Goal: Information Seeking & Learning: Find specific fact

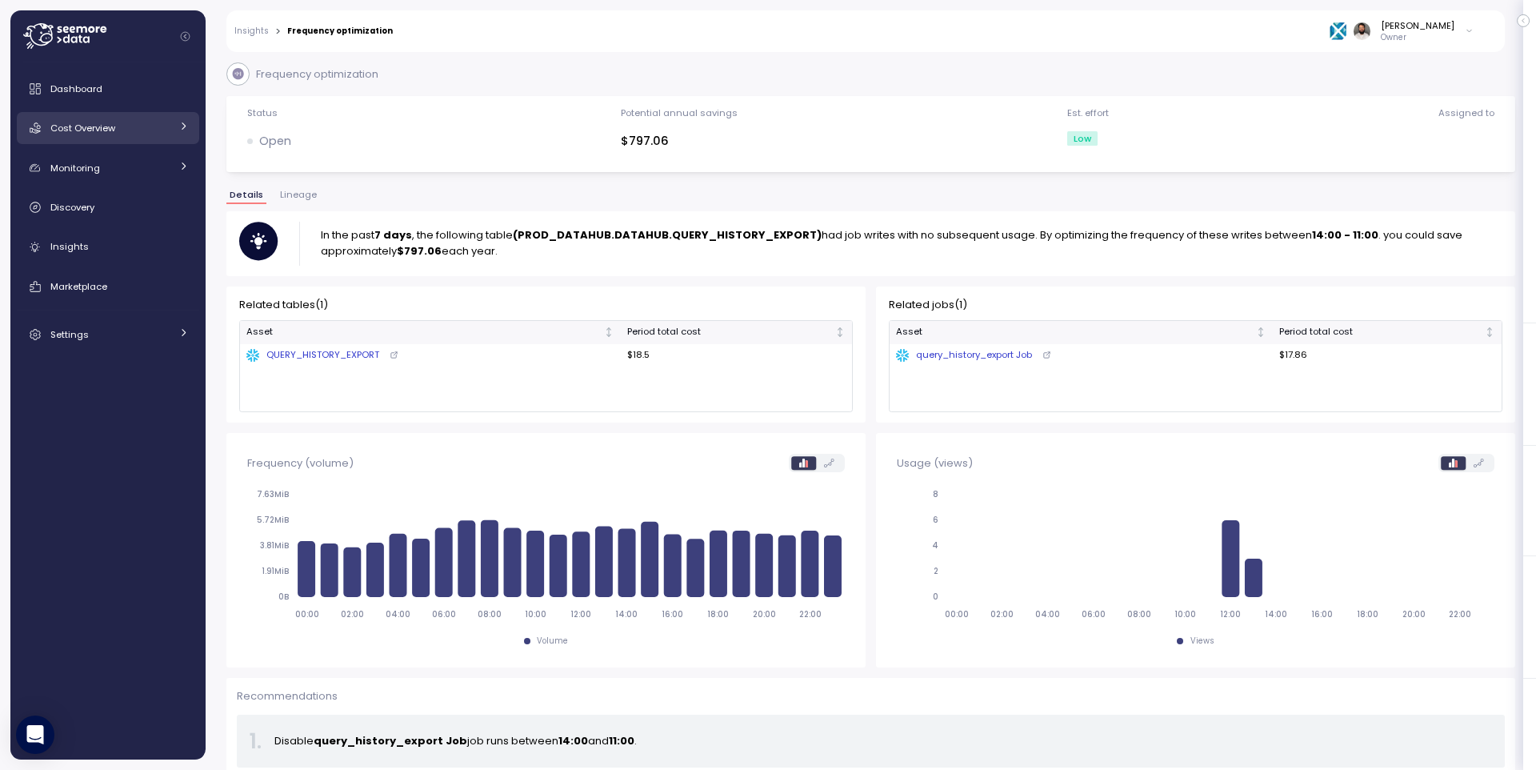
click at [131, 134] on div "Cost Overview" at bounding box center [110, 128] width 120 height 16
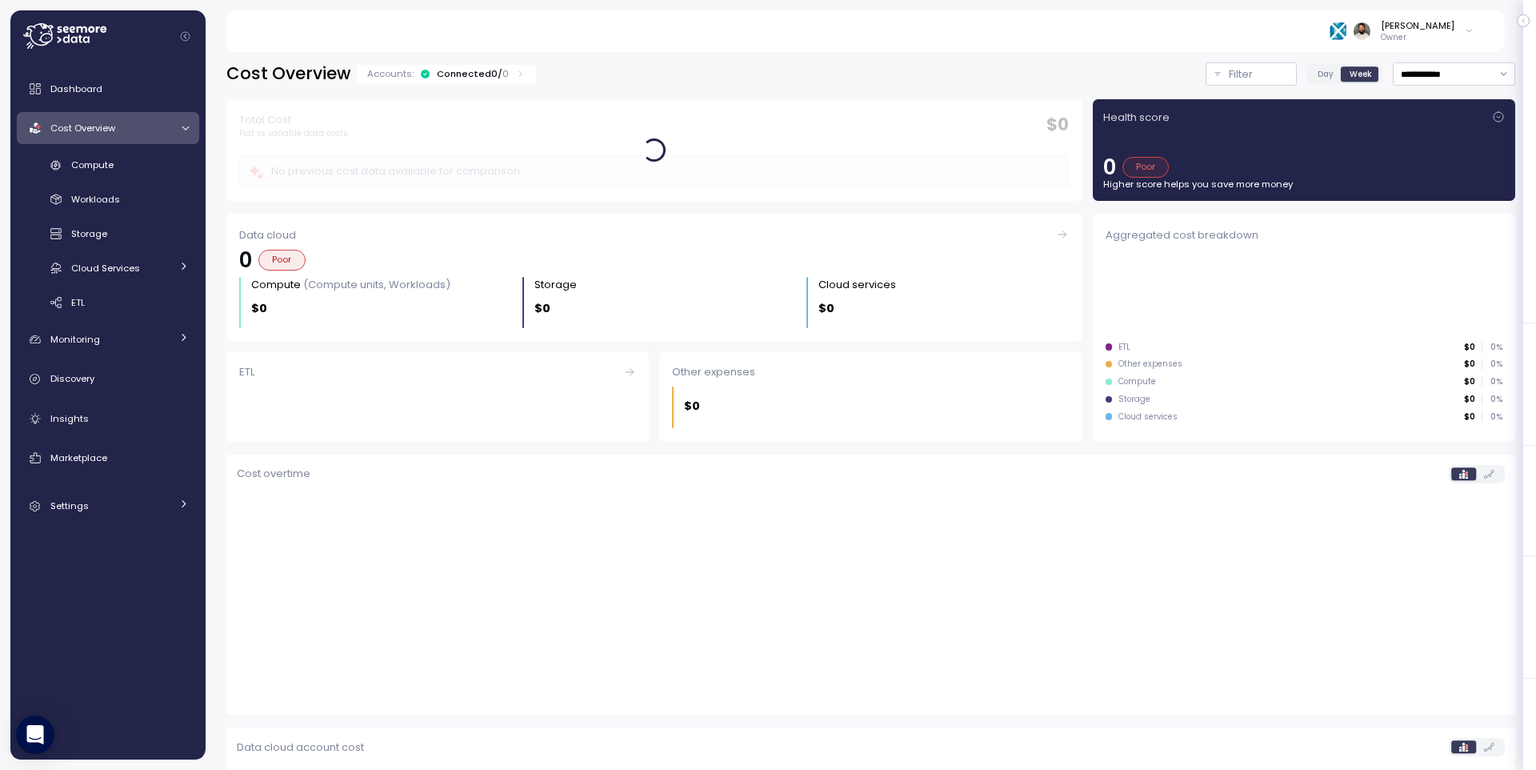
drag, startPoint x: 142, startPoint y: 330, endPoint x: 147, endPoint y: 356, distance: 27.0
click at [141, 330] on link "Monitoring" at bounding box center [108, 339] width 182 height 32
click at [158, 389] on link "Anomalies" at bounding box center [108, 376] width 182 height 26
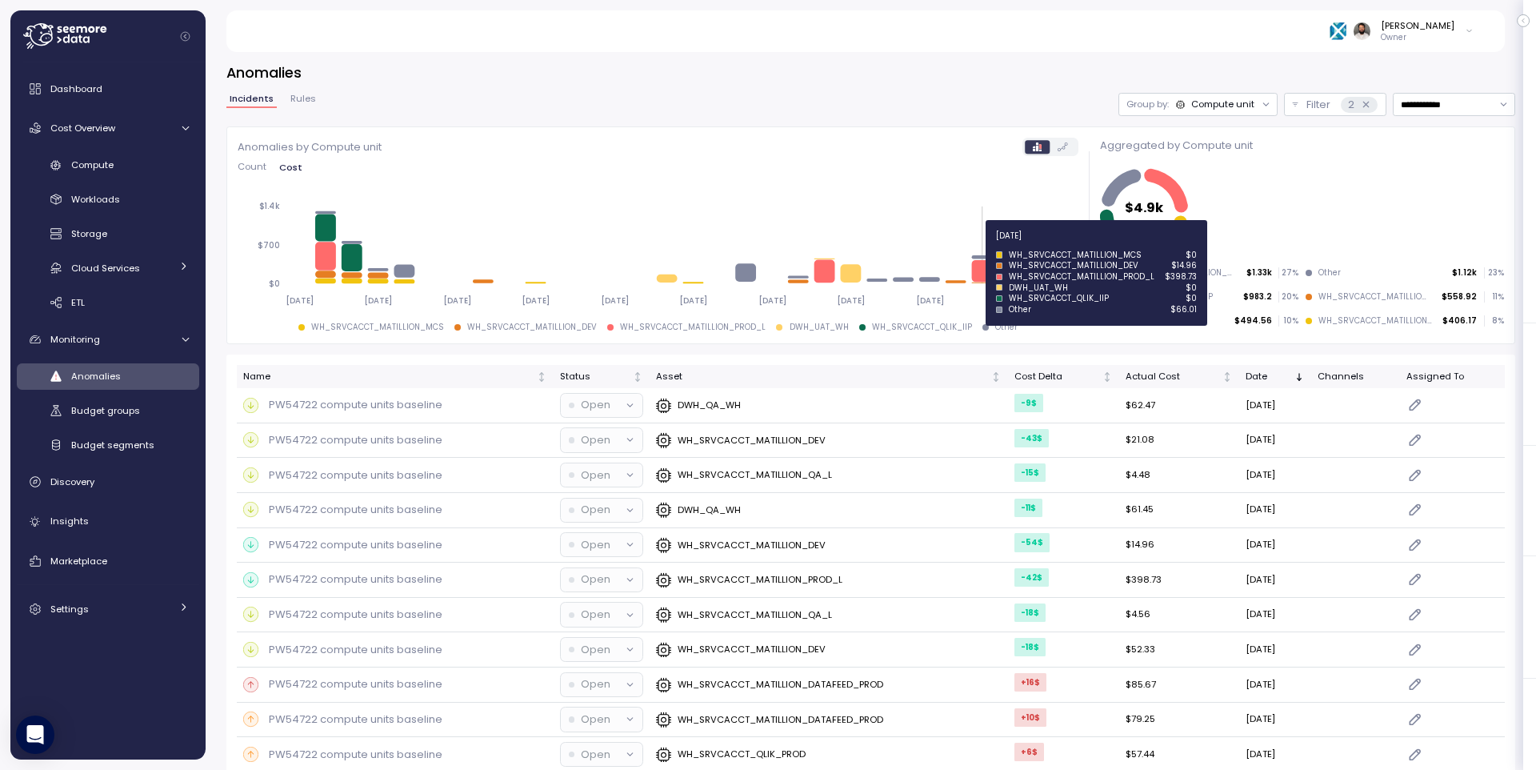
click at [980, 273] on icon at bounding box center [984, 271] width 21 height 22
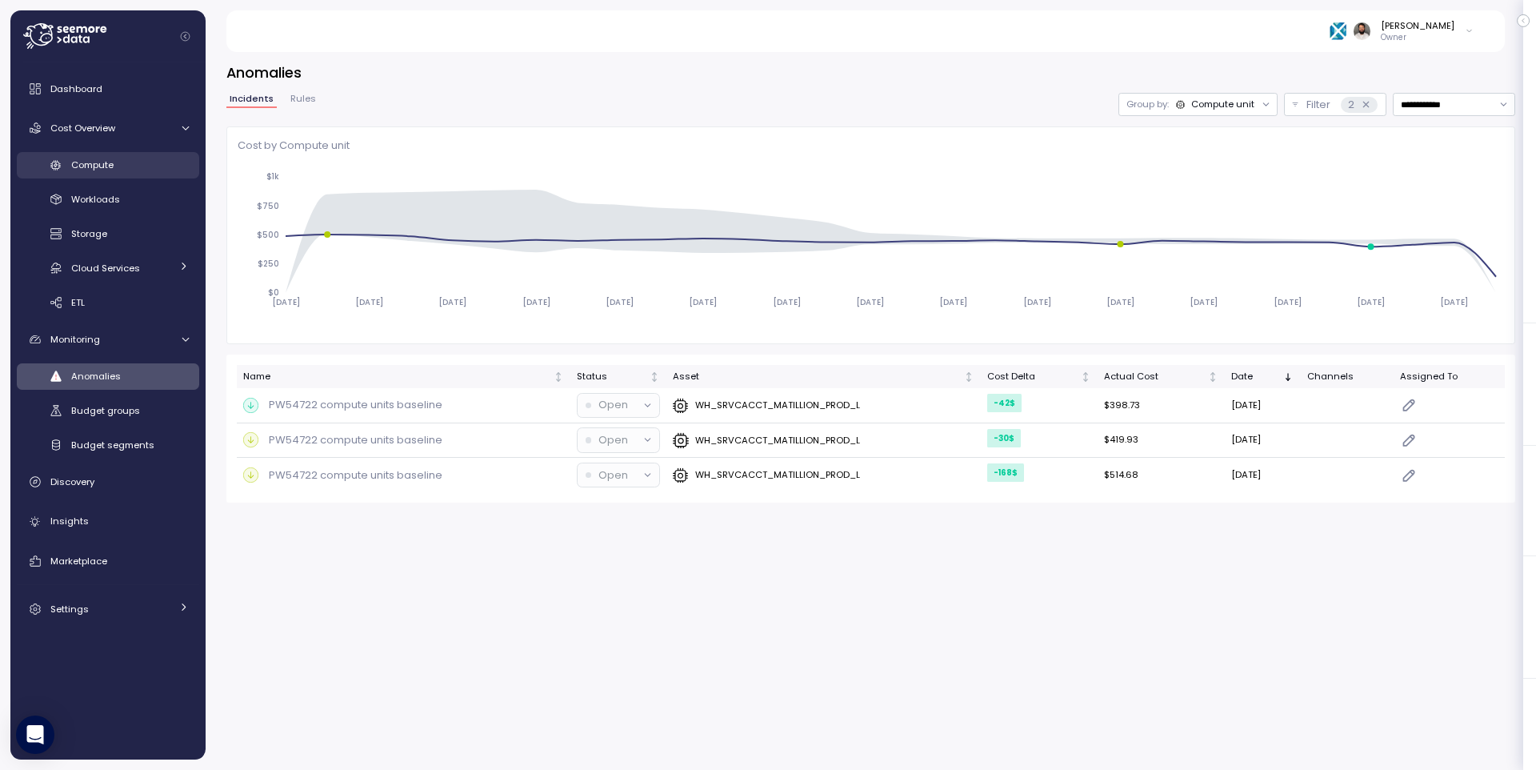
click at [90, 155] on link "Compute" at bounding box center [108, 165] width 182 height 26
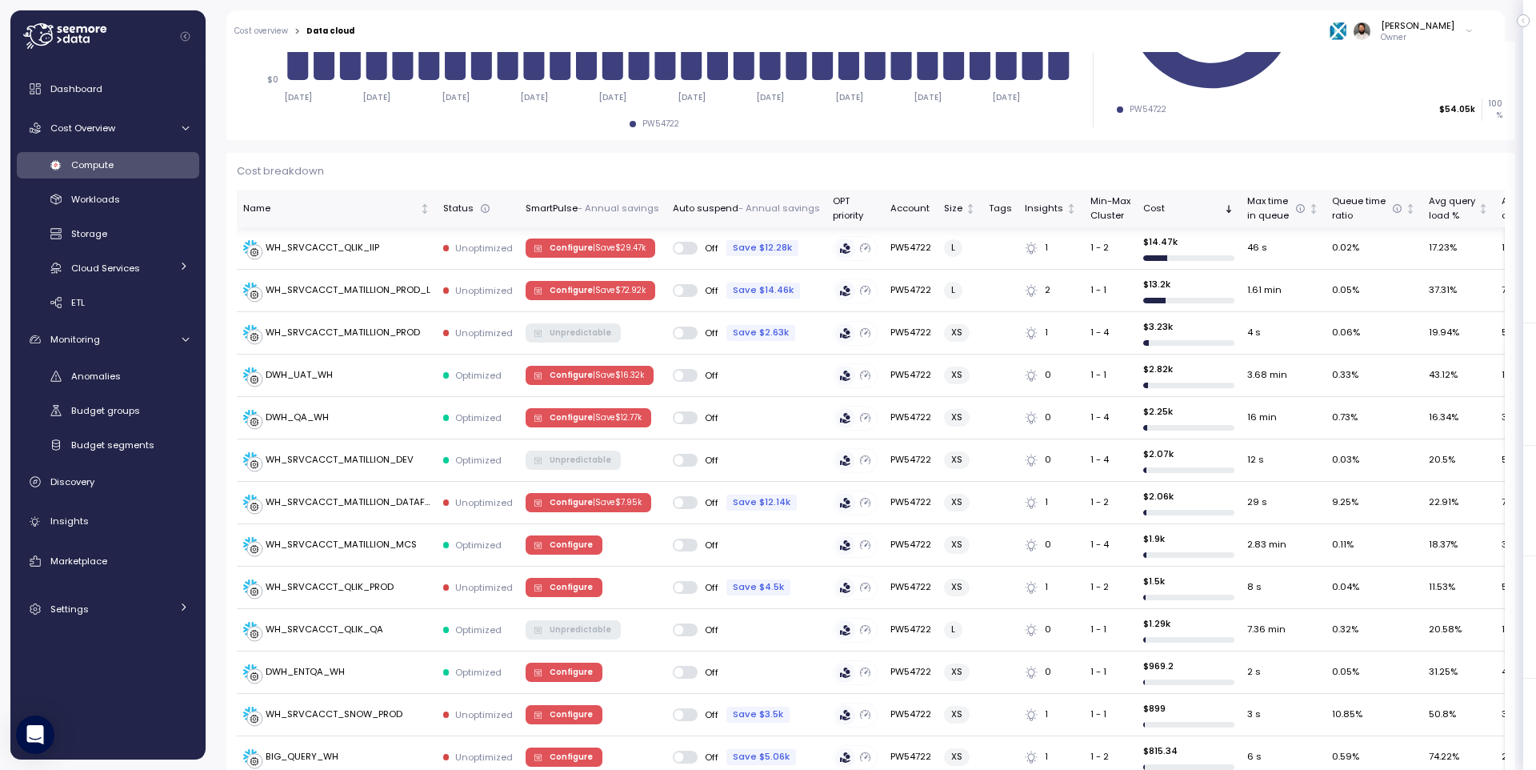
scroll to position [374, 0]
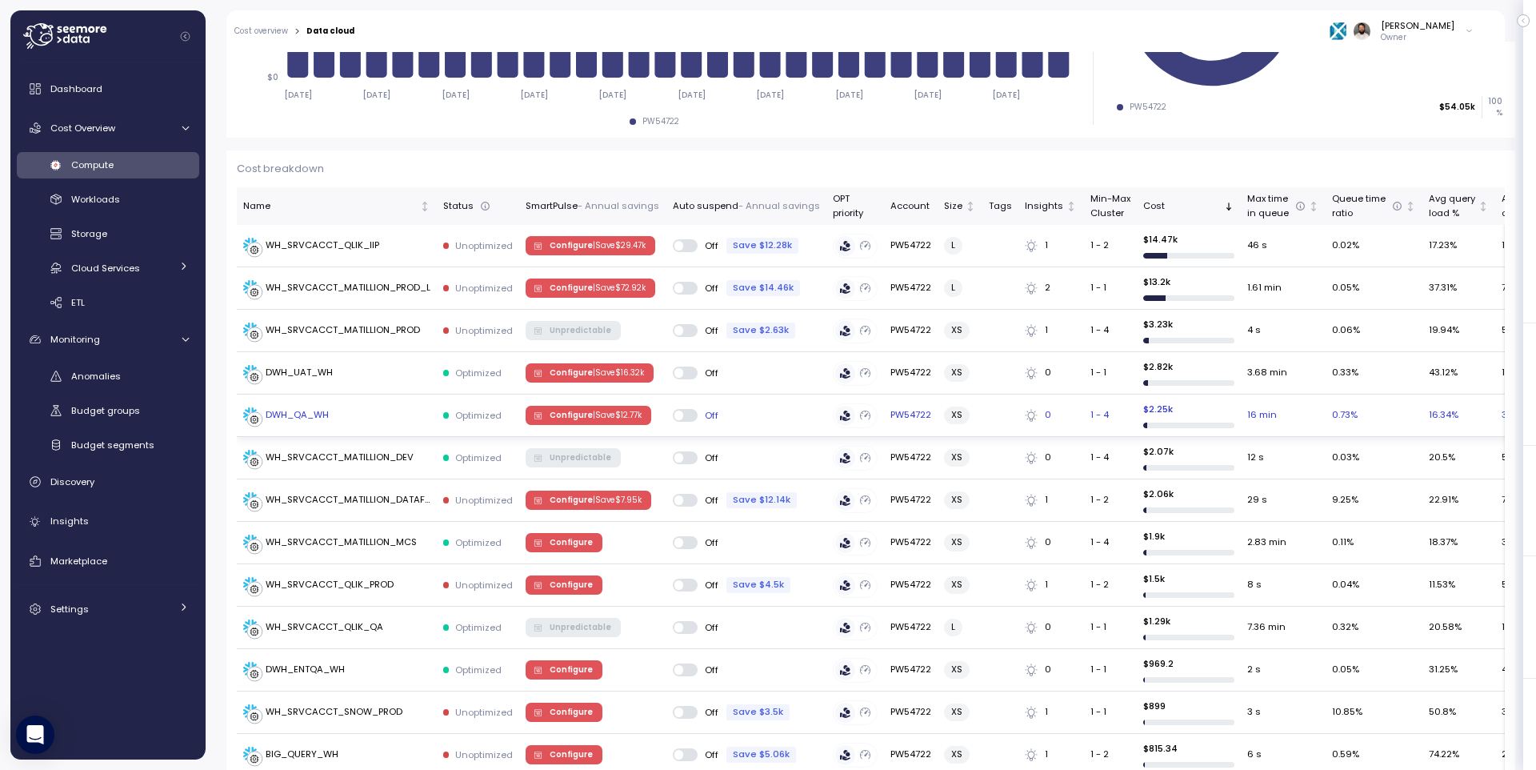
click at [350, 422] on div "DWH_QA_WH" at bounding box center [336, 415] width 187 height 16
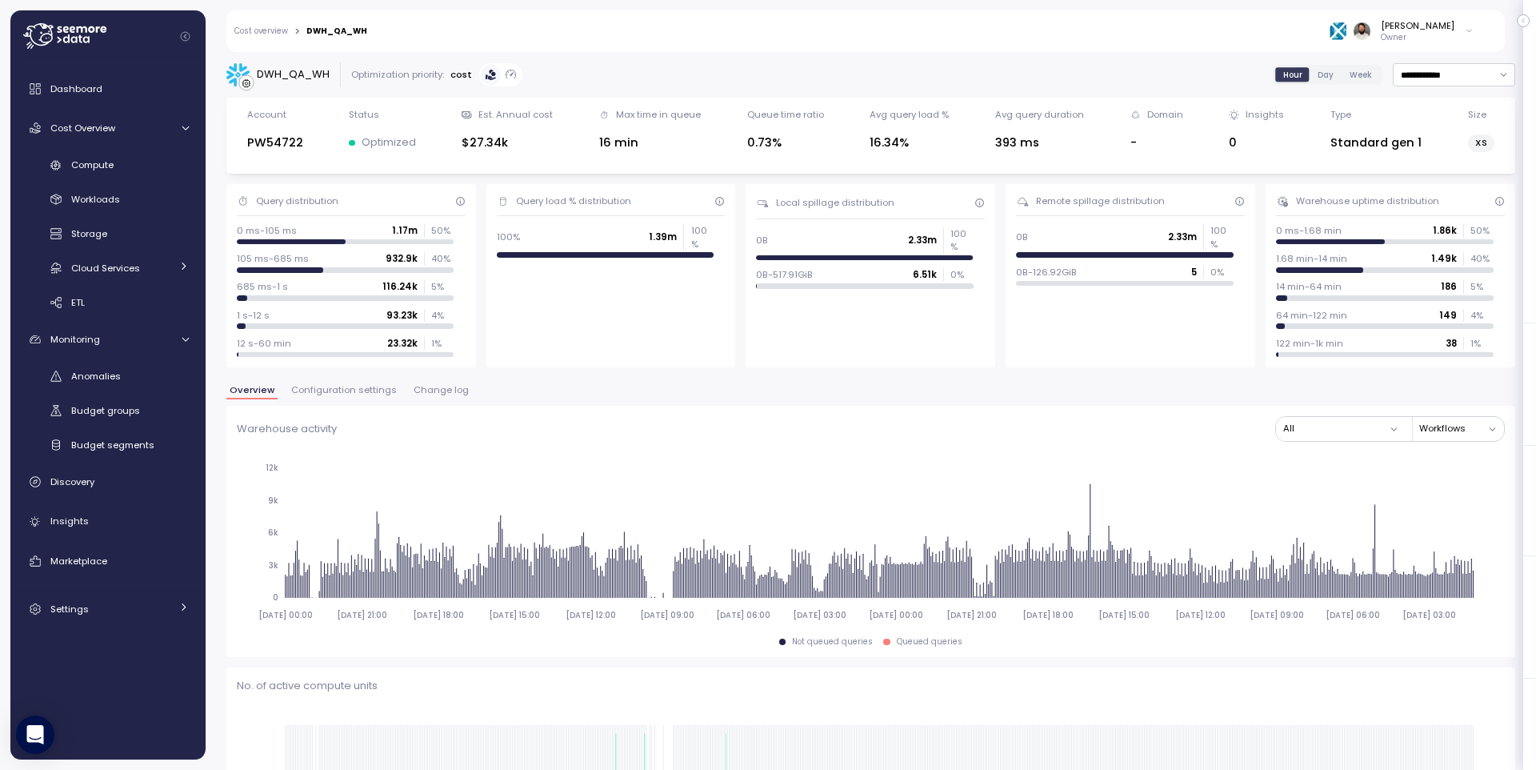
click at [420, 394] on span "Change log" at bounding box center [441, 390] width 55 height 9
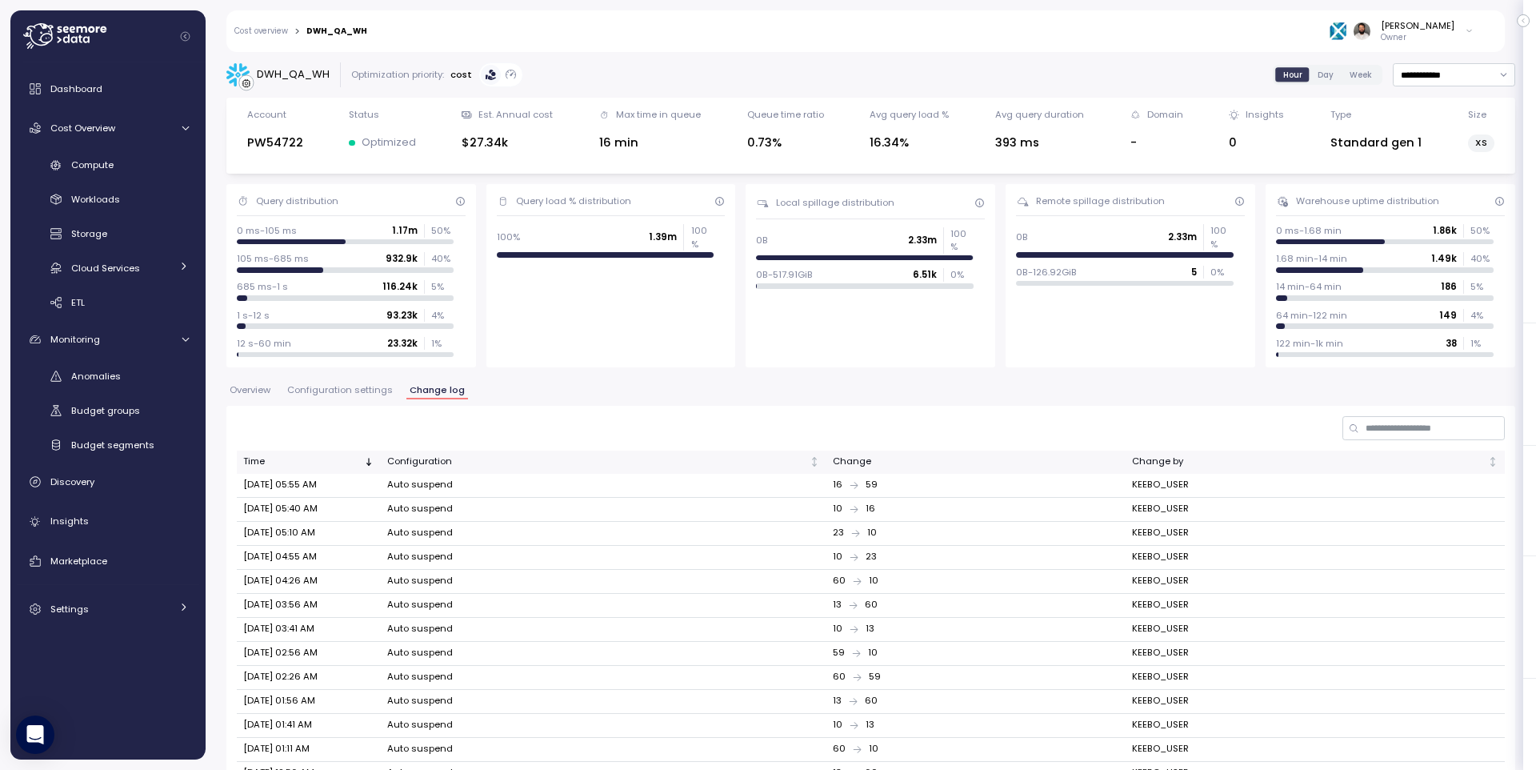
scroll to position [1, 0]
click at [371, 392] on span "Configuration settings" at bounding box center [340, 389] width 106 height 9
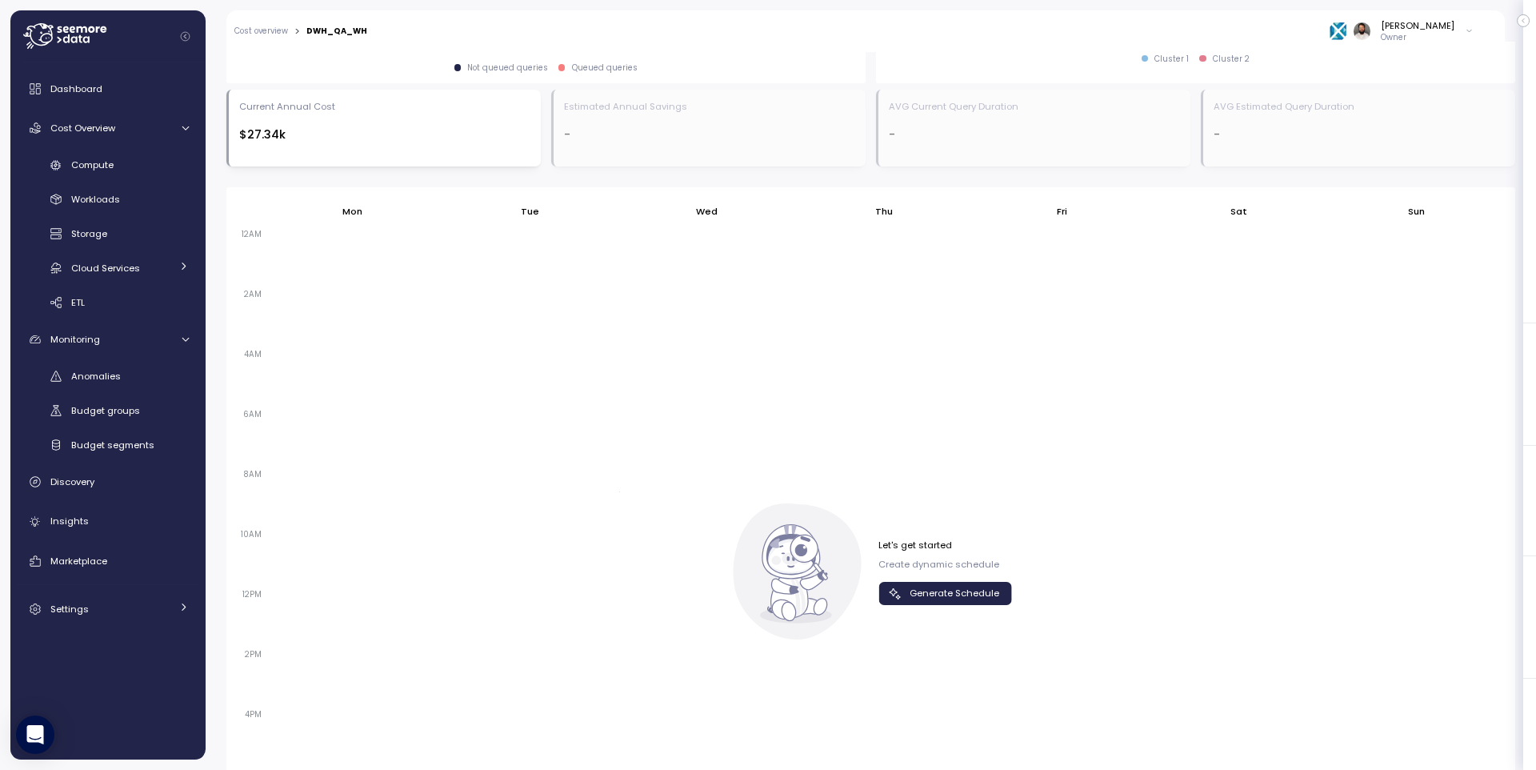
scroll to position [852, 0]
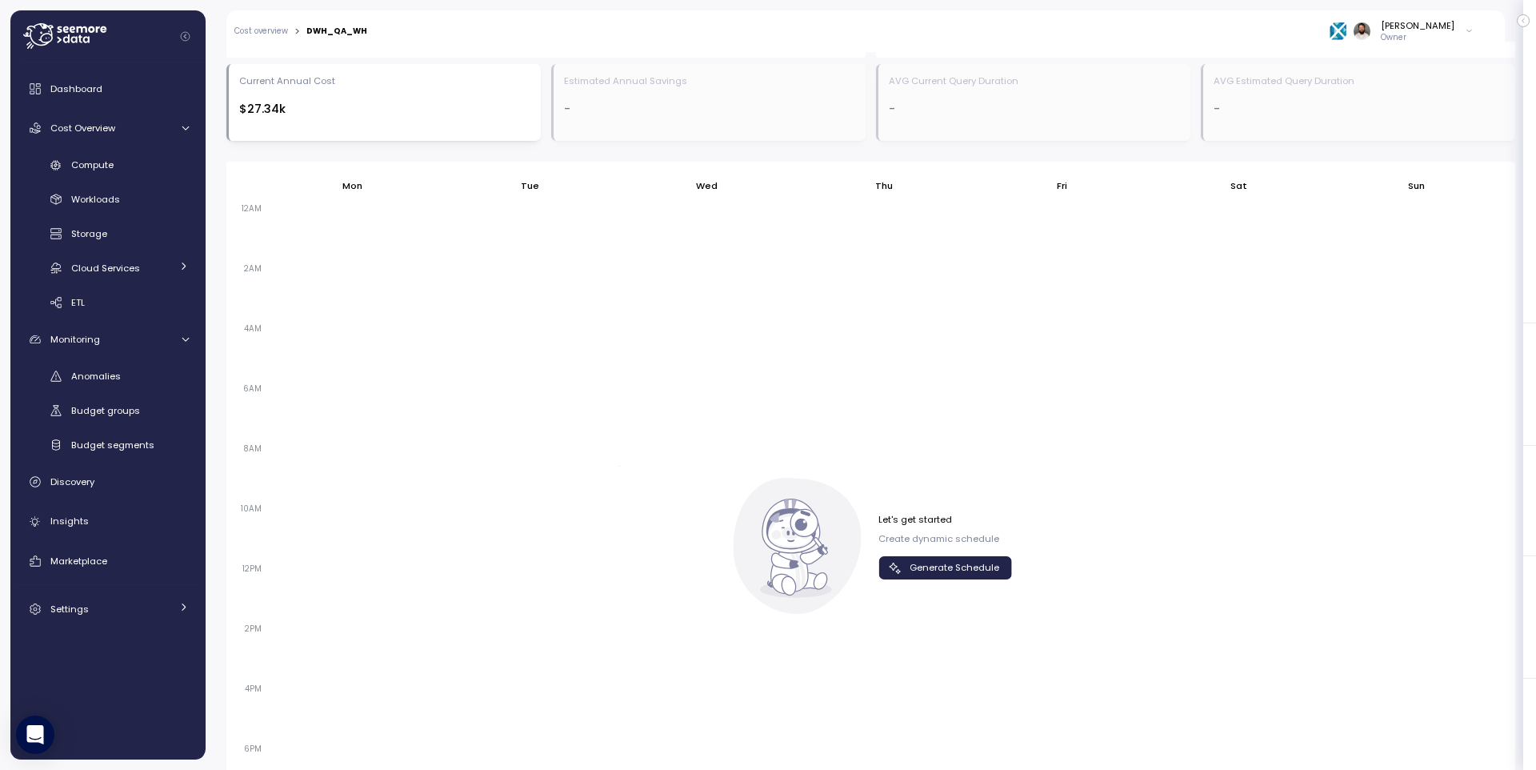
click at [929, 550] on div "Let's get started Create dynamic schedule Generate Schedule" at bounding box center [945, 546] width 134 height 66
click at [932, 557] on span "Generate Schedule" at bounding box center [955, 568] width 90 height 22
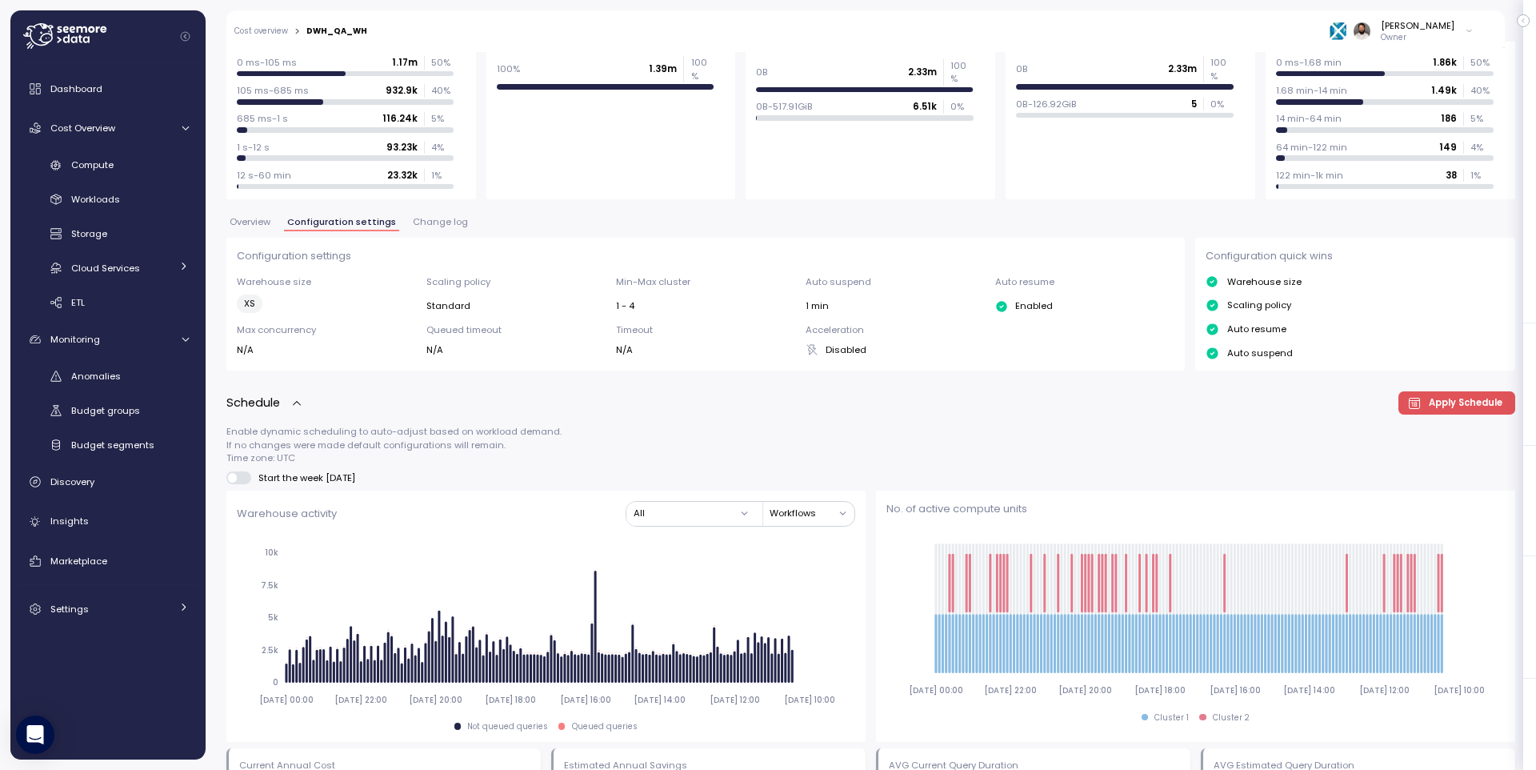
scroll to position [0, 0]
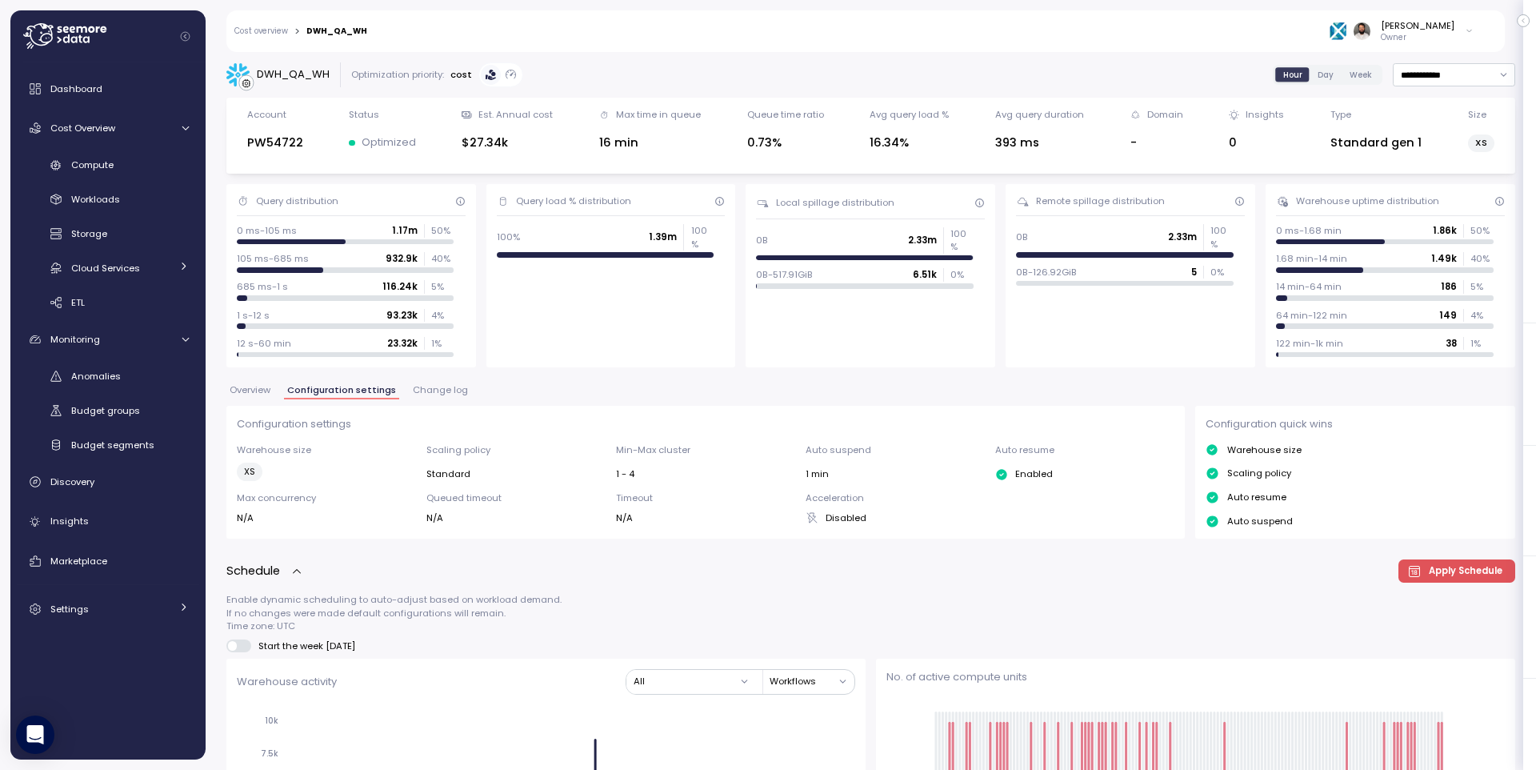
click at [437, 387] on span "Change log" at bounding box center [440, 390] width 55 height 9
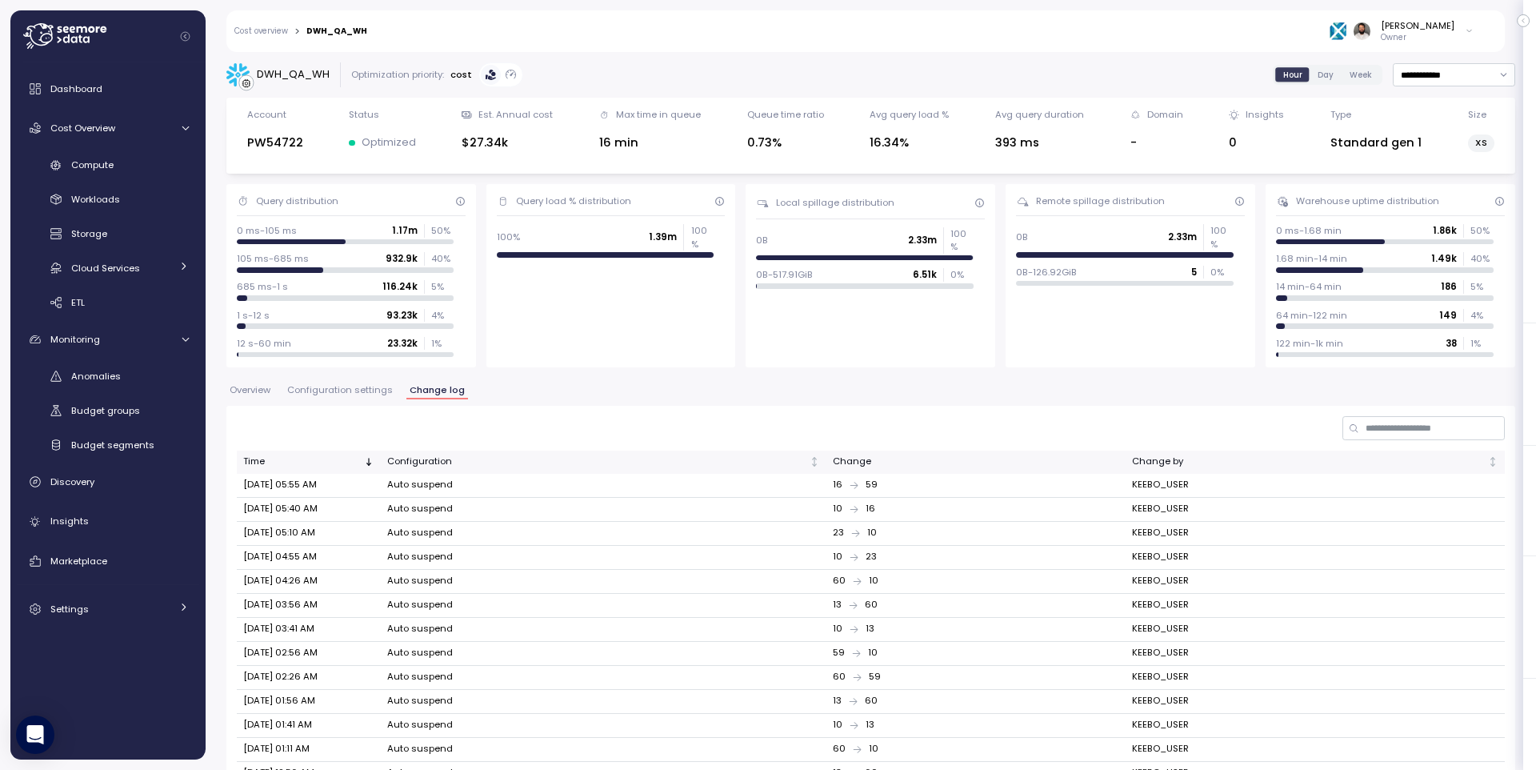
scroll to position [246, 0]
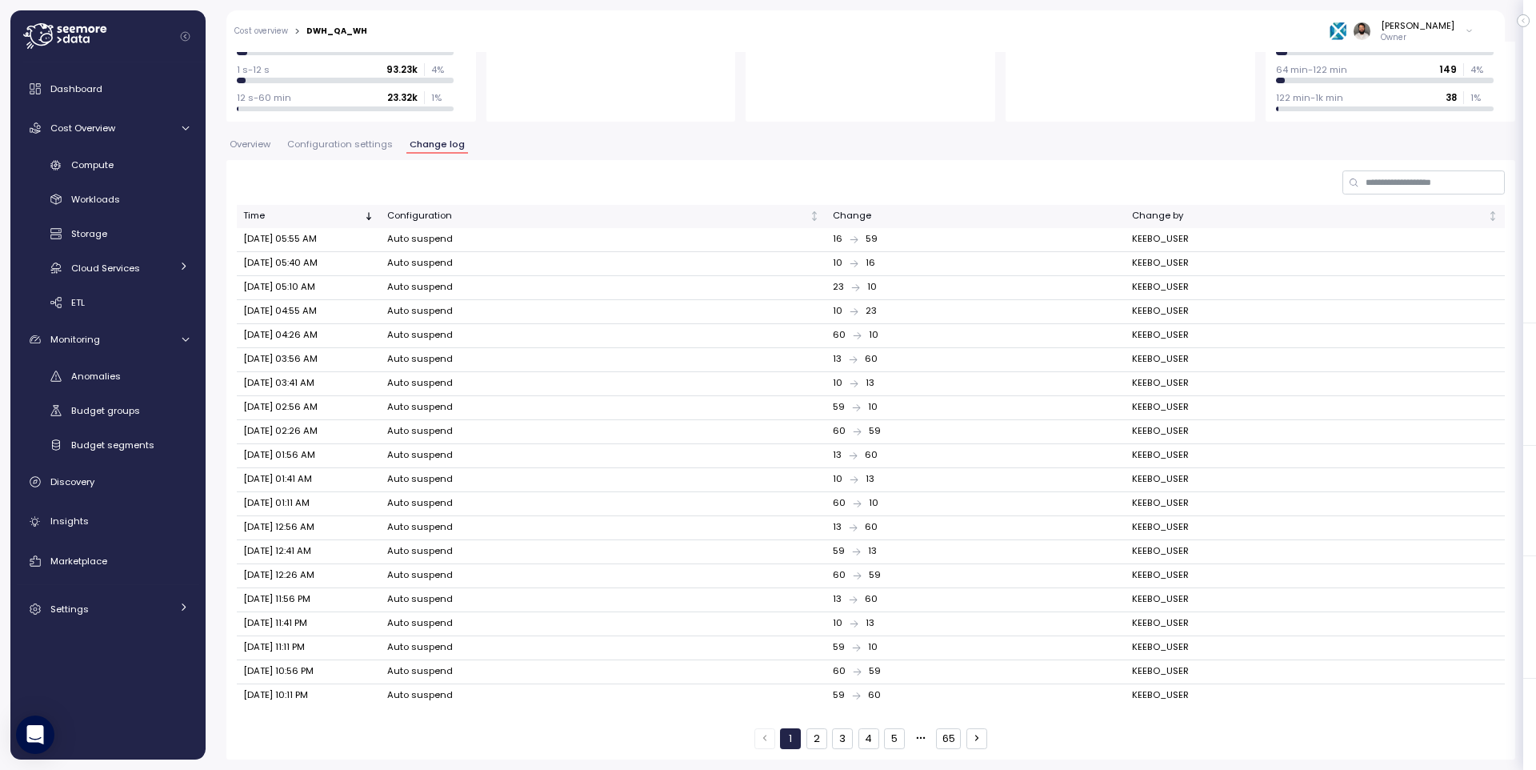
click at [822, 734] on button "2" at bounding box center [816, 738] width 21 height 21
click at [840, 740] on button "3" at bounding box center [842, 738] width 21 height 21
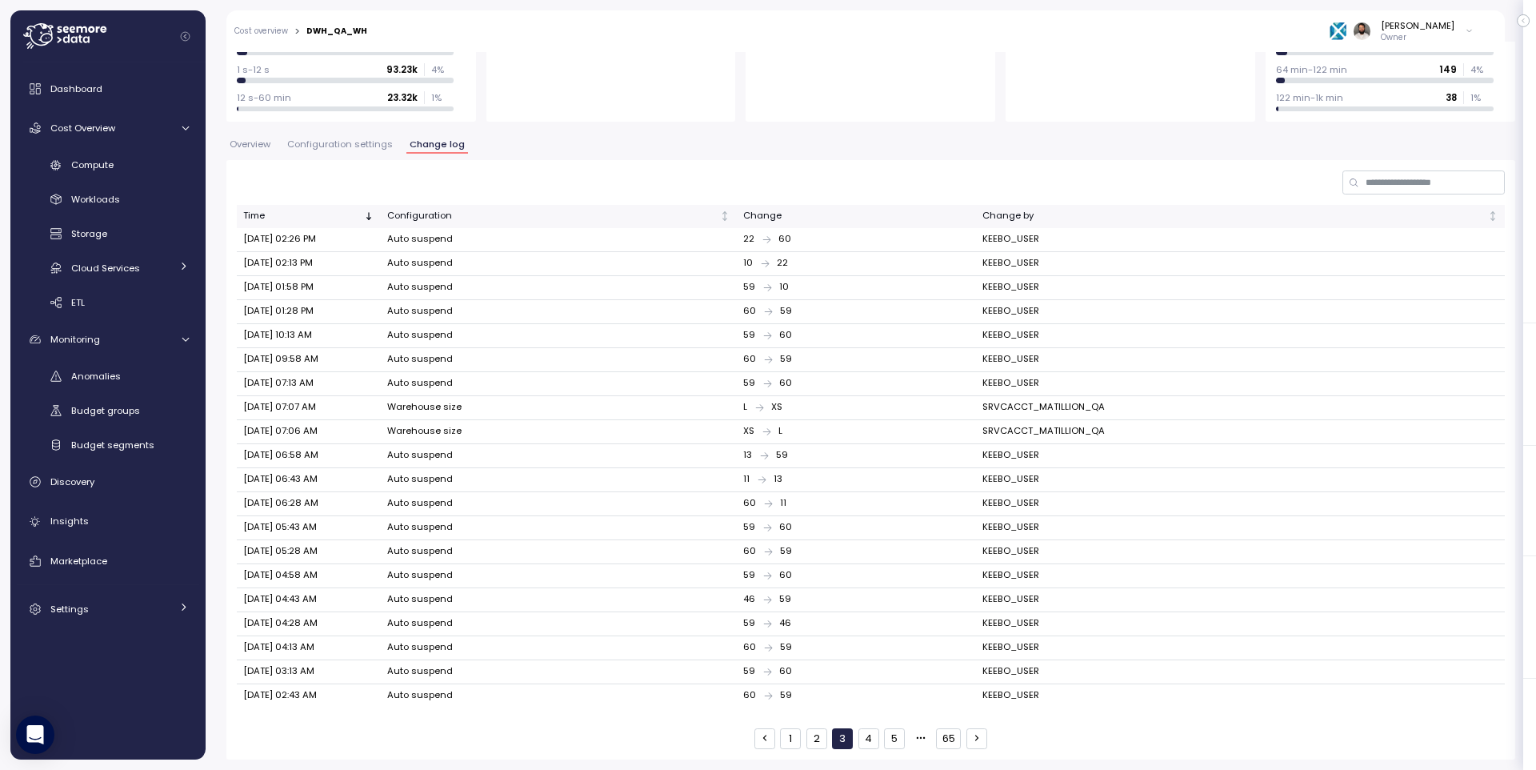
click at [1067, 415] on td "SRVCACCT_MATILLION_QA" at bounding box center [1240, 408] width 529 height 24
click at [1069, 410] on td "SRVCACCT_MATILLION_QA" at bounding box center [1240, 408] width 529 height 24
copy td "SRVCACCT_MATILLION_QA"
click at [1444, 170] on input at bounding box center [1423, 181] width 162 height 23
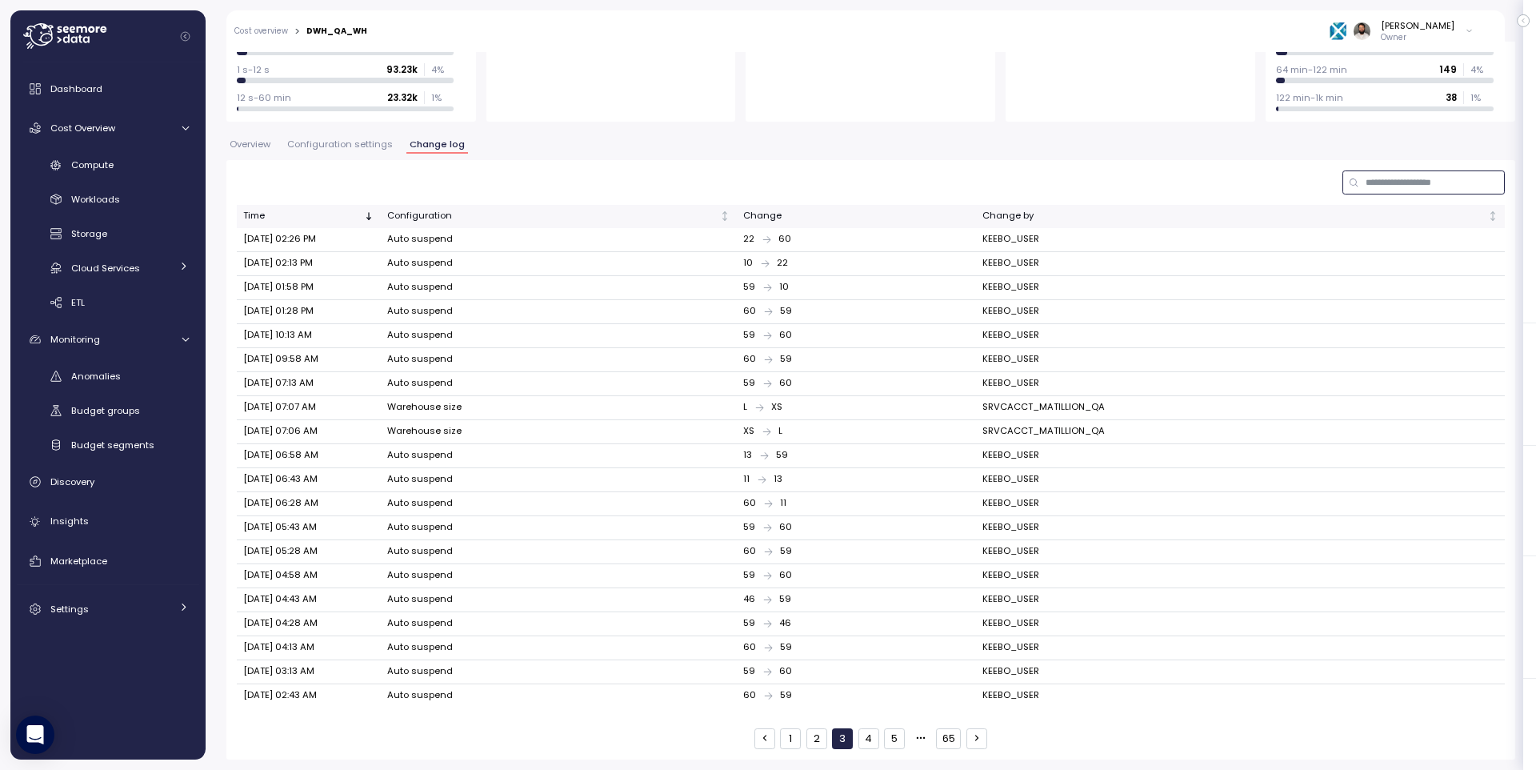
paste input "**********"
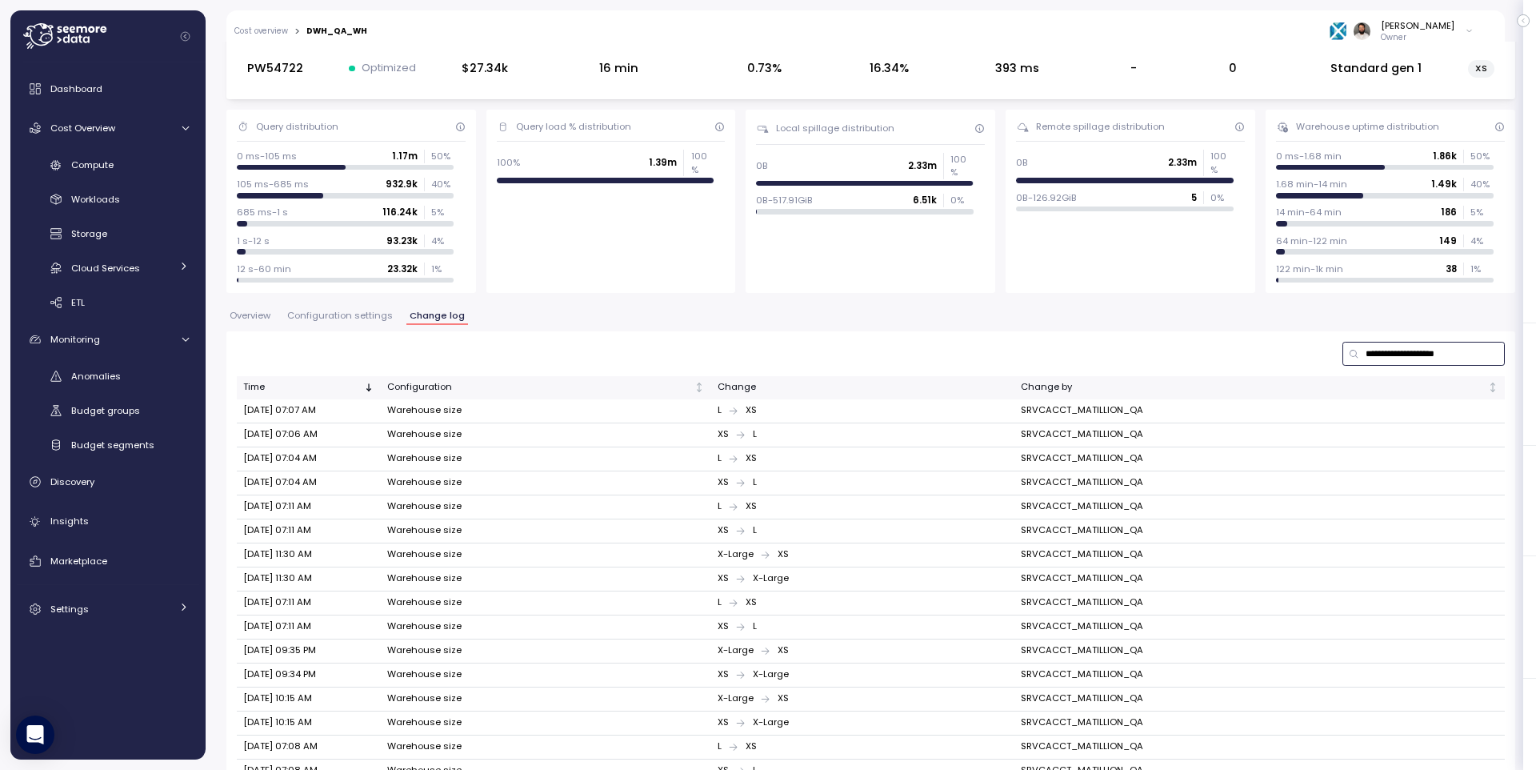
scroll to position [72, 0]
type input "**********"
click at [335, 325] on button "Configuration settings" at bounding box center [340, 321] width 112 height 14
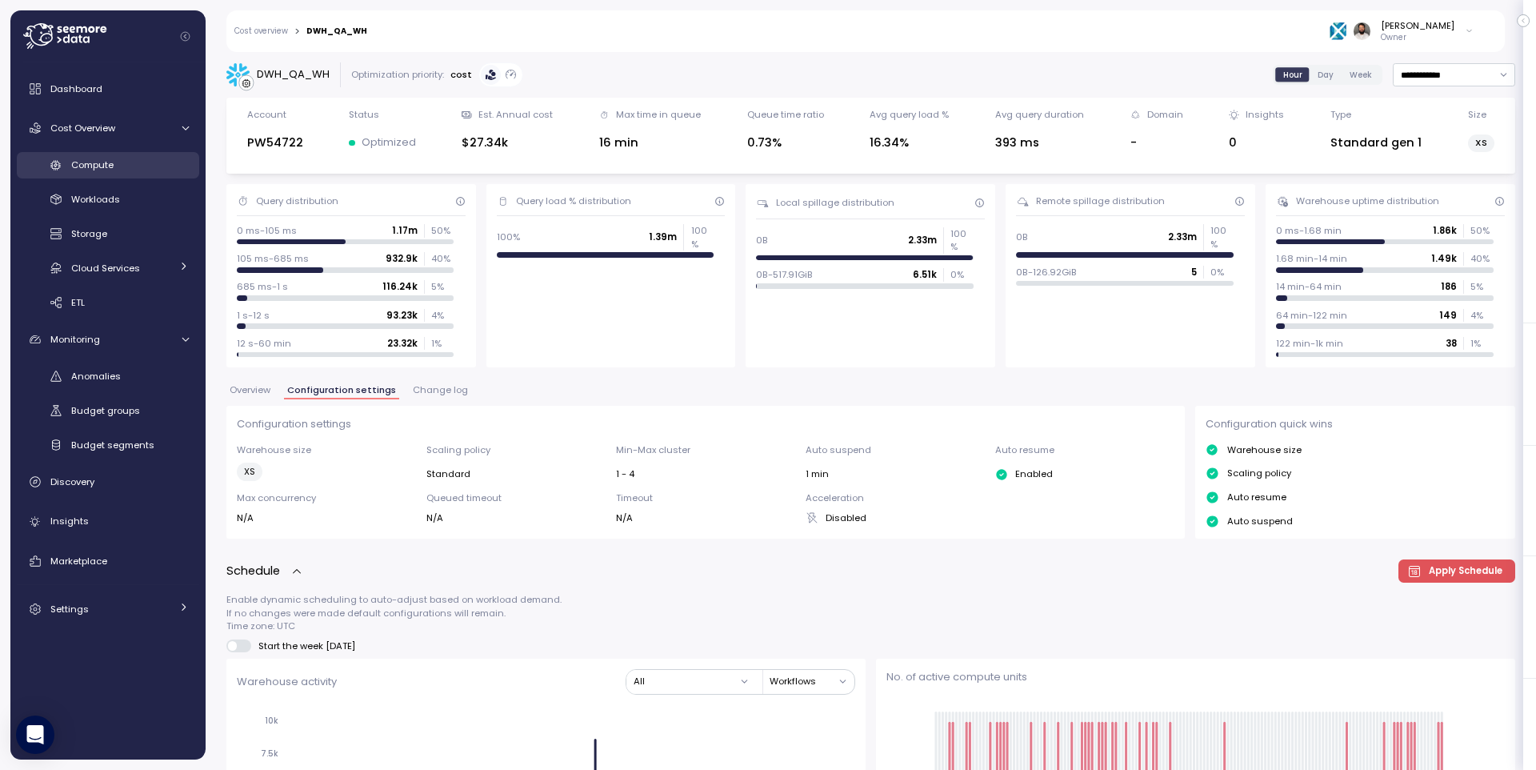
click at [126, 166] on div "Compute" at bounding box center [130, 165] width 118 height 16
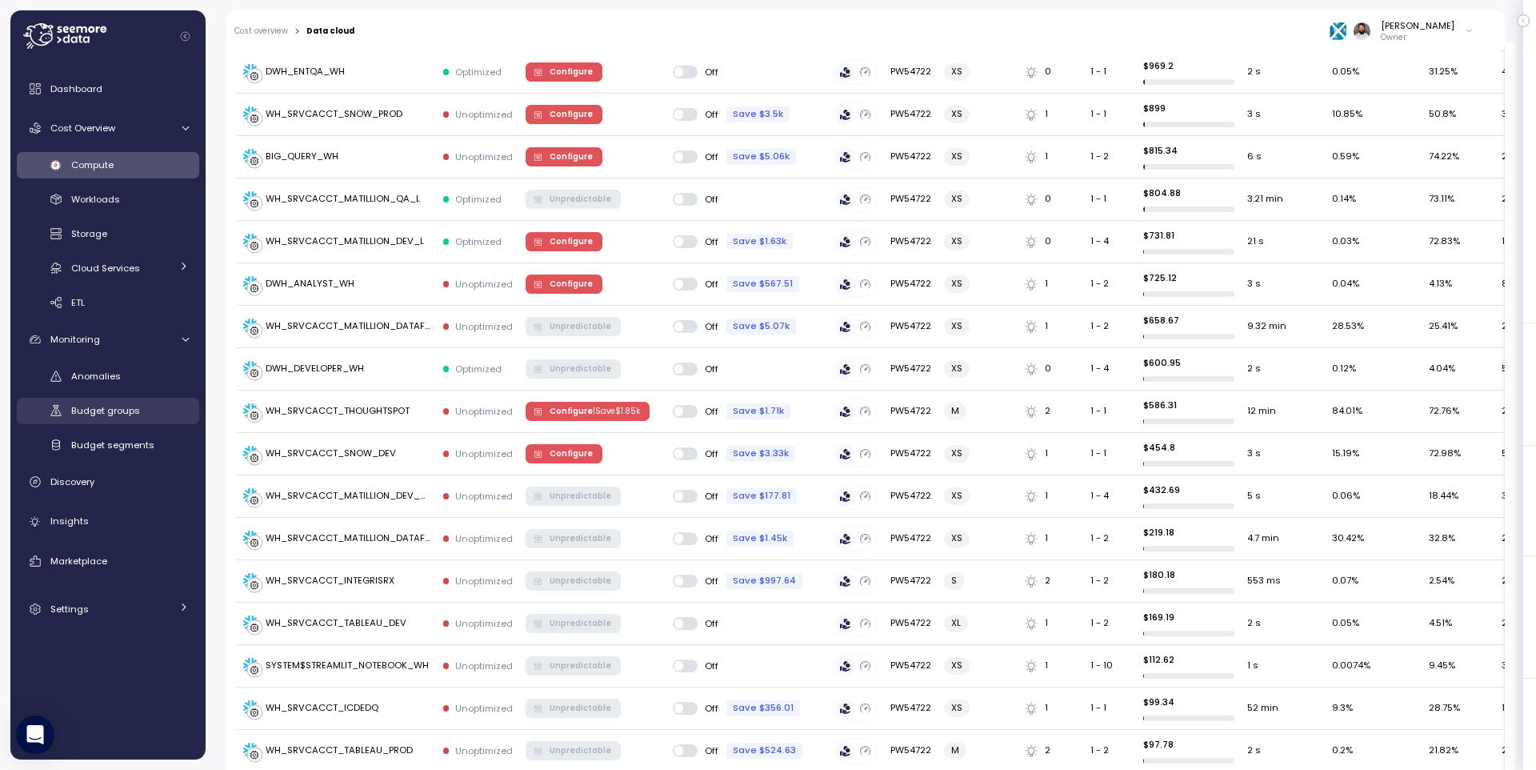
scroll to position [929, 0]
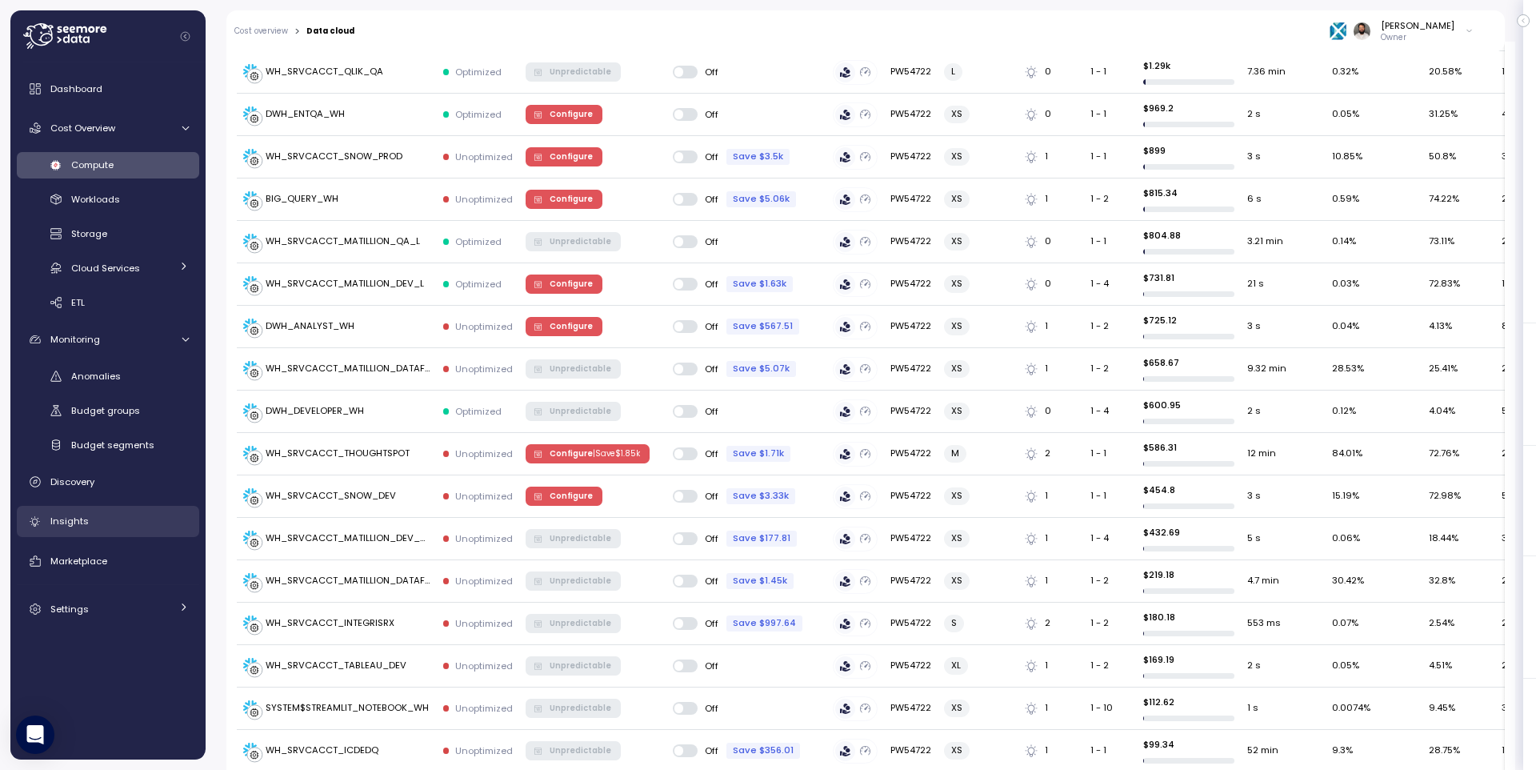
click at [125, 506] on link "Insights" at bounding box center [108, 522] width 182 height 32
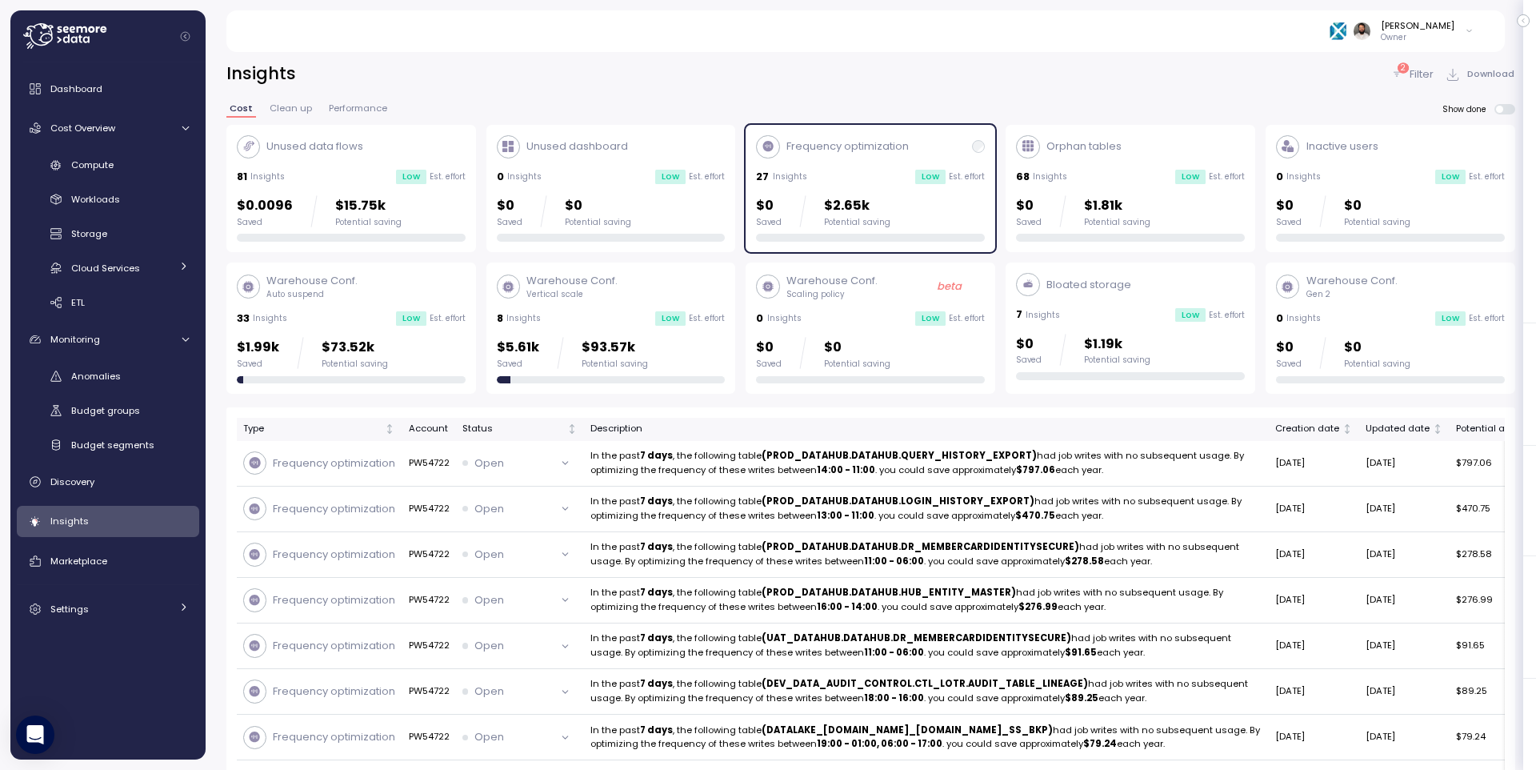
click at [844, 231] on div "$0 Saved $2.65k Potential saving" at bounding box center [870, 218] width 229 height 46
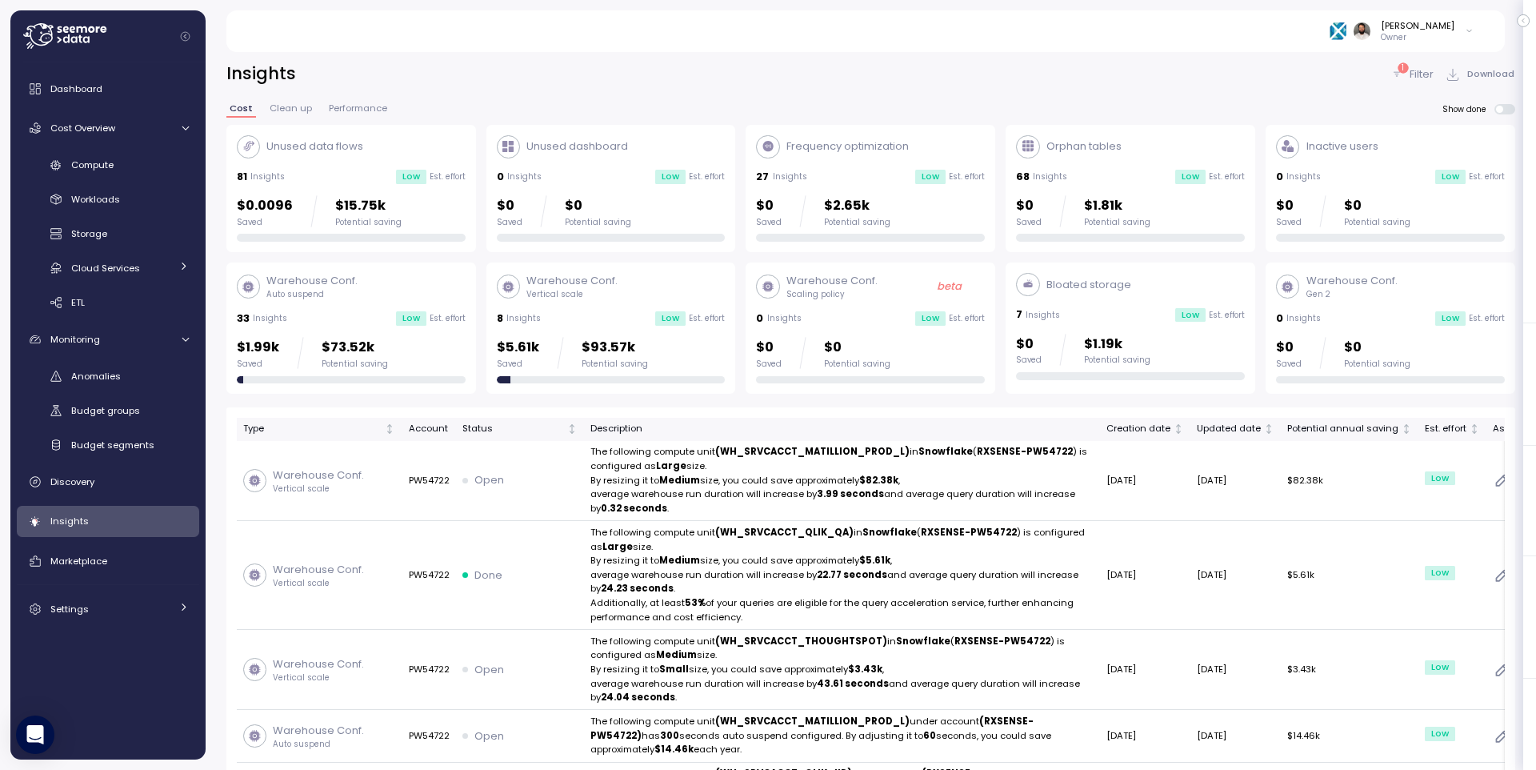
click at [426, 227] on div "$0.0096 Saved $15.75k Potential saving" at bounding box center [351, 218] width 229 height 46
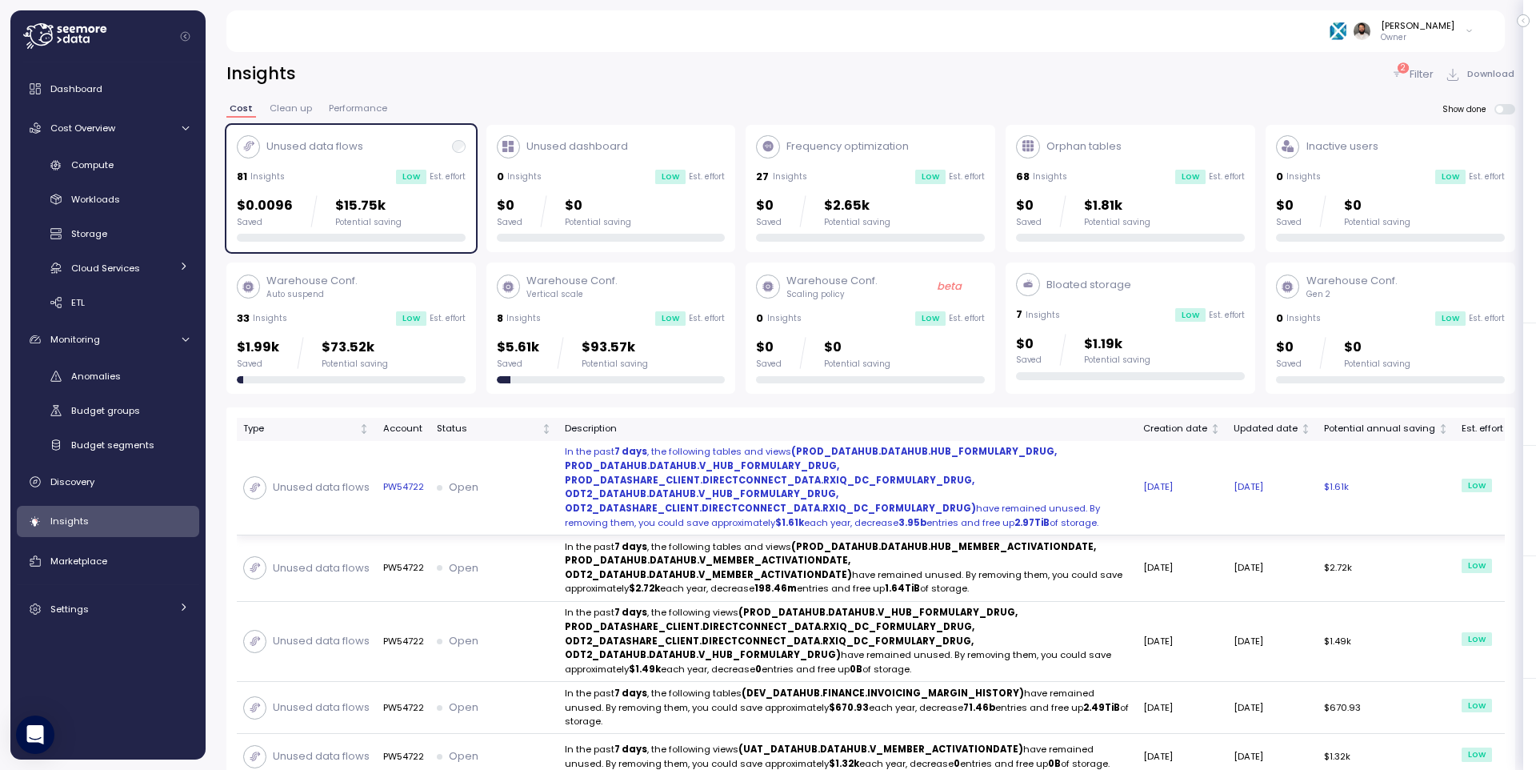
click at [985, 468] on p "In the past 7 days , the following tables and views (PROD_DATAHUB.DATAHUB.HUB_F…" at bounding box center [848, 487] width 566 height 85
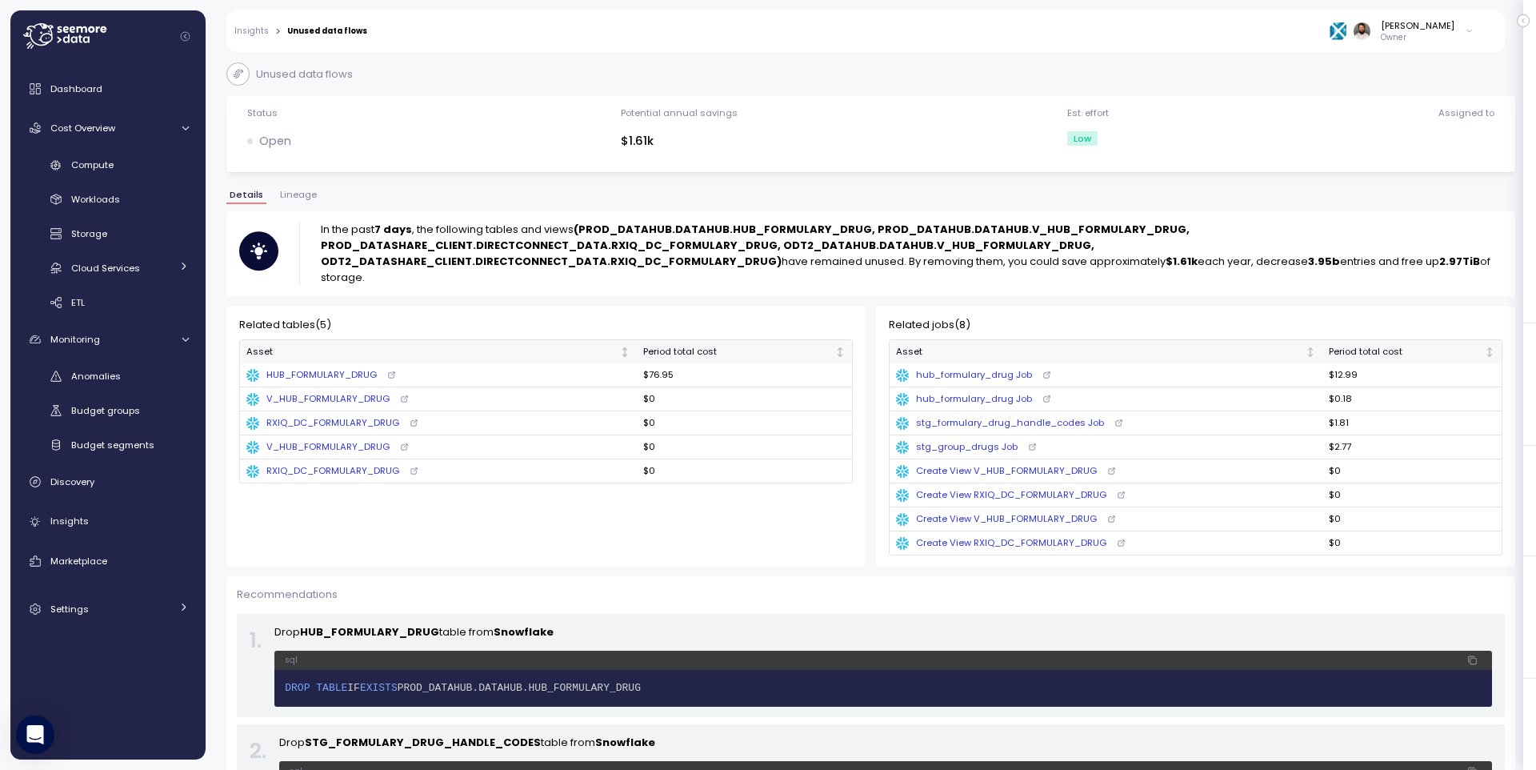
click at [302, 196] on span "Lineage" at bounding box center [298, 194] width 37 height 9
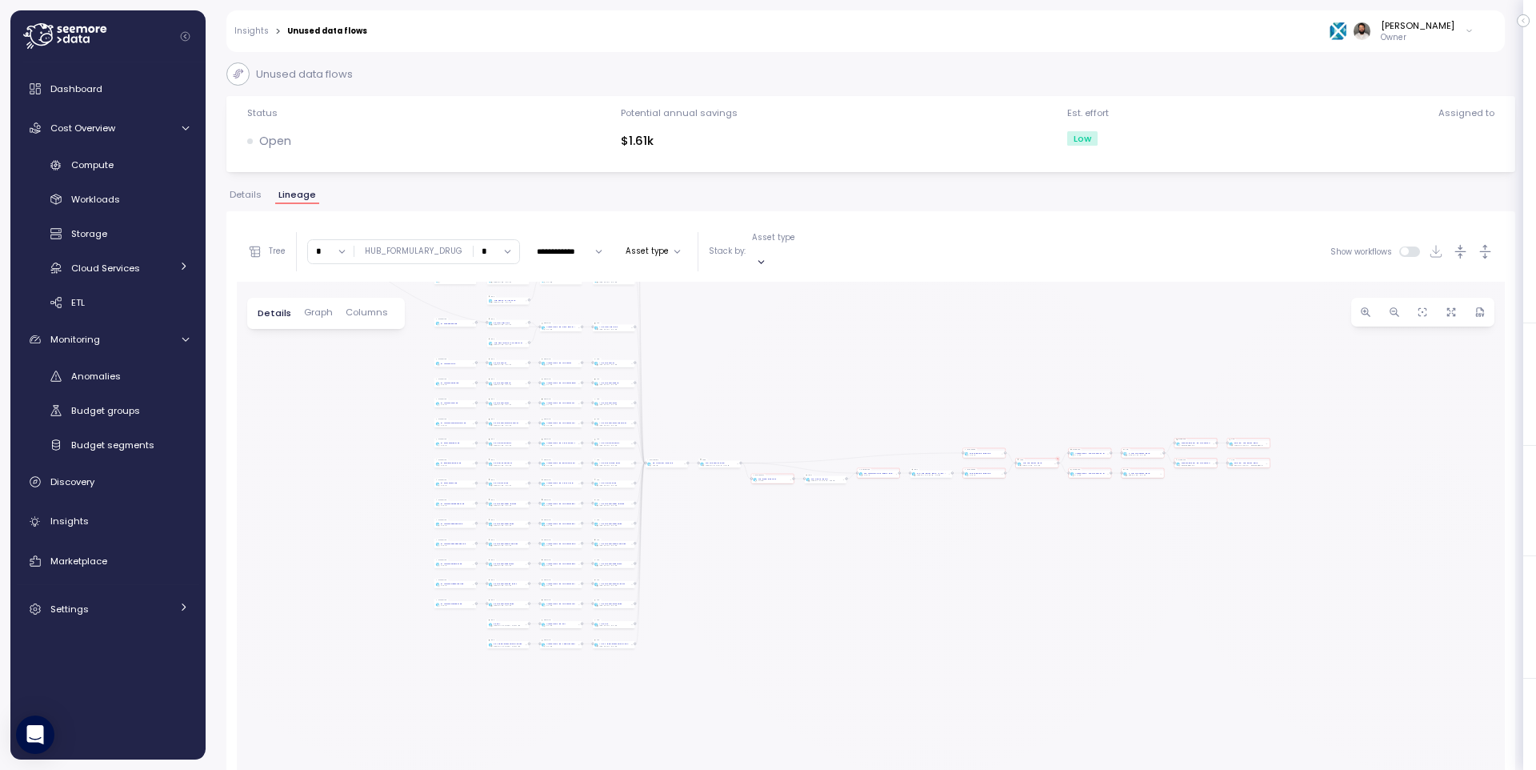
drag, startPoint x: 1044, startPoint y: 574, endPoint x: 861, endPoint y: 347, distance: 291.2
click at [860, 346] on div "Query pattern hub_formulary_drug Job STAGING Table HUB_FORMULARY_DRUG PROD_DATA…" at bounding box center [871, 605] width 1268 height 647
drag, startPoint x: 1154, startPoint y: 454, endPoint x: 1319, endPoint y: 321, distance: 211.6
click at [817, 481] on div "Query pattern hub_formulary_drug Job STAGING Table HUB_FORMULARY_DRUG PROD_DATA…" at bounding box center [871, 605] width 1268 height 647
drag, startPoint x: 1492, startPoint y: 249, endPoint x: 1148, endPoint y: 319, distance: 351.1
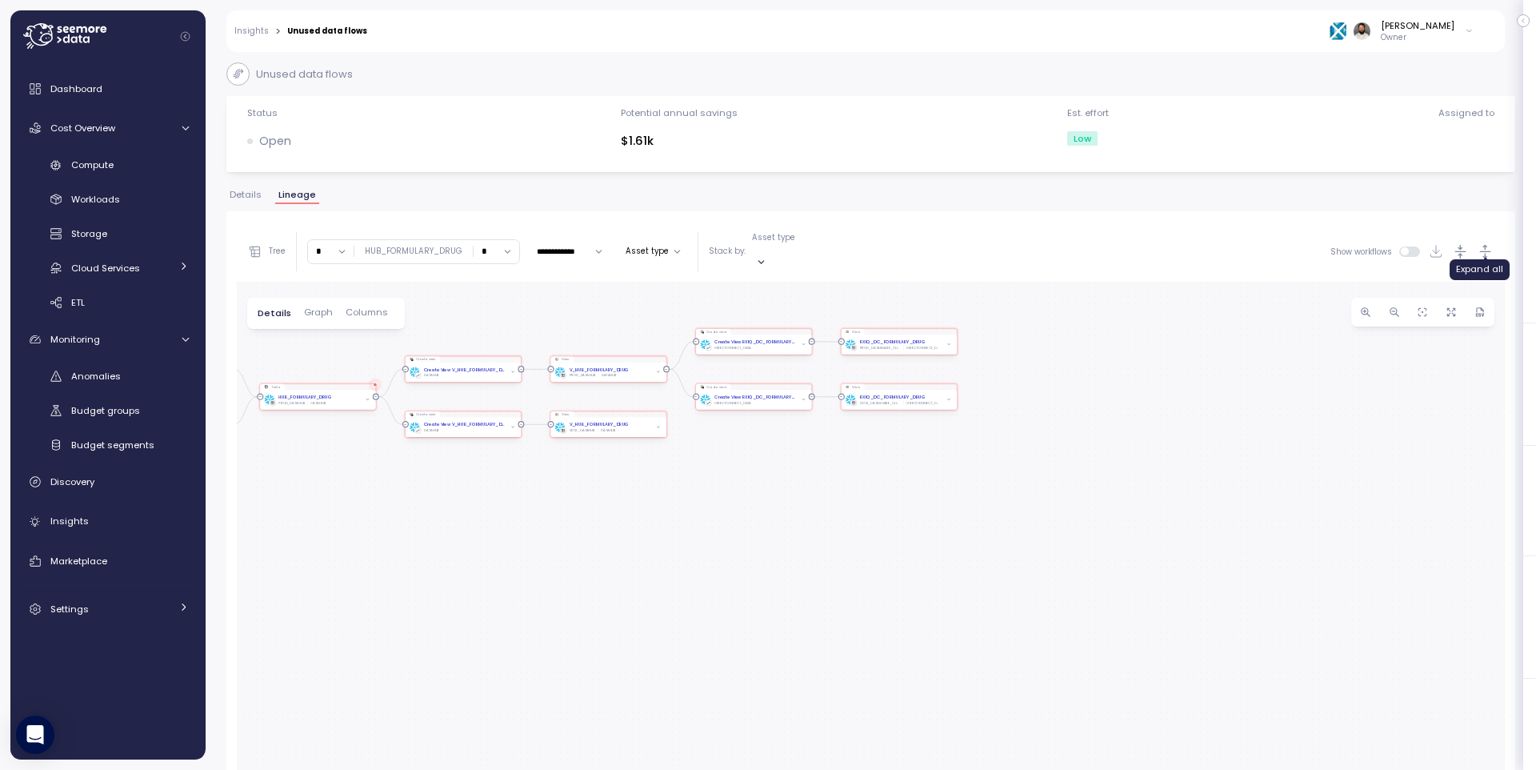
click at [1492, 249] on icon "button" at bounding box center [1485, 251] width 17 height 17
click at [1428, 306] on icon "button" at bounding box center [1423, 312] width 12 height 12
drag, startPoint x: 1113, startPoint y: 530, endPoint x: 1074, endPoint y: 420, distance: 116.4
click at [1087, 242] on div "**********" at bounding box center [871, 575] width 1268 height 707
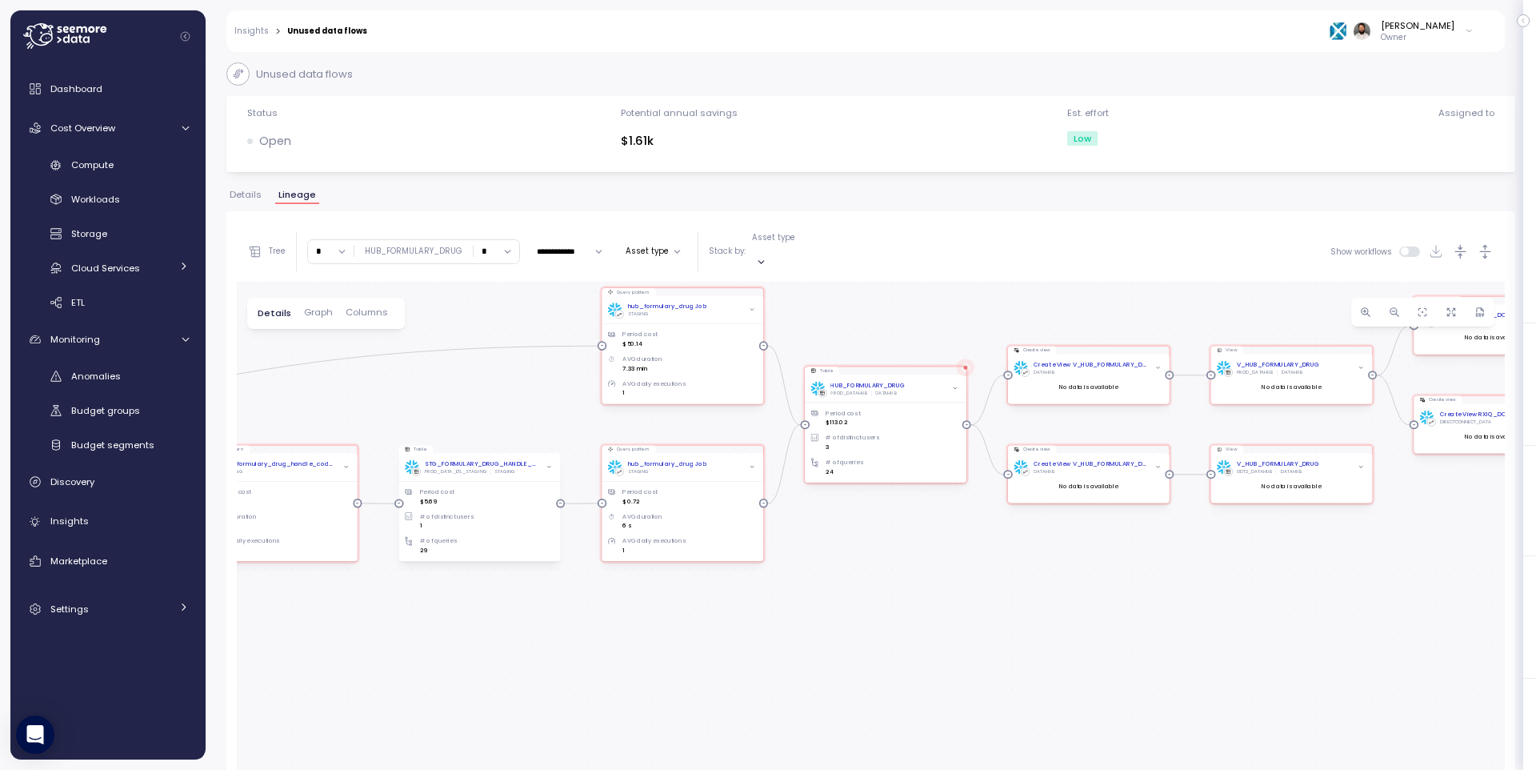
drag, startPoint x: 1026, startPoint y: 432, endPoint x: 944, endPoint y: 484, distance: 97.4
click at [946, 492] on div "Query pattern hub_formulary_drug Job STAGING Period cost $50.14 AVG duration 7.…" at bounding box center [871, 605] width 1268 height 647
click at [928, 378] on div "HUB_FORMULARY_DRUG PROD_DATAHUB DATAHUB" at bounding box center [885, 385] width 150 height 15
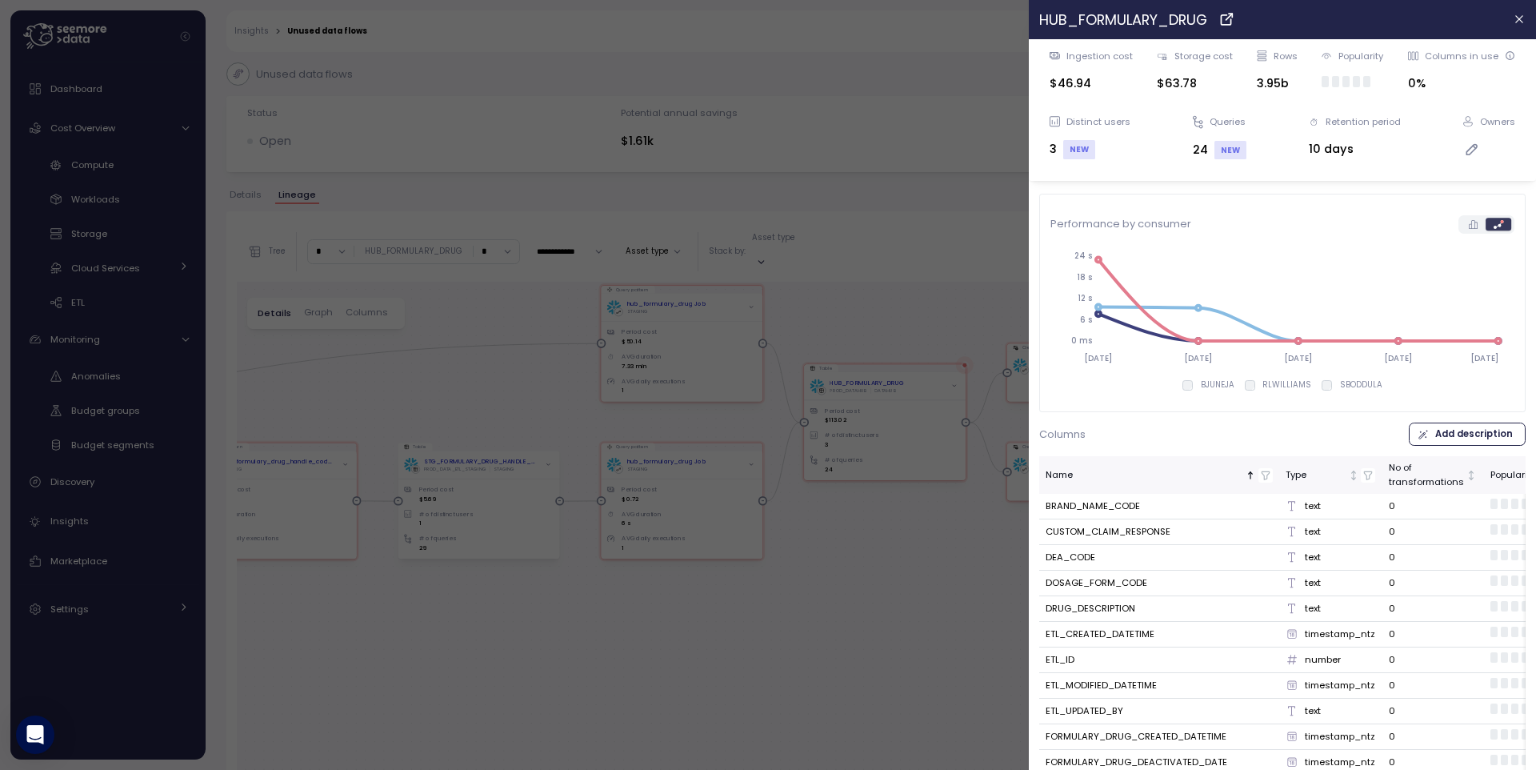
click at [935, 281] on div at bounding box center [768, 385] width 1536 height 770
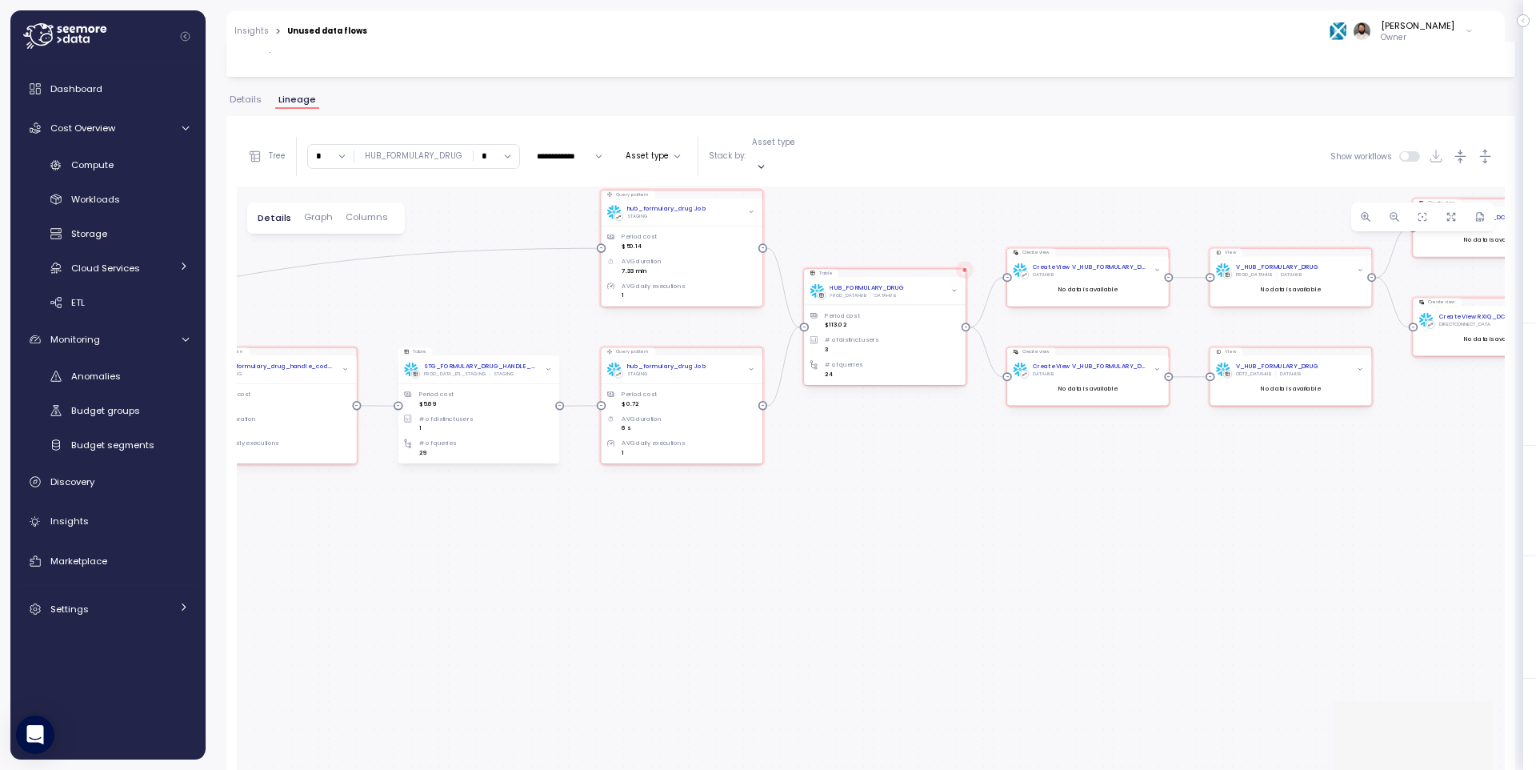
scroll to position [113, 0]
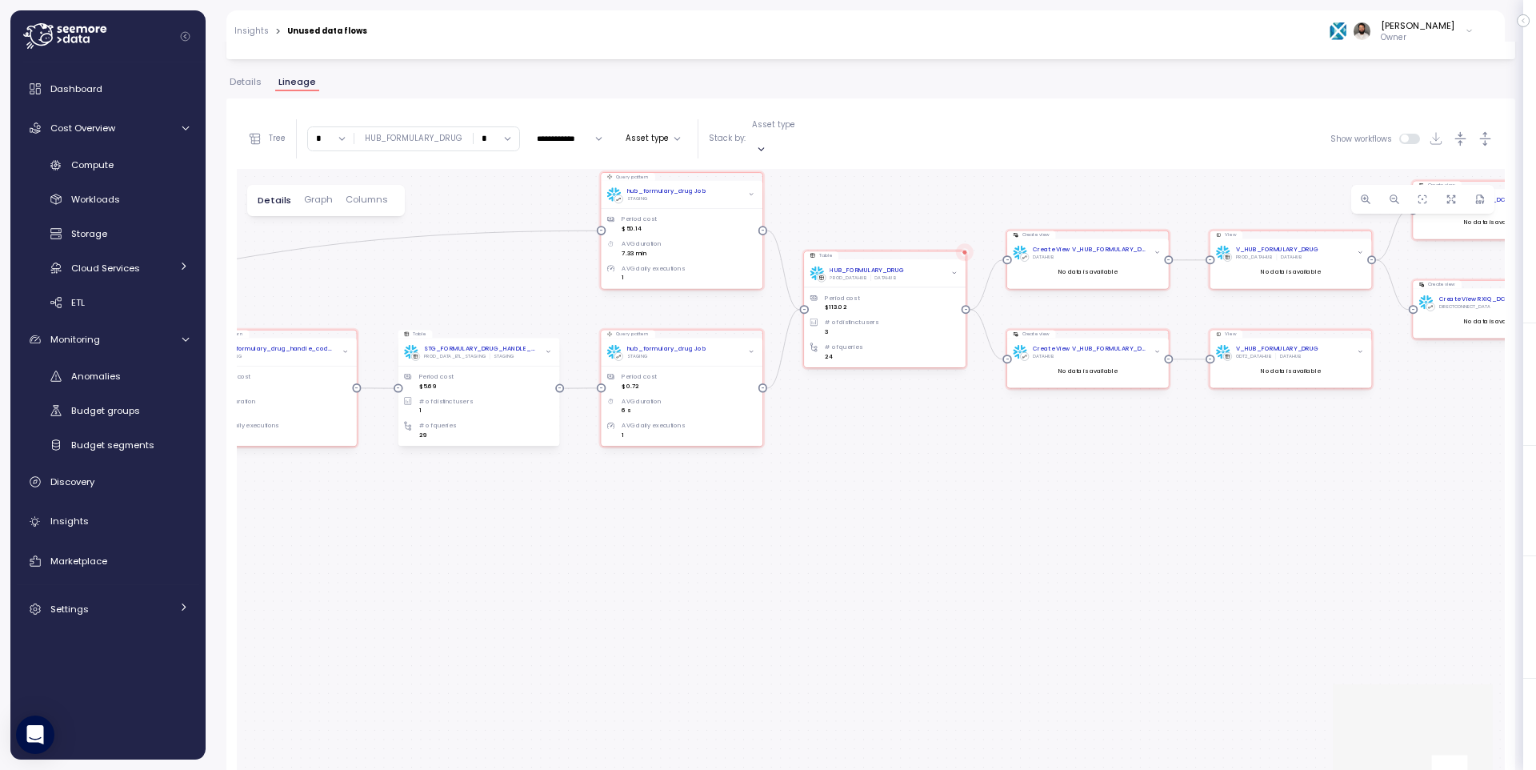
drag, startPoint x: 542, startPoint y: 126, endPoint x: 554, endPoint y: 130, distance: 12.6
click at [542, 129] on input "**********" at bounding box center [569, 138] width 78 height 19
click at [575, 209] on div "Last 7 days" at bounding box center [573, 215] width 44 height 26
type input "**********"
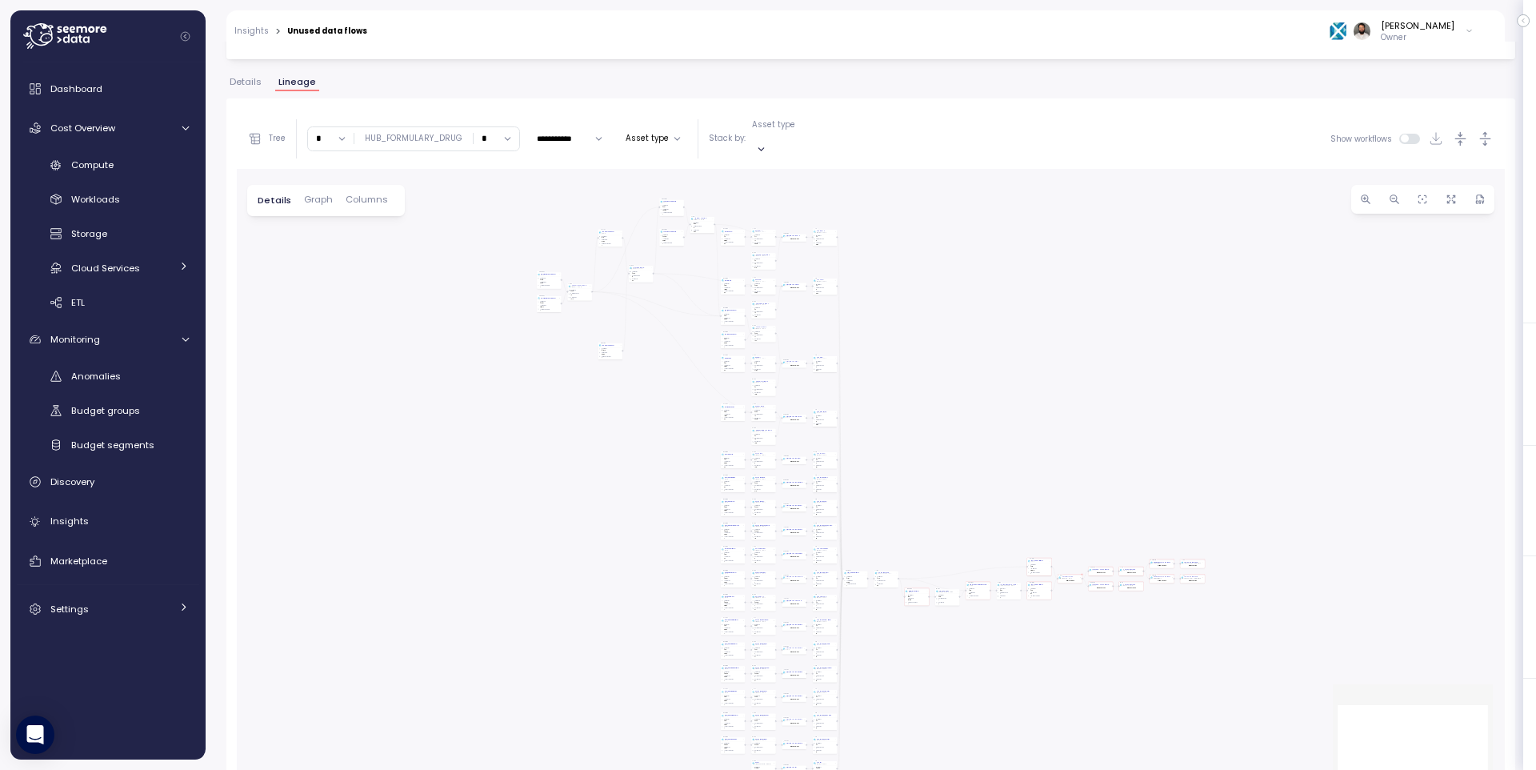
scroll to position [113, 0]
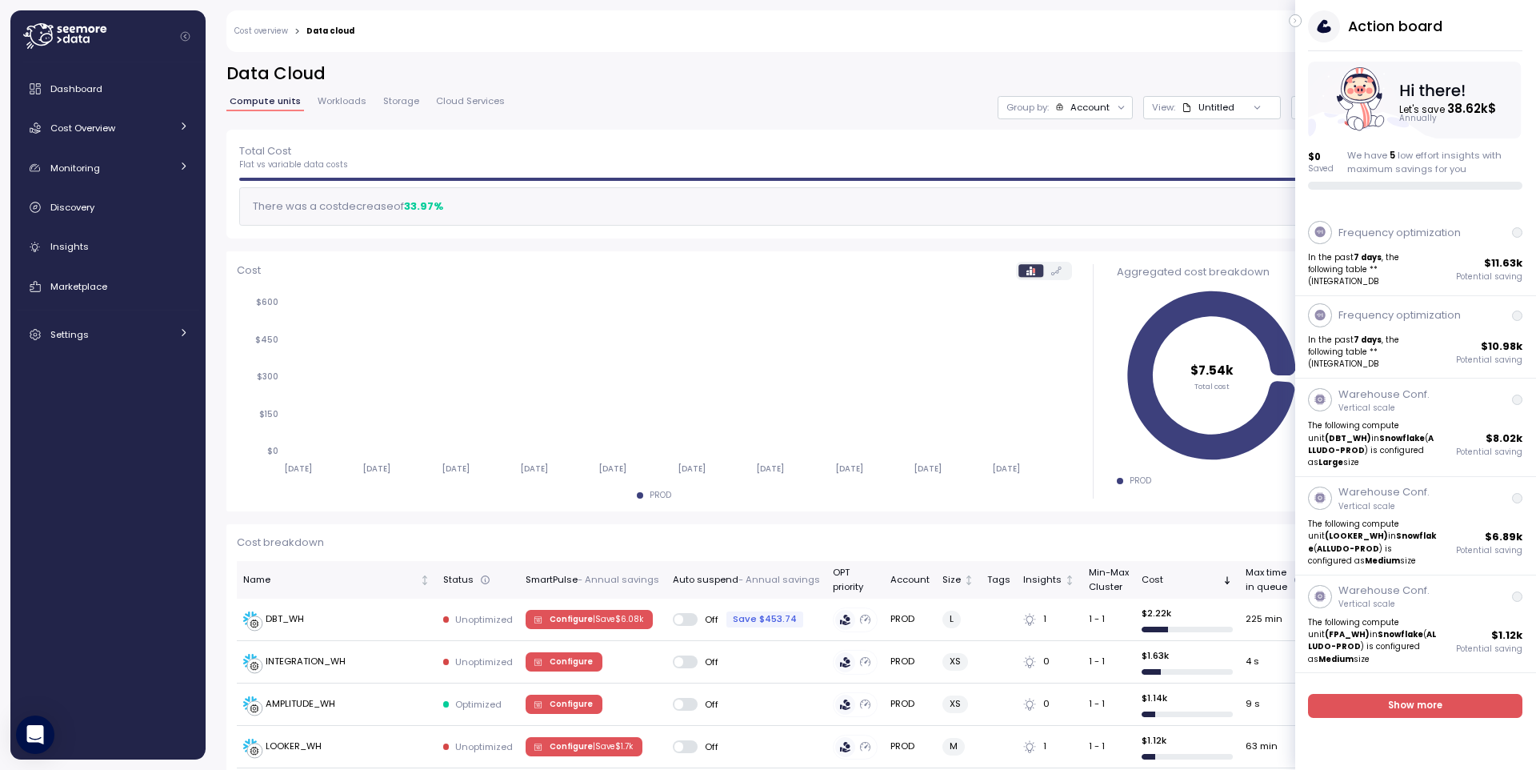
click at [1300, 22] on button "button" at bounding box center [1295, 20] width 13 height 13
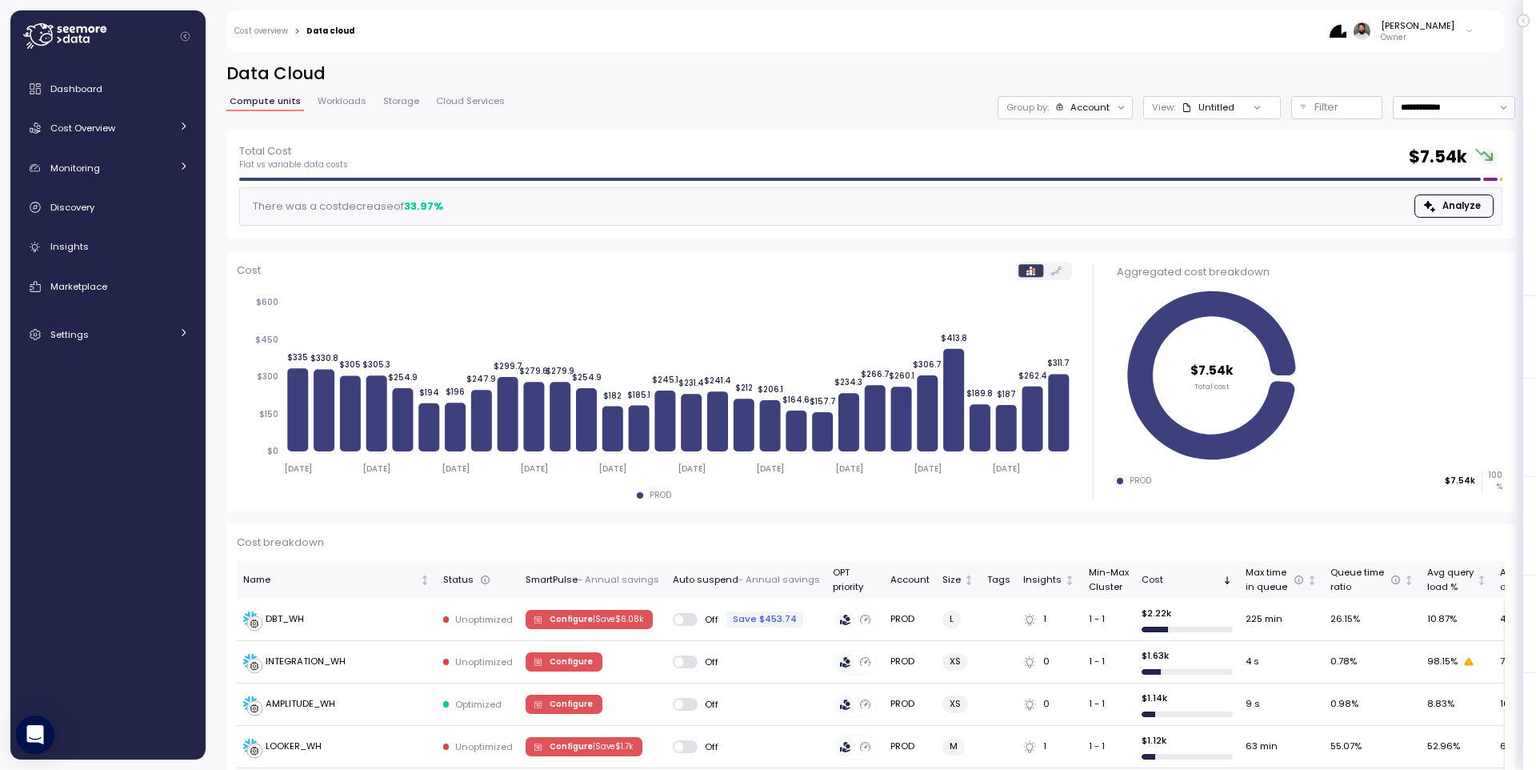
click at [1090, 102] on div "Account" at bounding box center [1089, 107] width 39 height 13
drag, startPoint x: 1082, startPoint y: 195, endPoint x: 1100, endPoint y: 198, distance: 18.6
click at [1082, 195] on p "Compute unit" at bounding box center [1073, 196] width 63 height 13
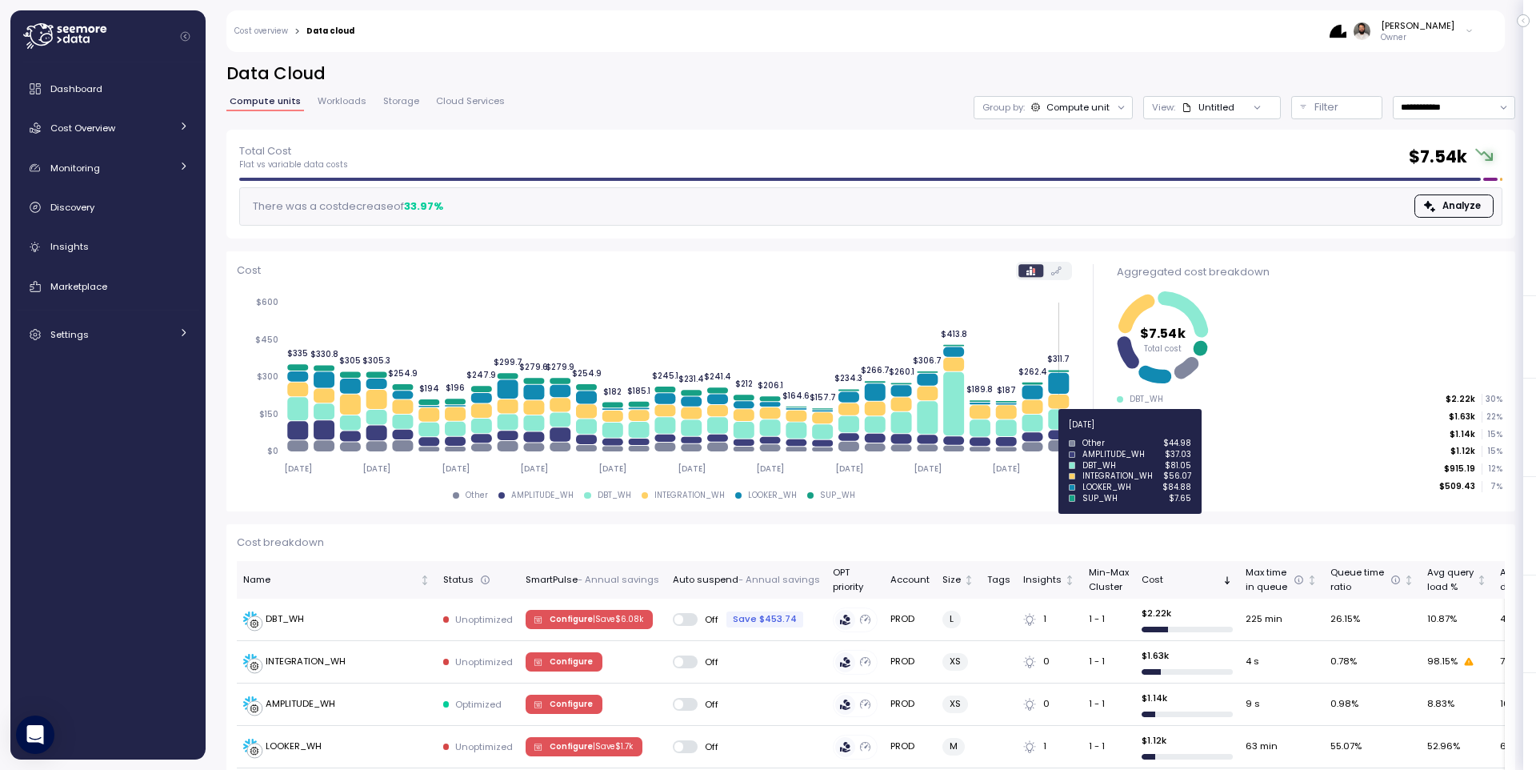
click at [1054, 434] on icon at bounding box center [1058, 434] width 21 height 9
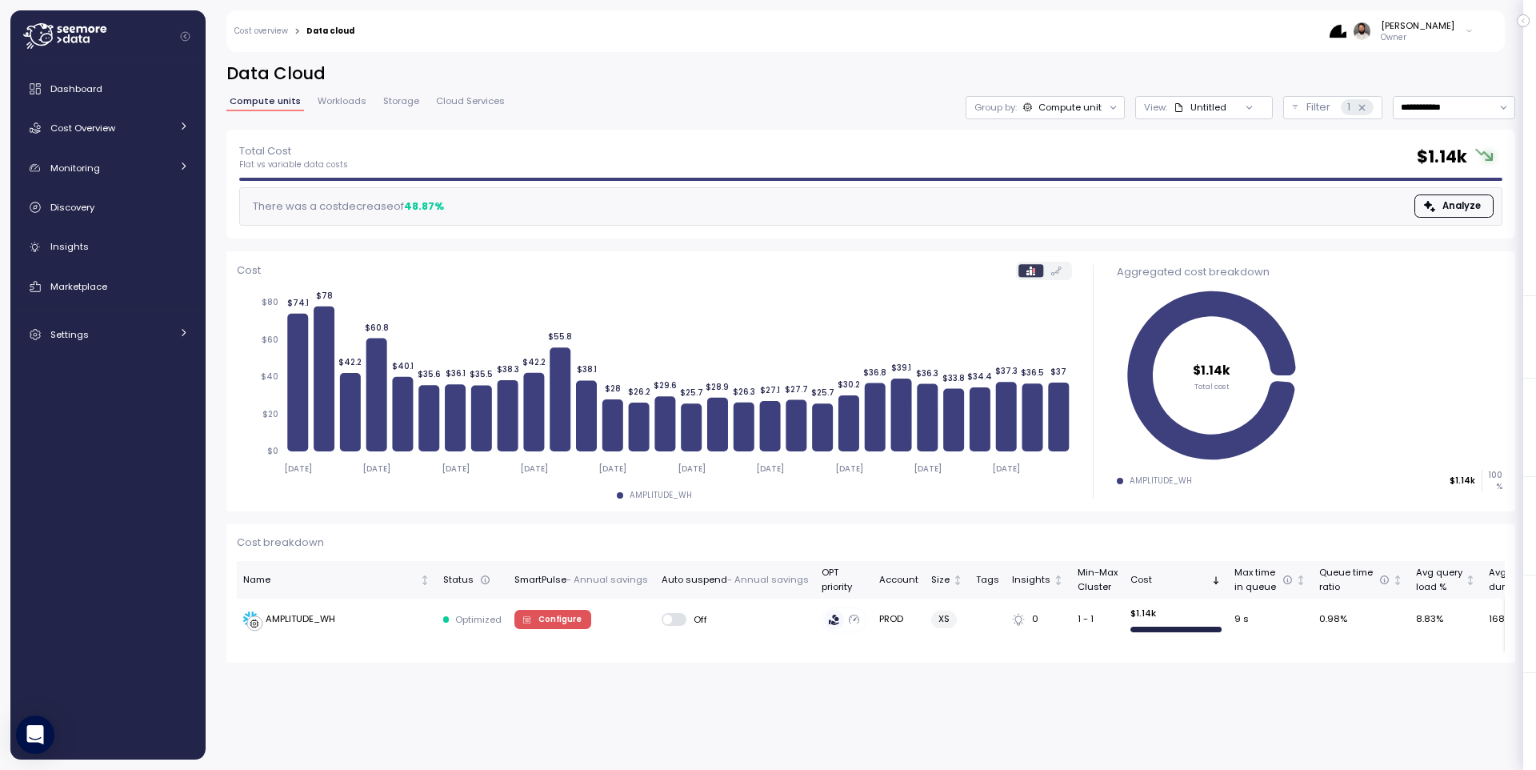
click at [1037, 105] on div "Compute unit" at bounding box center [1062, 107] width 79 height 13
drag, startPoint x: 1346, startPoint y: 85, endPoint x: 1357, endPoint y: 87, distance: 11.5
click at [1346, 86] on div "**********" at bounding box center [870, 95] width 1289 height 67
click at [1088, 106] on div "Compute unit" at bounding box center [1069, 107] width 63 height 13
click at [1120, 84] on h2 "Data Cloud" at bounding box center [870, 73] width 1289 height 23
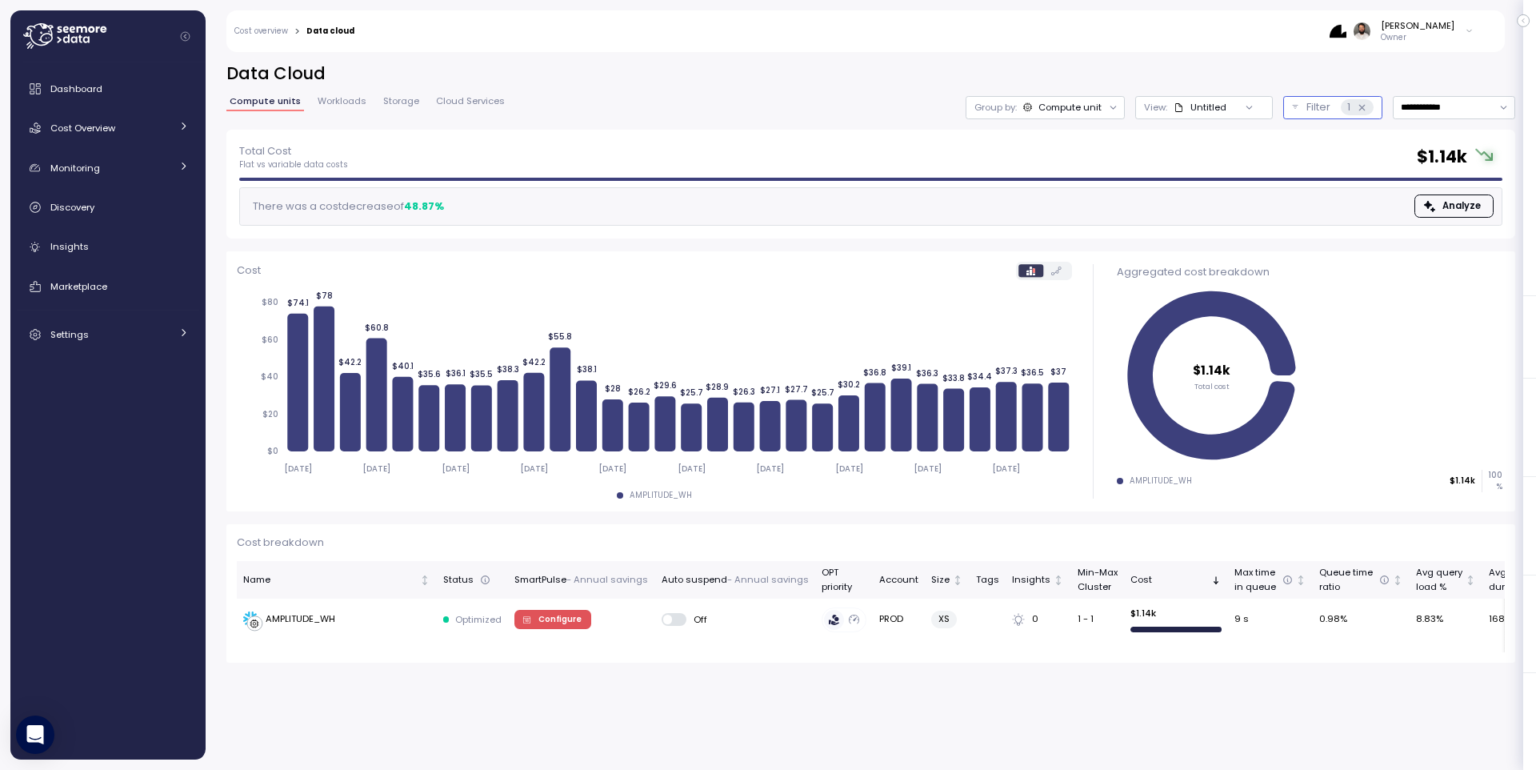
click at [1364, 107] on icon at bounding box center [1362, 107] width 10 height 10
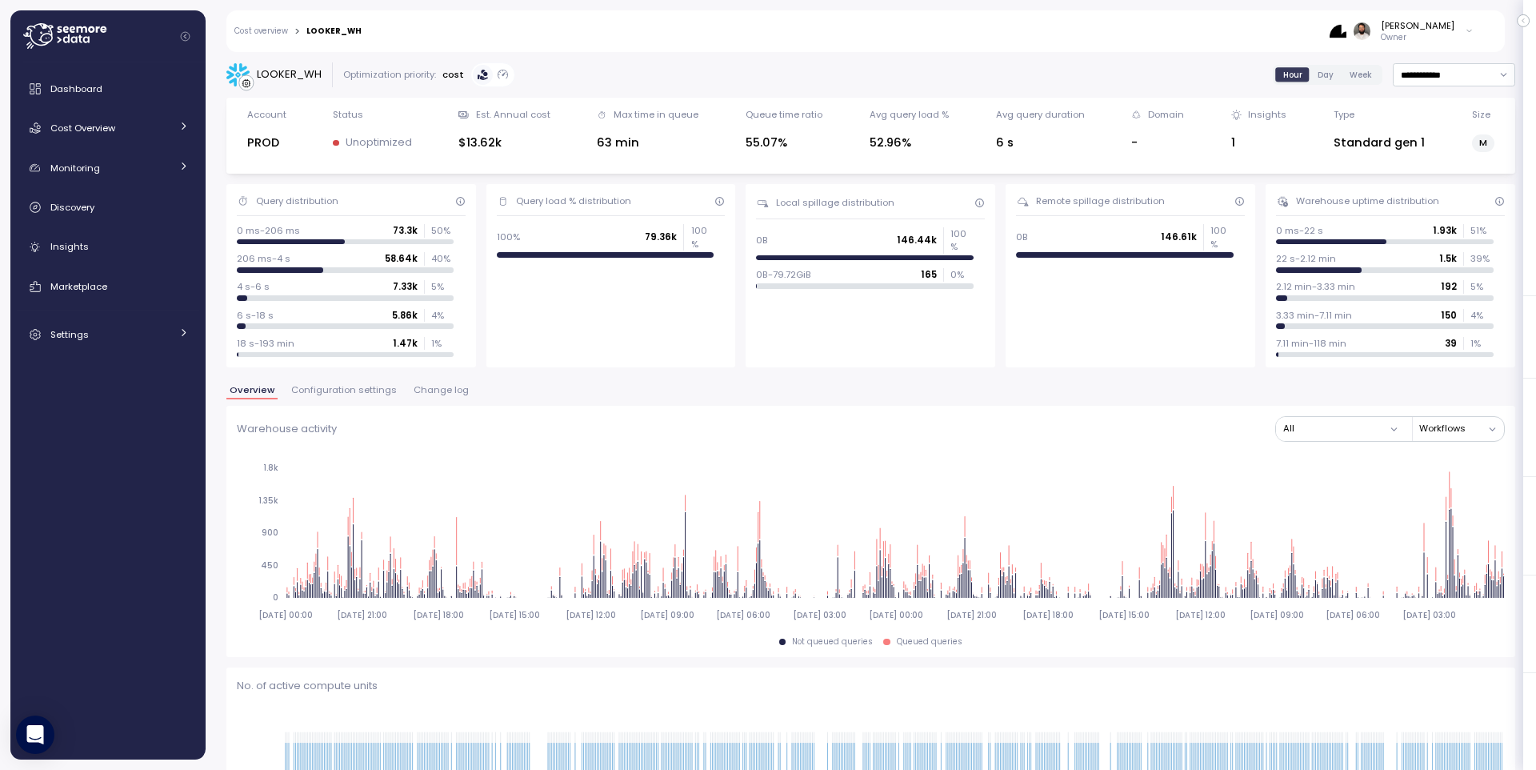
scroll to position [1711, 0]
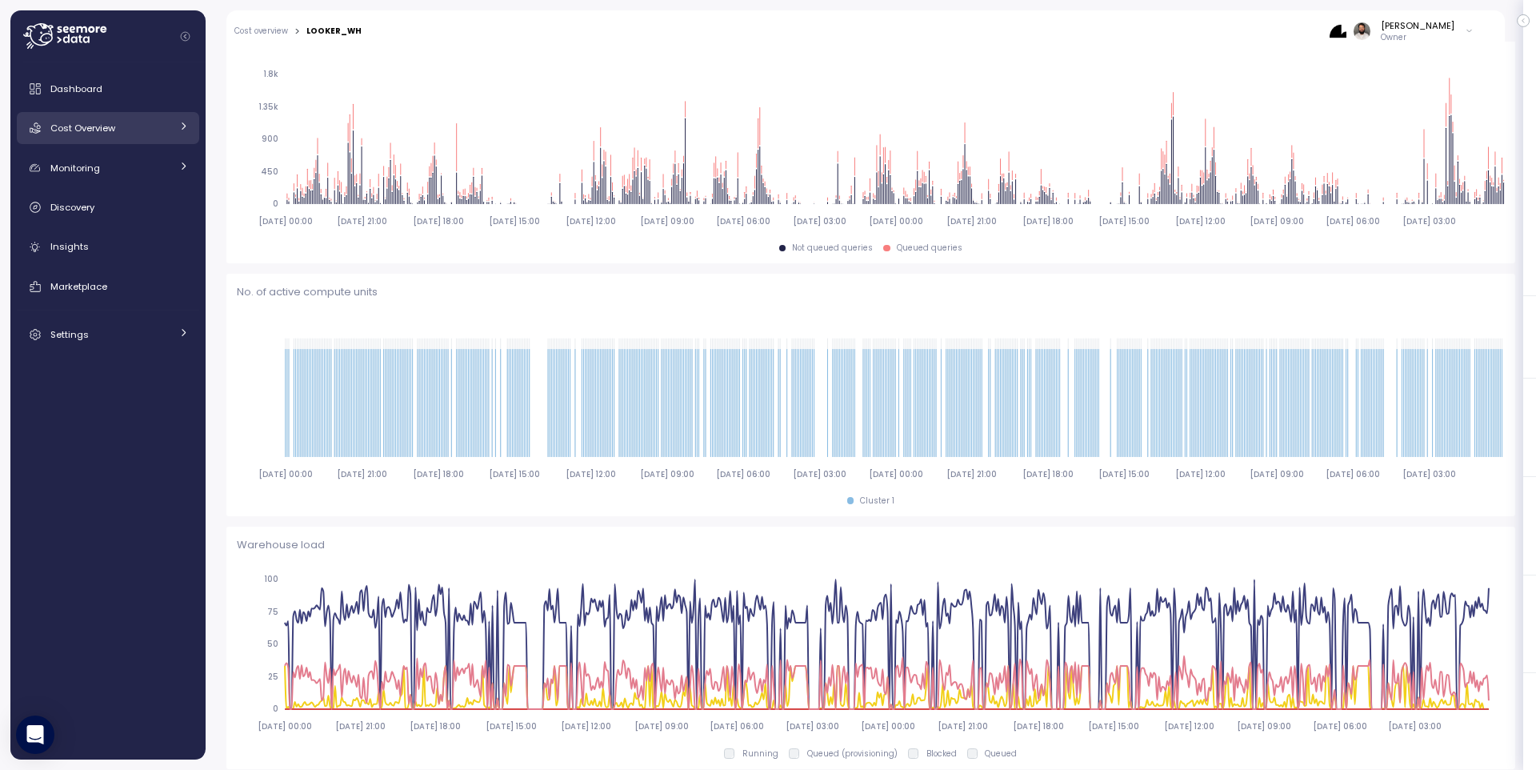
click at [142, 139] on link "Cost Overview" at bounding box center [108, 128] width 182 height 32
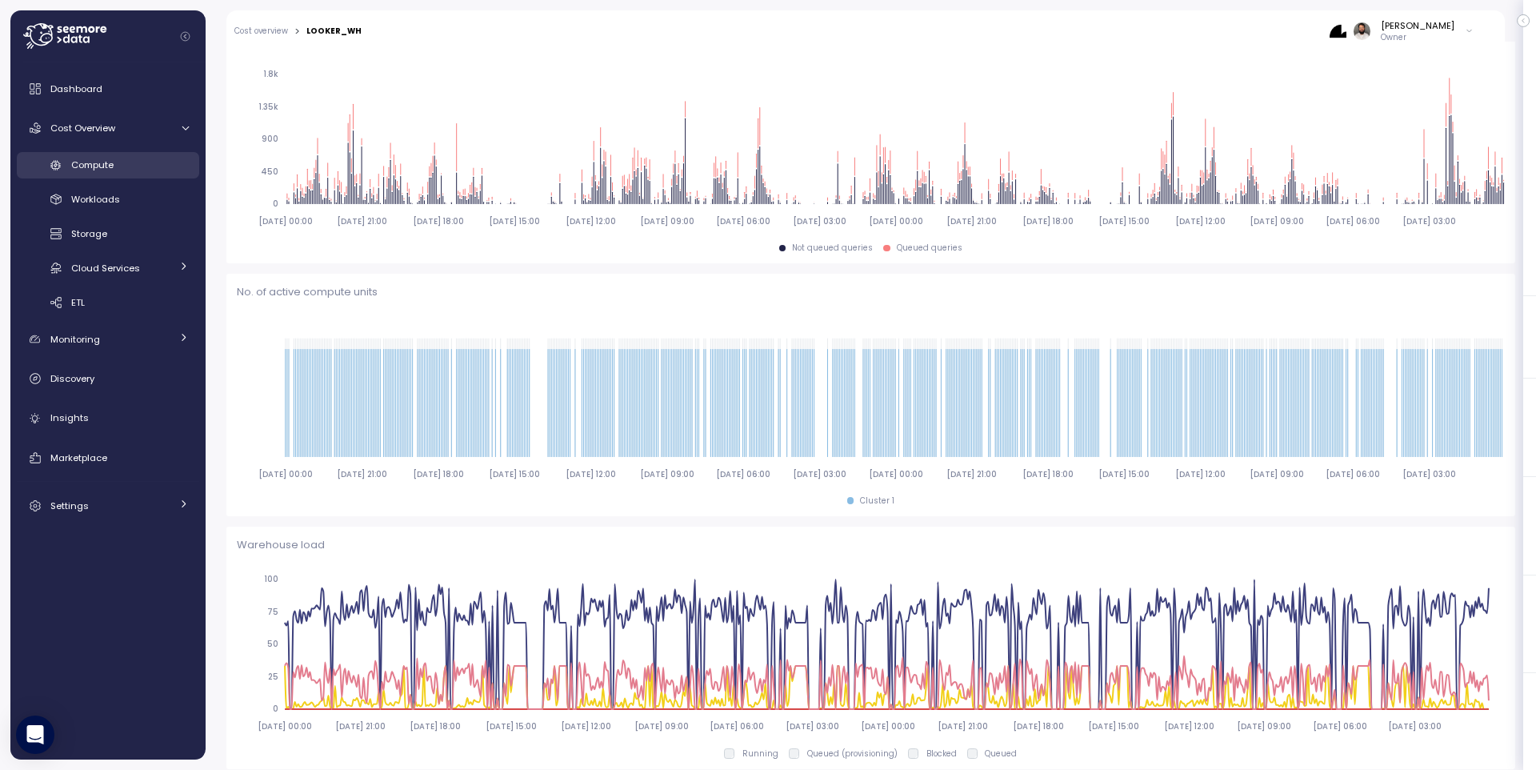
scroll to position [228, 0]
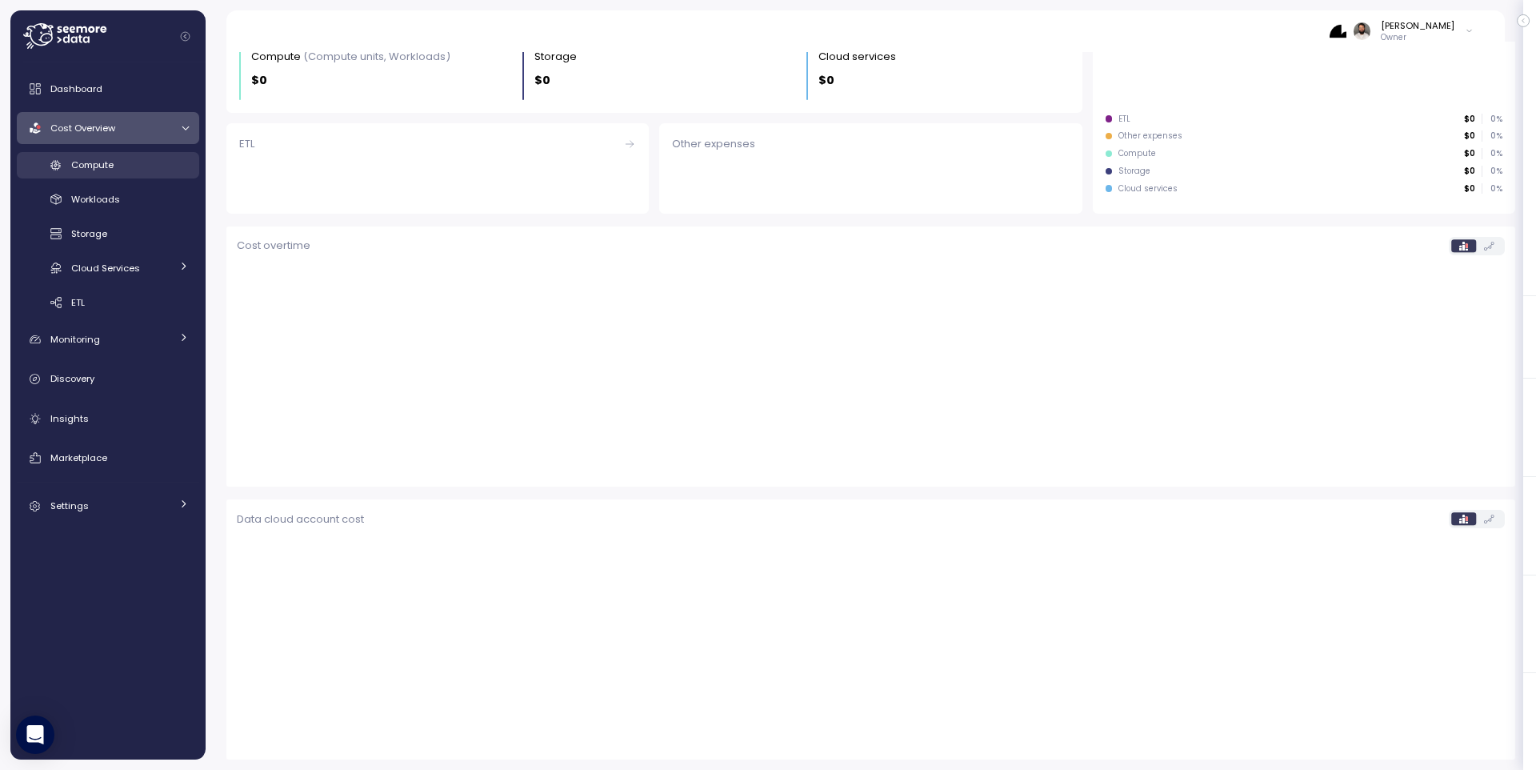
click at [154, 175] on link "Compute" at bounding box center [108, 165] width 182 height 26
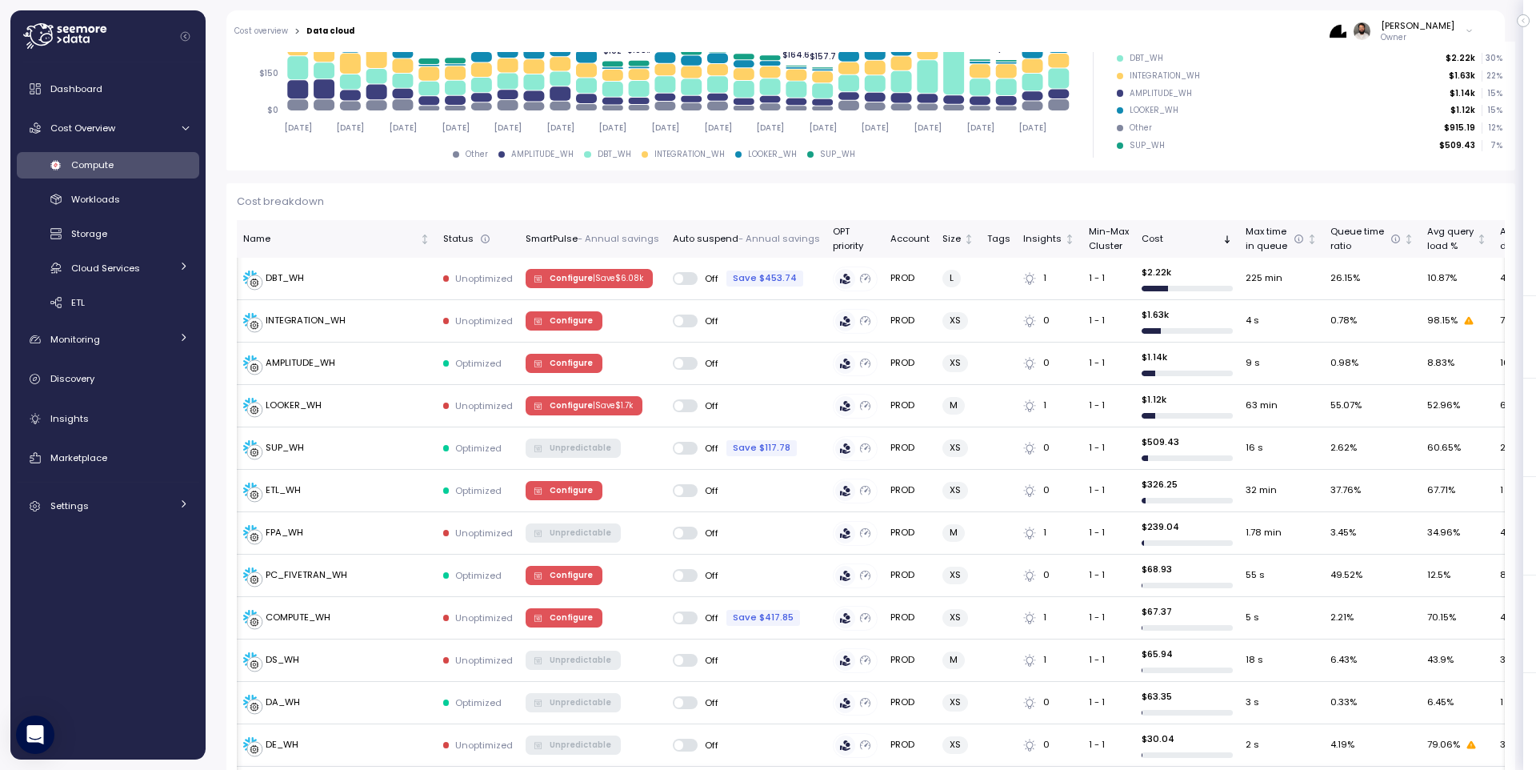
scroll to position [0, 1]
click at [127, 201] on div "Workloads" at bounding box center [130, 199] width 118 height 16
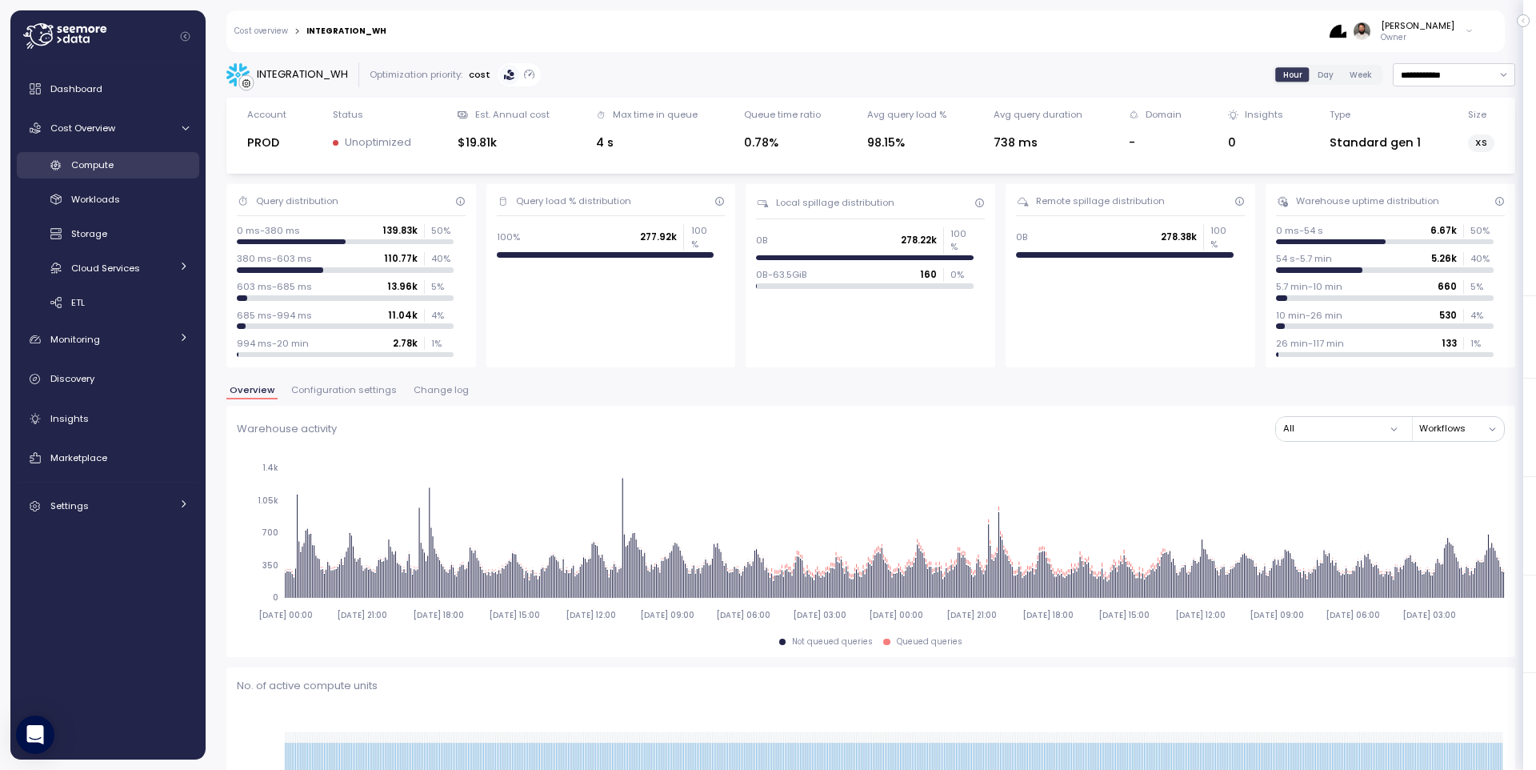
click at [171, 159] on div "Compute" at bounding box center [130, 165] width 118 height 16
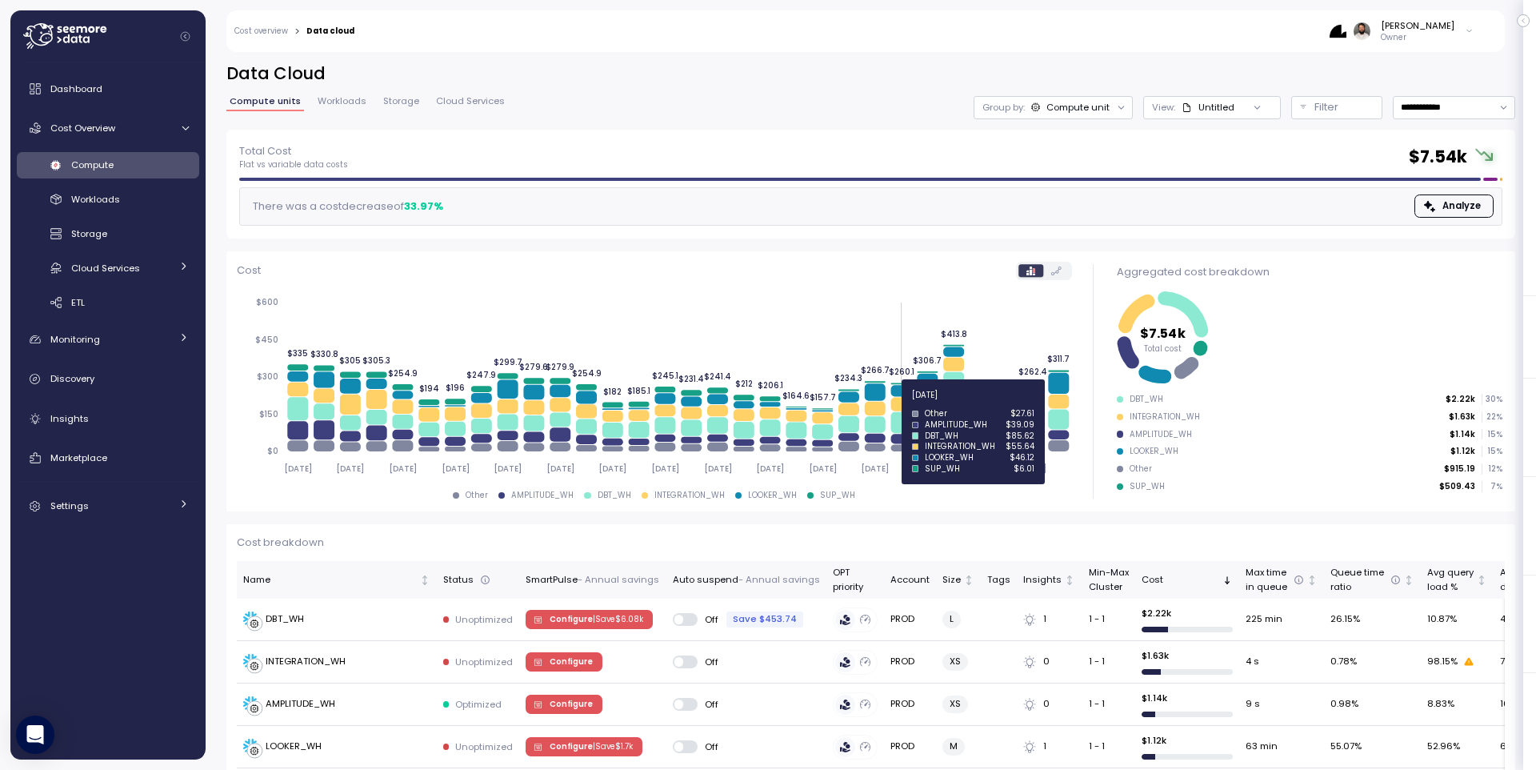
click at [904, 404] on icon at bounding box center [900, 404] width 21 height 14
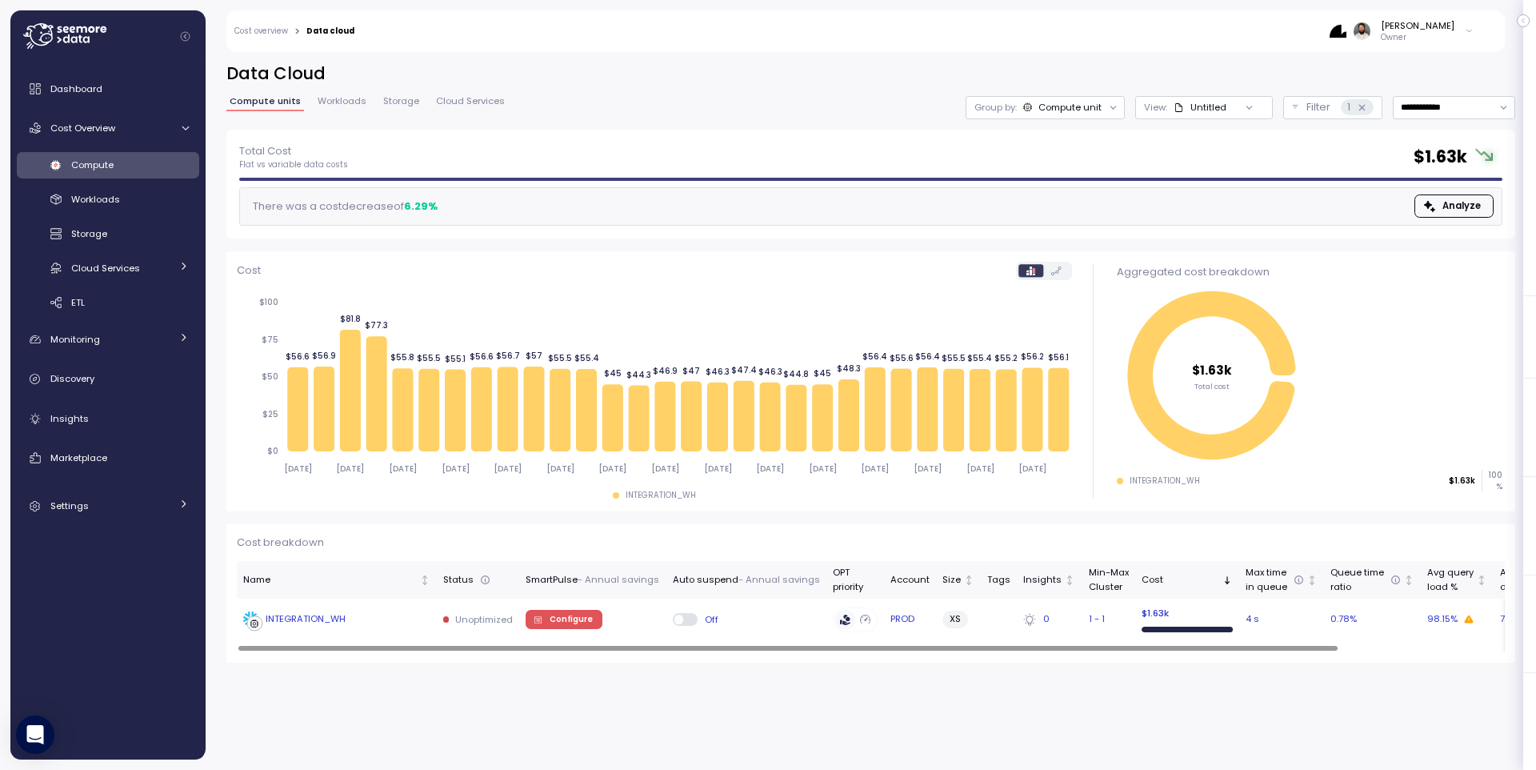
click at [748, 628] on td "Off" at bounding box center [746, 619] width 160 height 42
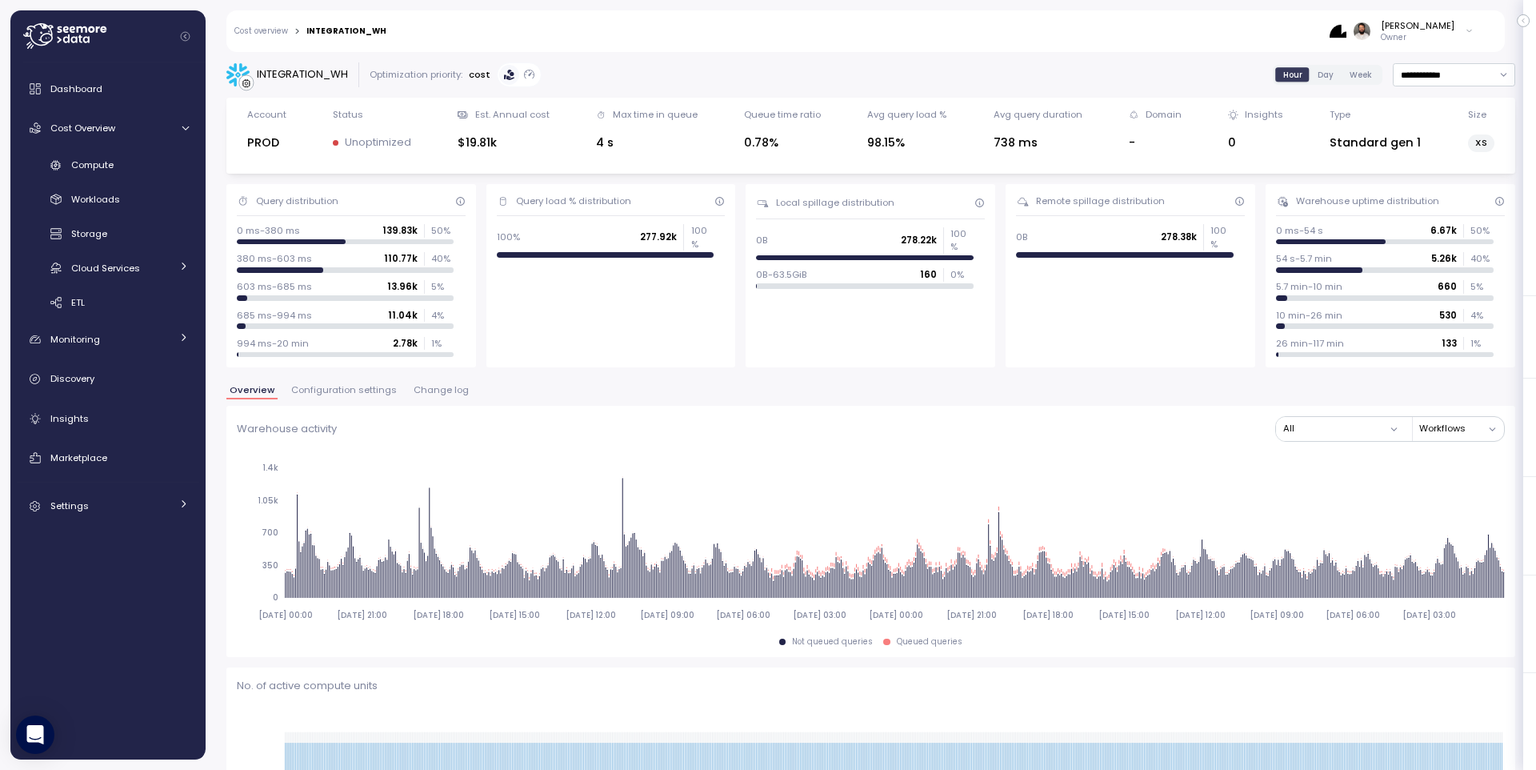
click at [420, 394] on span "Change log" at bounding box center [441, 390] width 55 height 9
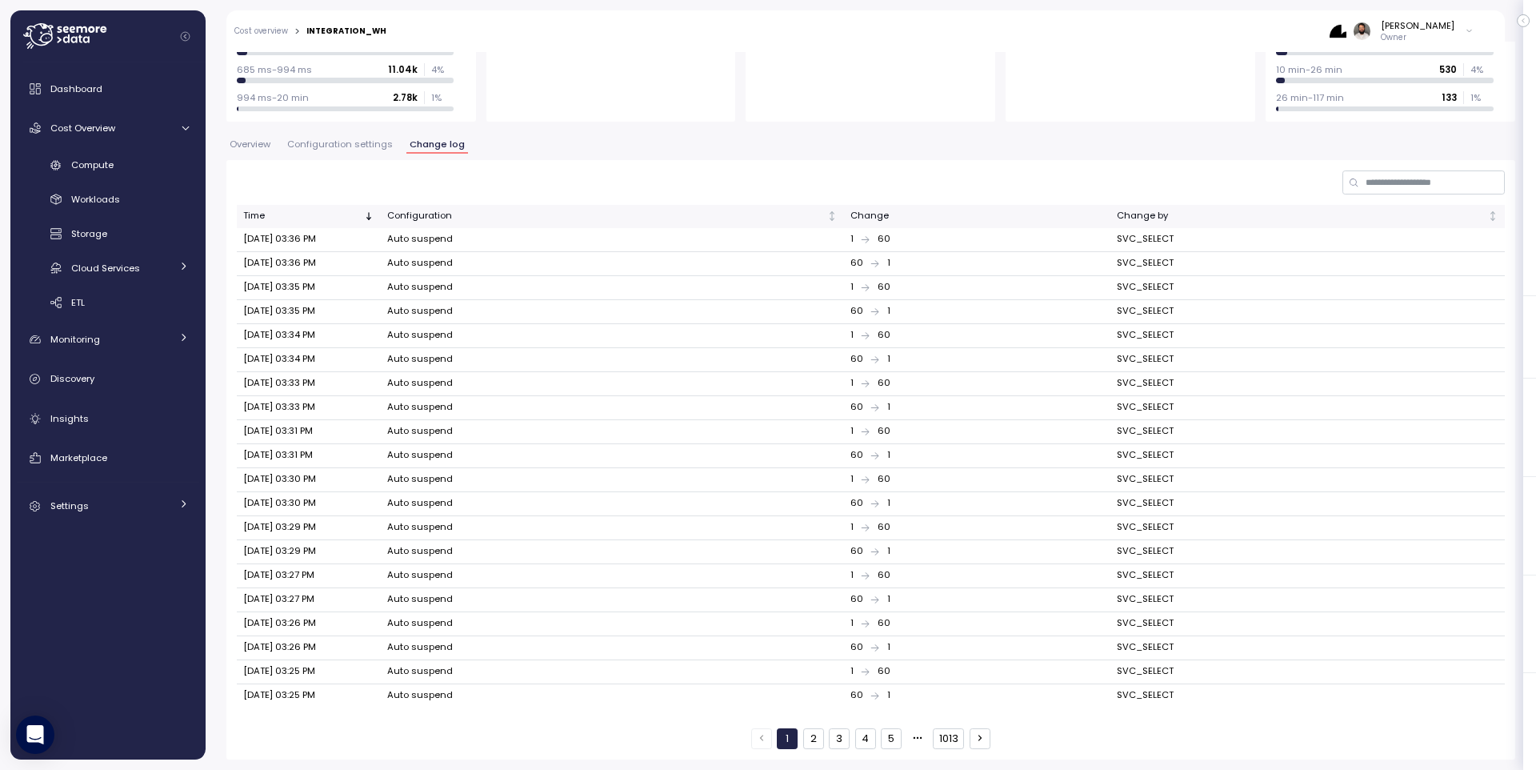
scroll to position [245, 0]
click at [814, 741] on button "2" at bounding box center [813, 739] width 21 height 21
click at [838, 739] on button "3" at bounding box center [839, 739] width 21 height 21
click at [861, 737] on button "4" at bounding box center [865, 739] width 21 height 21
click at [886, 738] on button "5" at bounding box center [891, 739] width 21 height 21
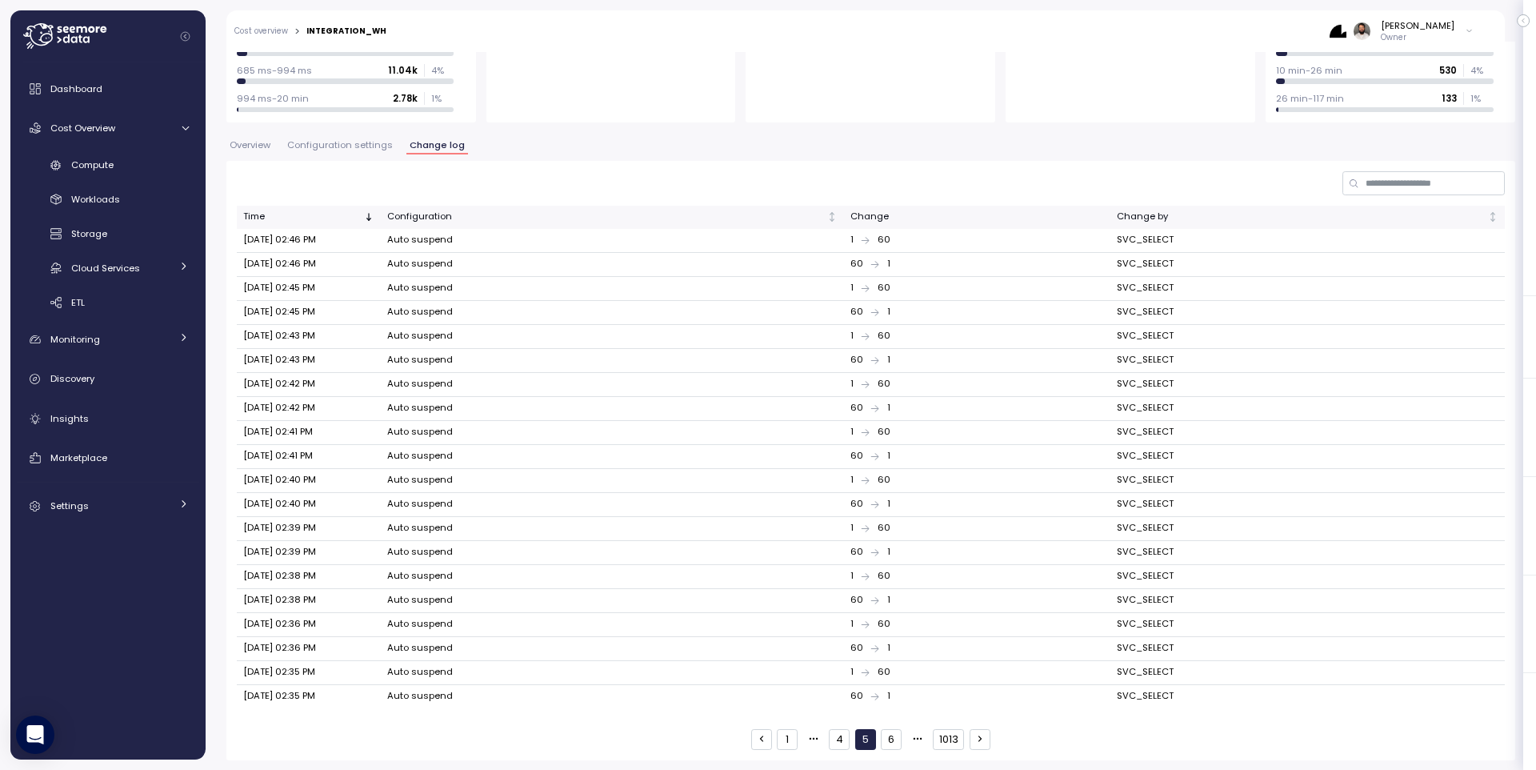
click at [788, 739] on button "1" at bounding box center [787, 739] width 21 height 21
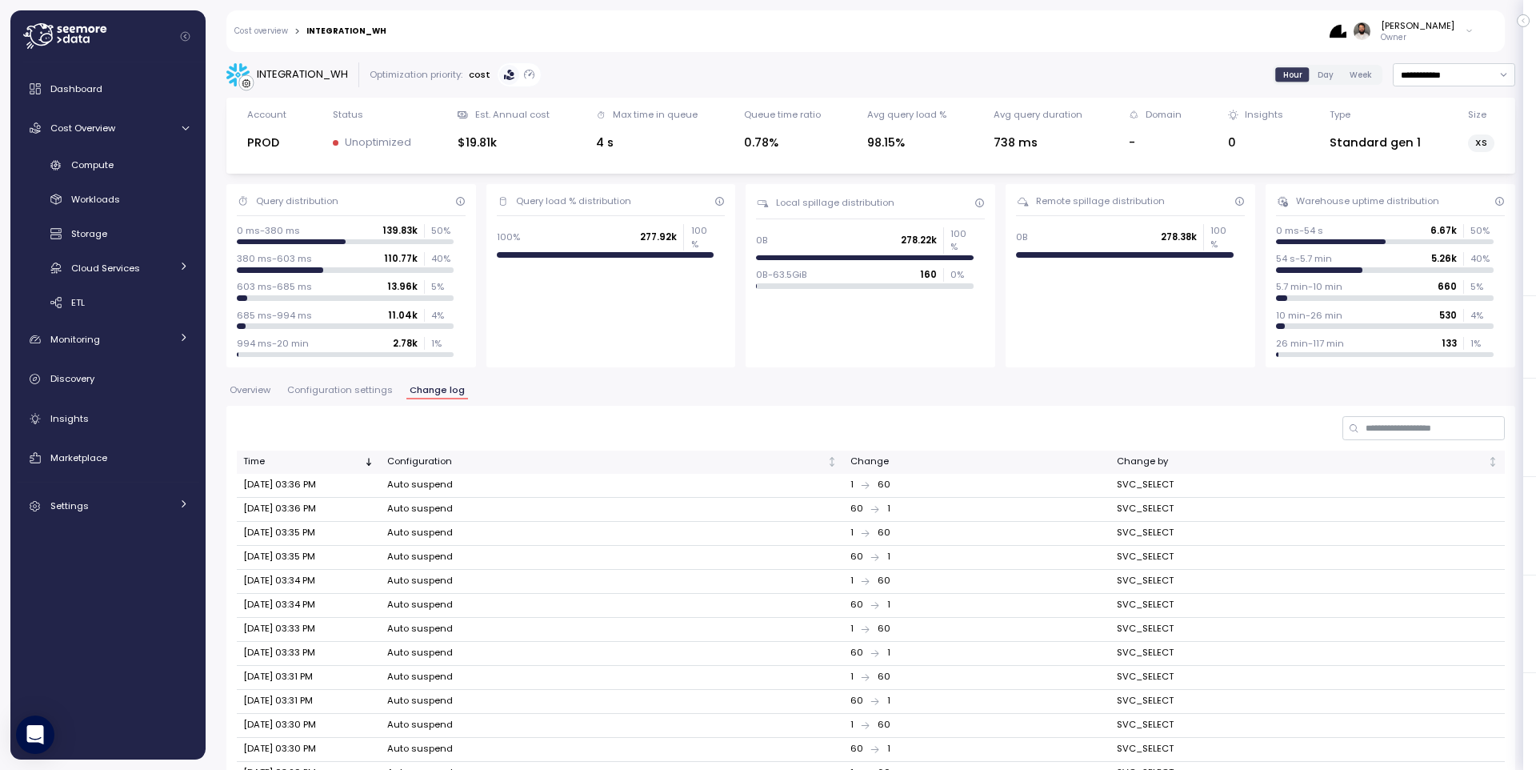
click at [377, 388] on span "Configuration settings" at bounding box center [340, 390] width 106 height 9
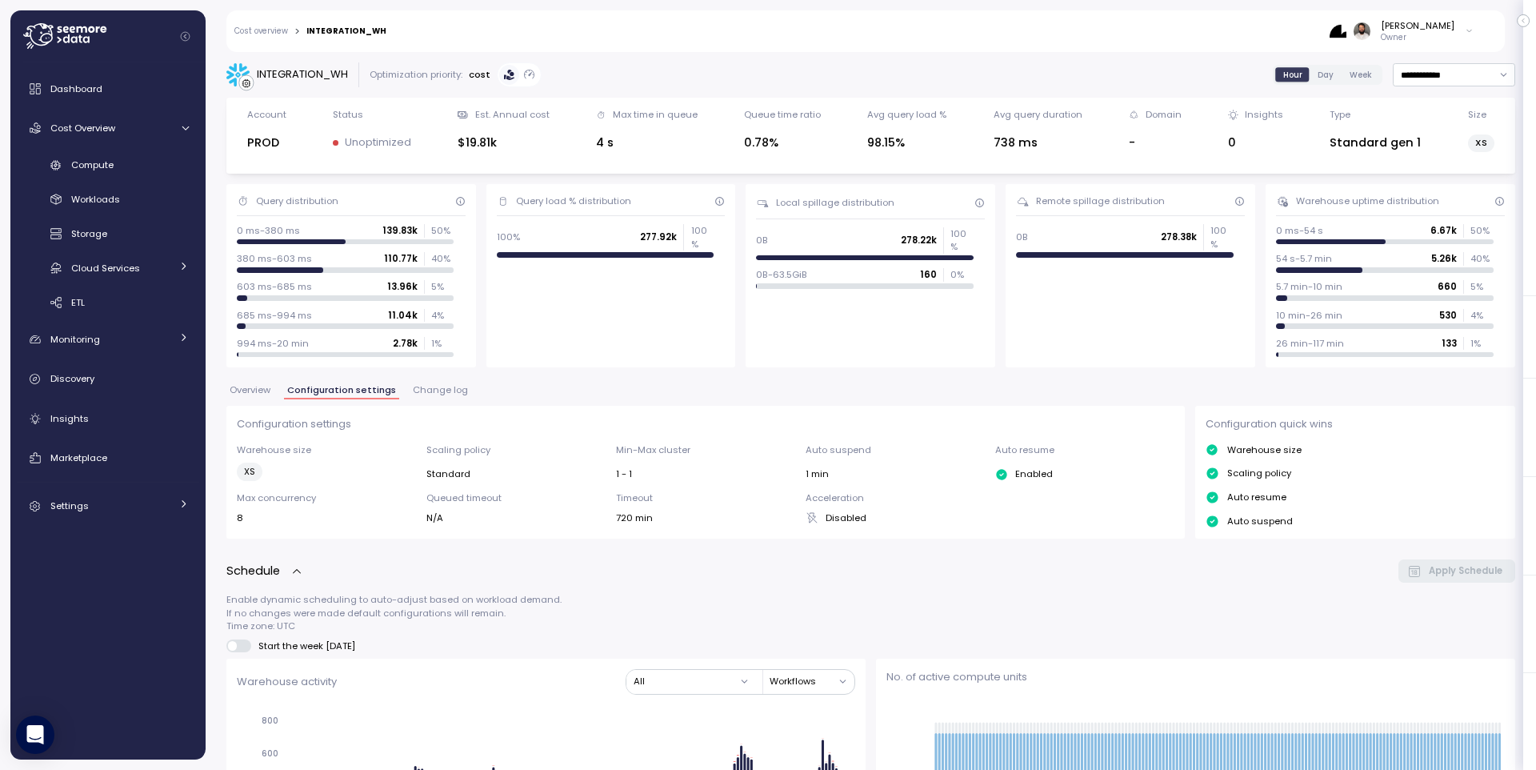
click at [288, 33] on div "Cost overview > INTEGRATION_WH" at bounding box center [310, 31] width 152 height 10
click at [285, 33] on link "Cost overview" at bounding box center [261, 31] width 54 height 8
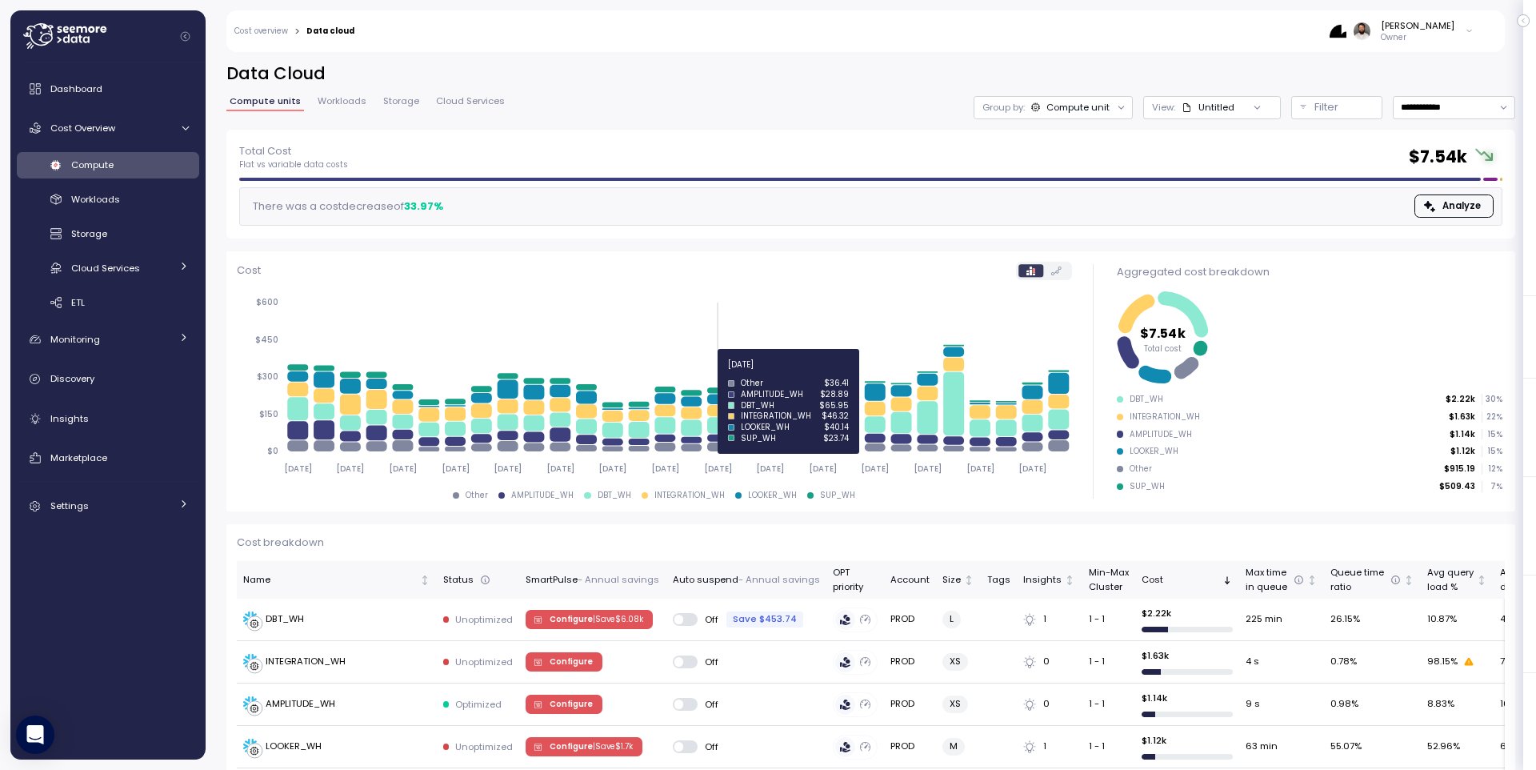
scroll to position [163, 0]
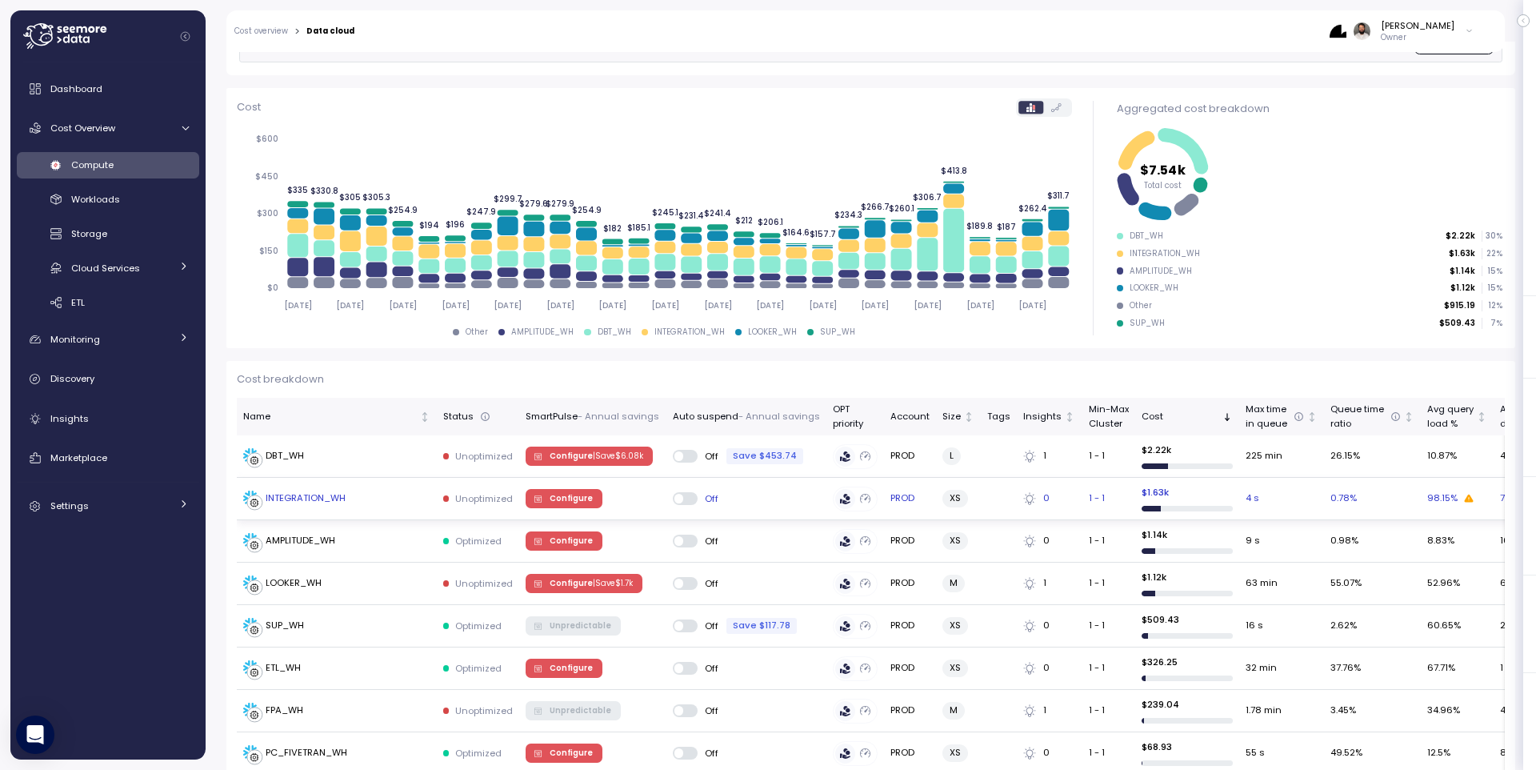
click at [414, 500] on div "INTEGRATION_WH" at bounding box center [336, 498] width 187 height 16
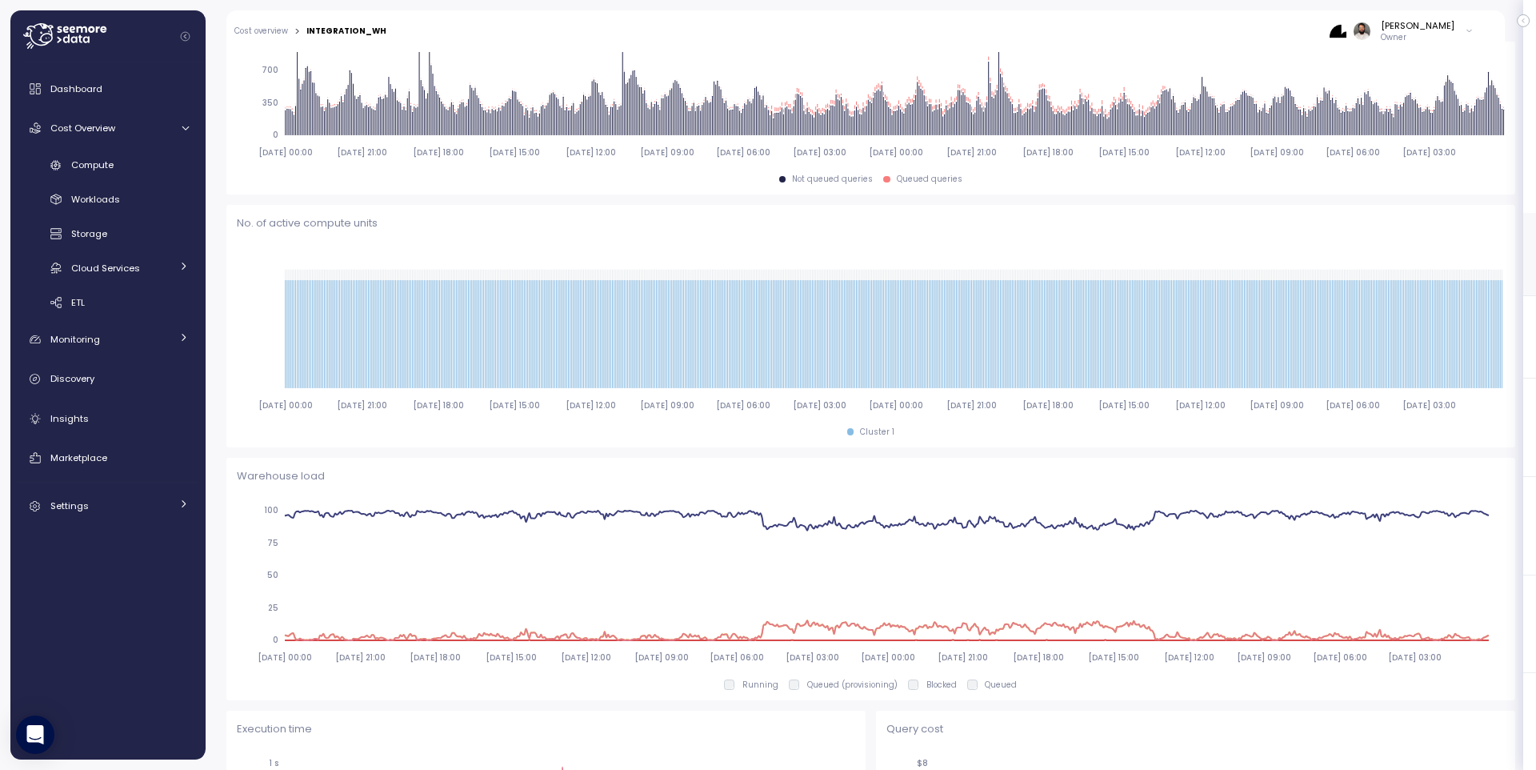
scroll to position [300, 0]
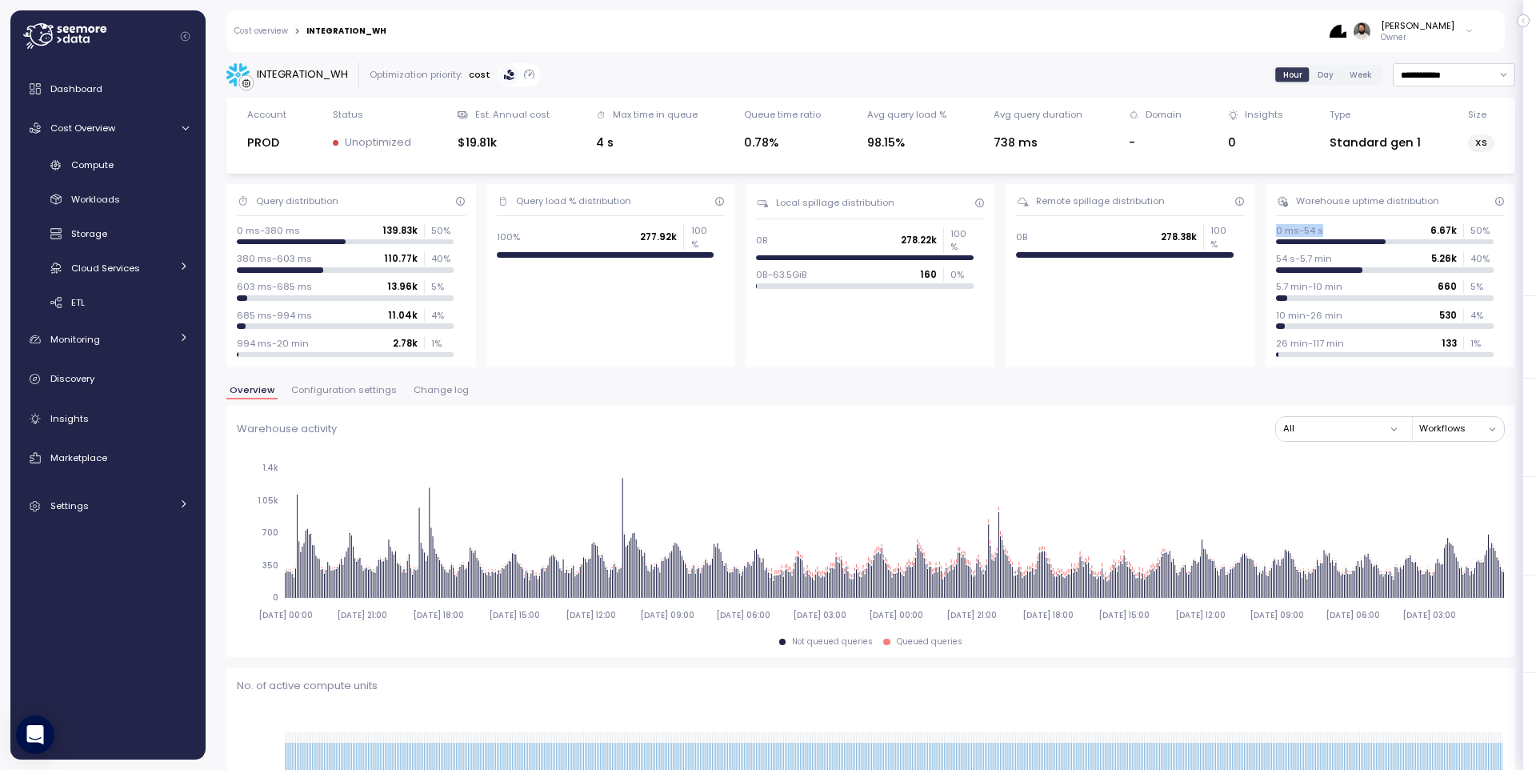
drag, startPoint x: 1274, startPoint y: 231, endPoint x: 1337, endPoint y: 233, distance: 62.4
click at [1331, 233] on div "Warehouse uptime distribution 0 ms-54 s 6.67k 50 % 54 s-5.7 min 5.26k 40 % 5.7 …" at bounding box center [1391, 275] width 250 height 183
click at [1290, 231] on div "0 ms-54 s 6.67k 50 %" at bounding box center [1384, 230] width 217 height 13
click at [1290, 231] on p "0 ms-54 s" at bounding box center [1299, 230] width 47 height 13
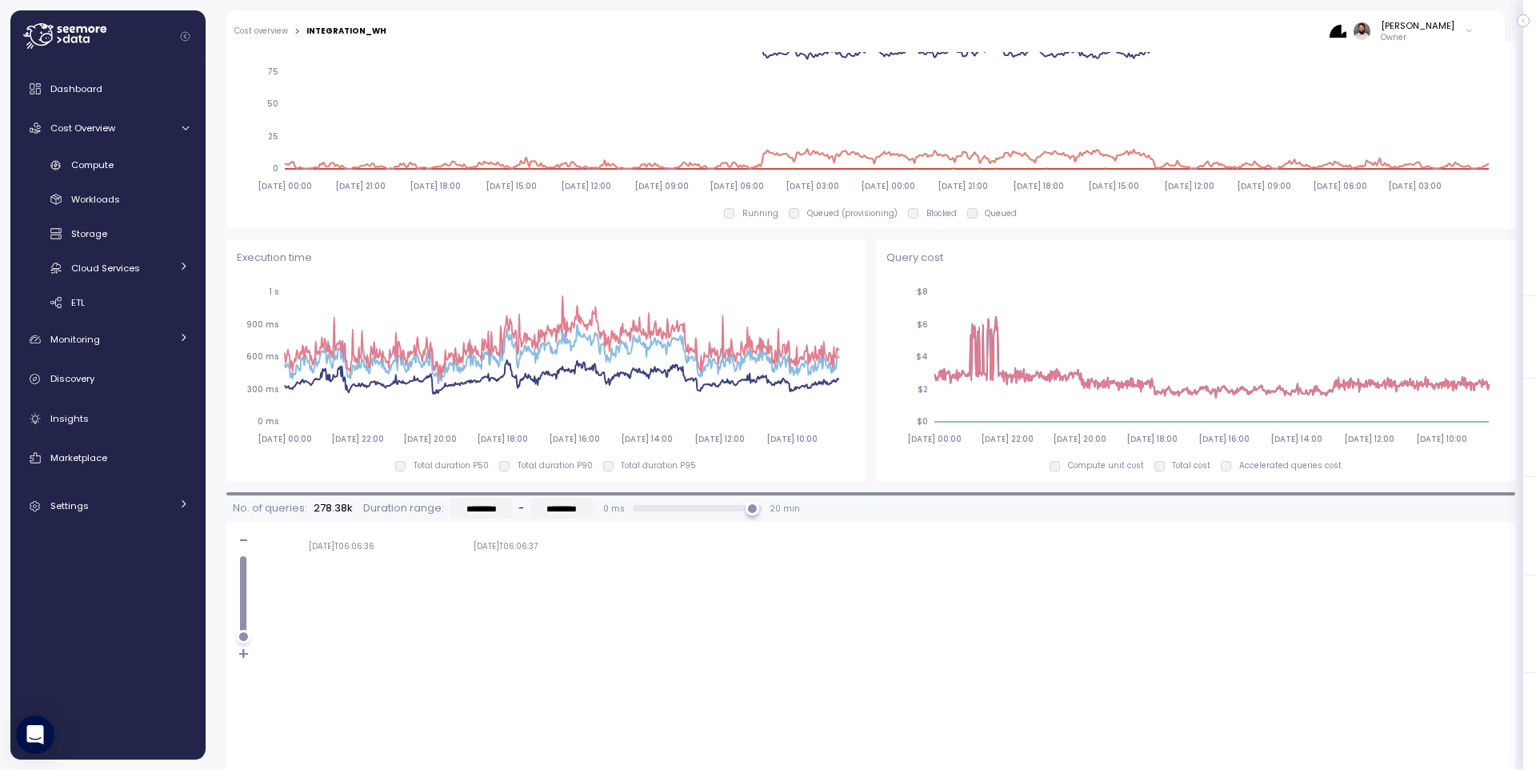
scroll to position [931, 0]
click at [170, 175] on link "Compute" at bounding box center [108, 165] width 182 height 26
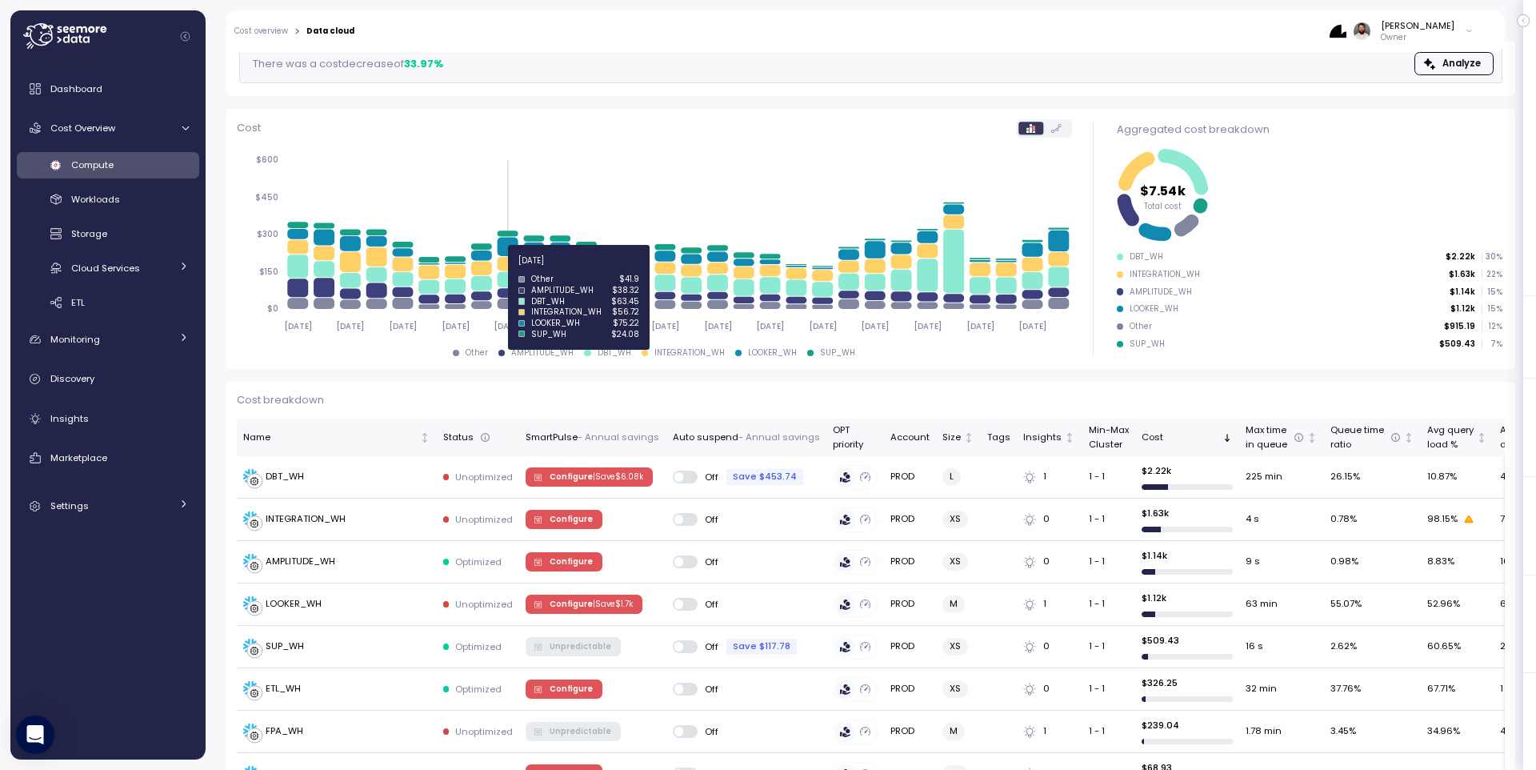
scroll to position [158, 0]
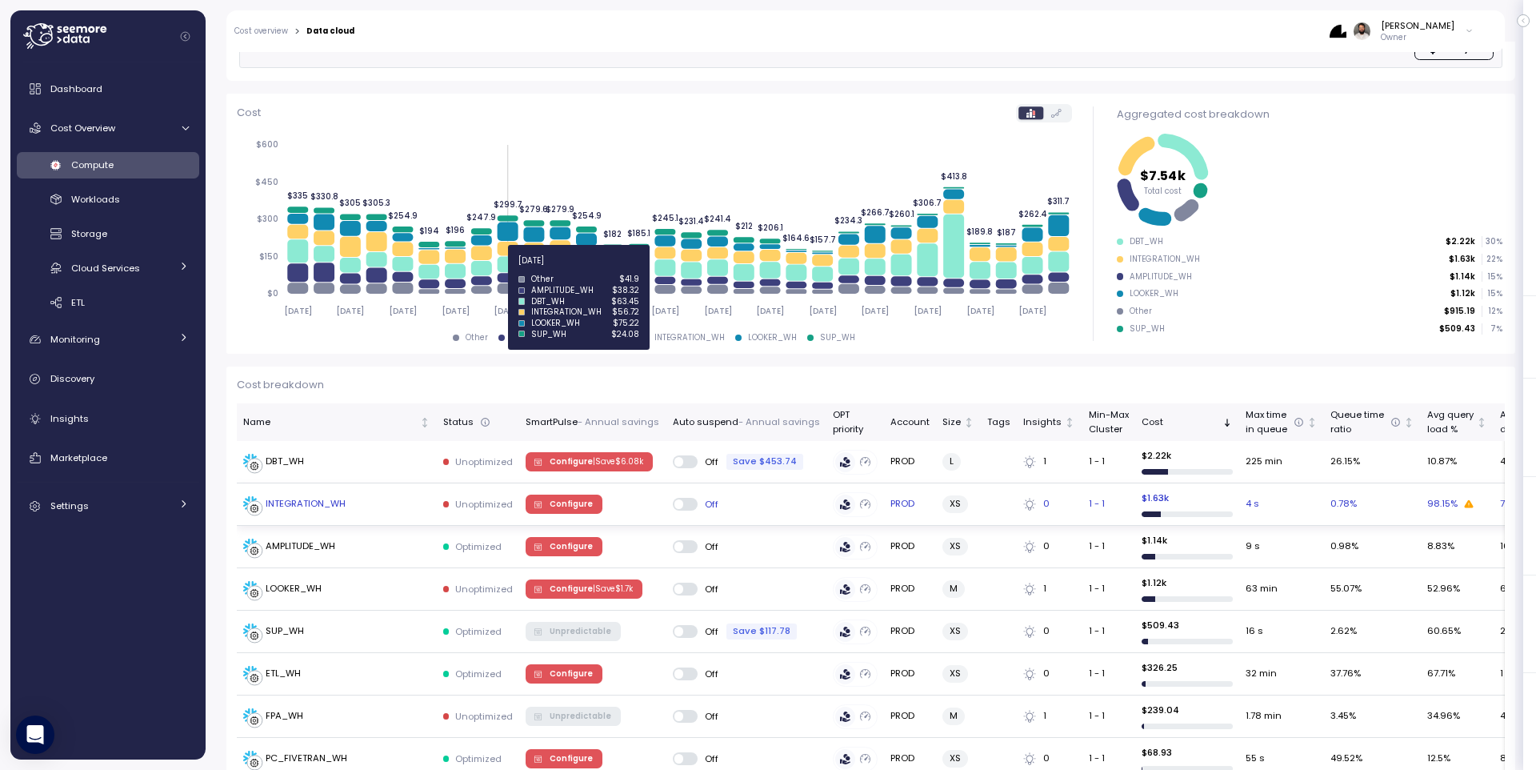
click at [412, 497] on div "INTEGRATION_WH" at bounding box center [336, 504] width 187 height 16
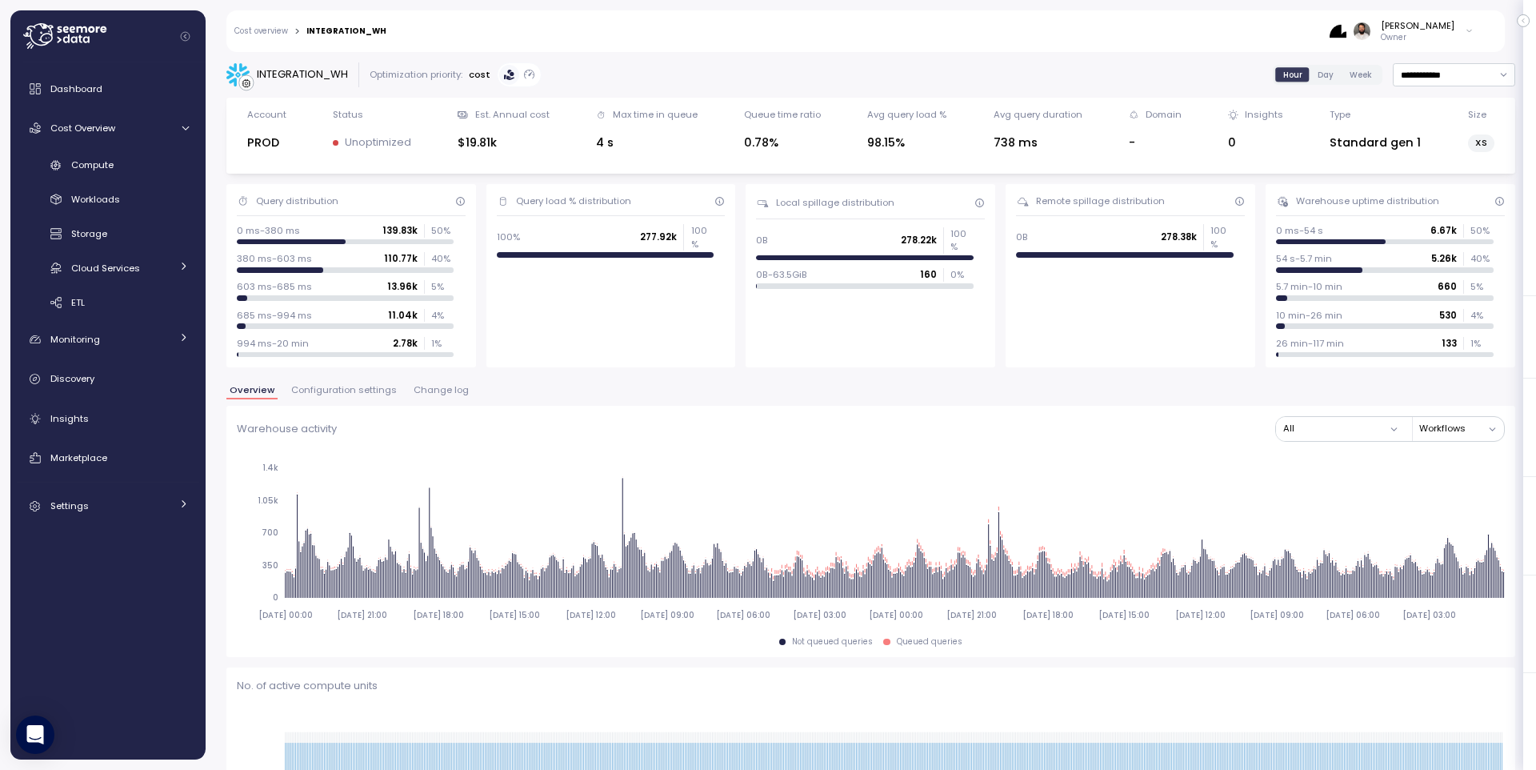
click at [381, 394] on span "Configuration settings" at bounding box center [344, 390] width 106 height 9
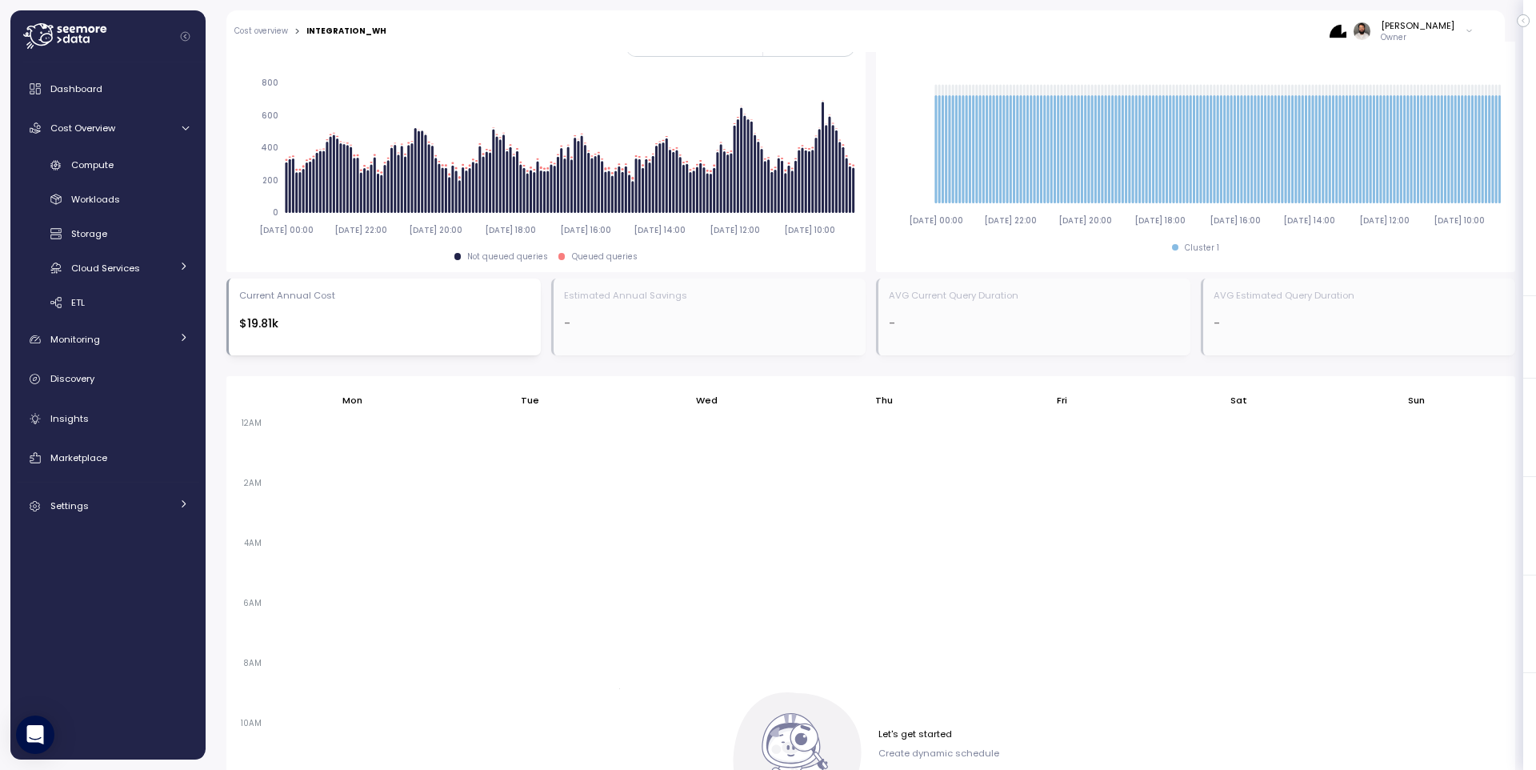
scroll to position [546, 0]
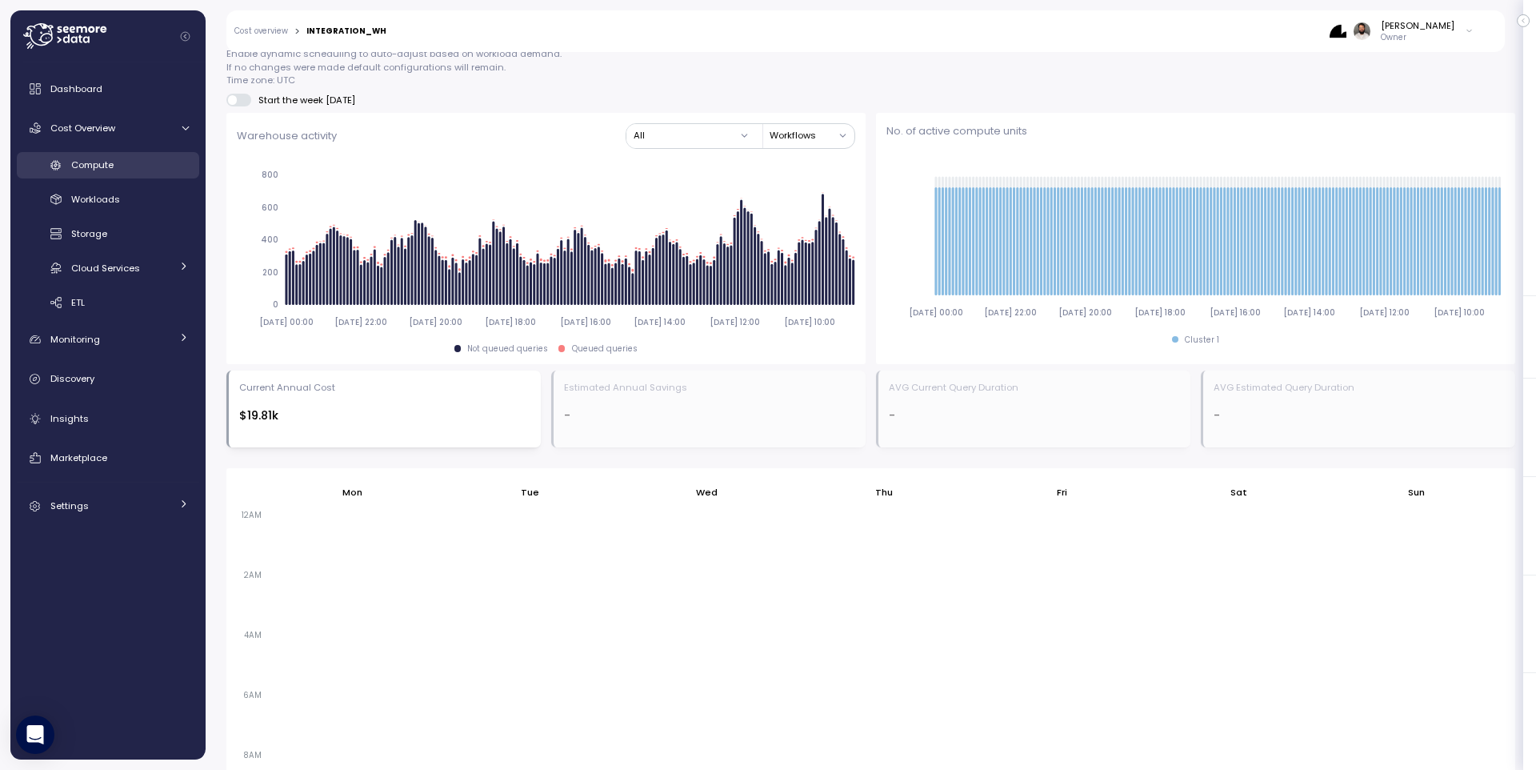
click at [134, 170] on div "Compute" at bounding box center [130, 165] width 118 height 16
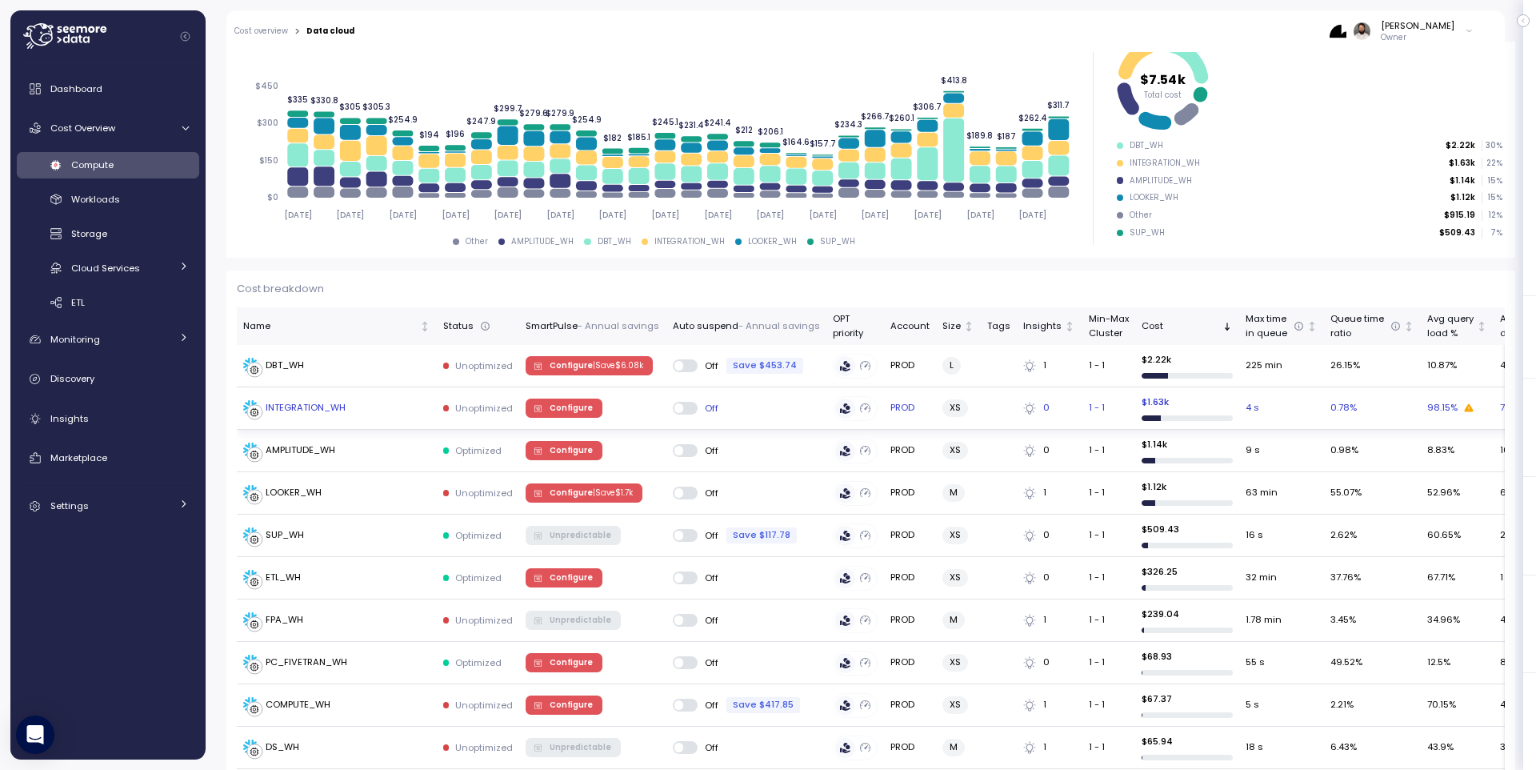
scroll to position [257, 0]
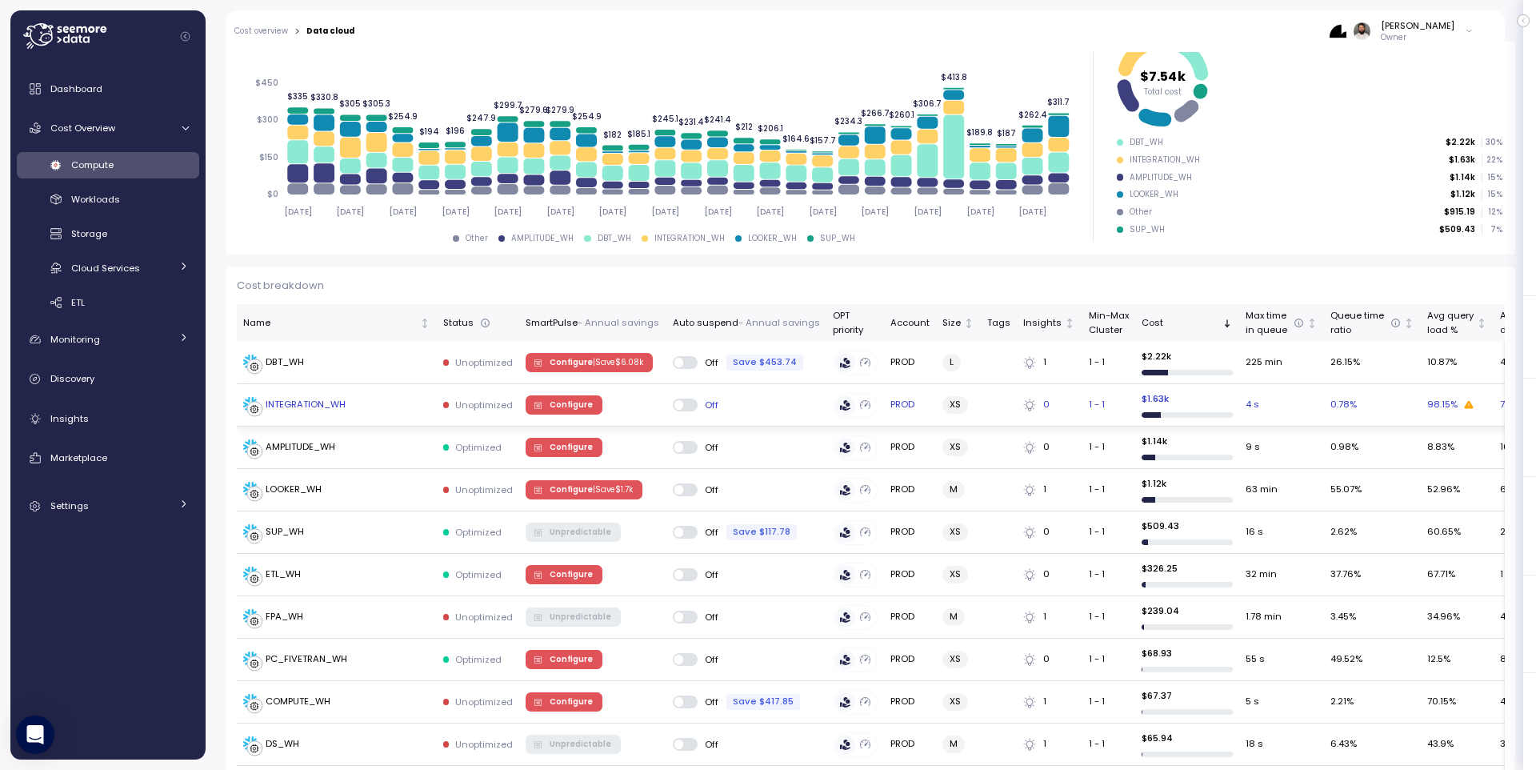
click at [346, 411] on div "INTEGRATION_WH" at bounding box center [336, 405] width 187 height 16
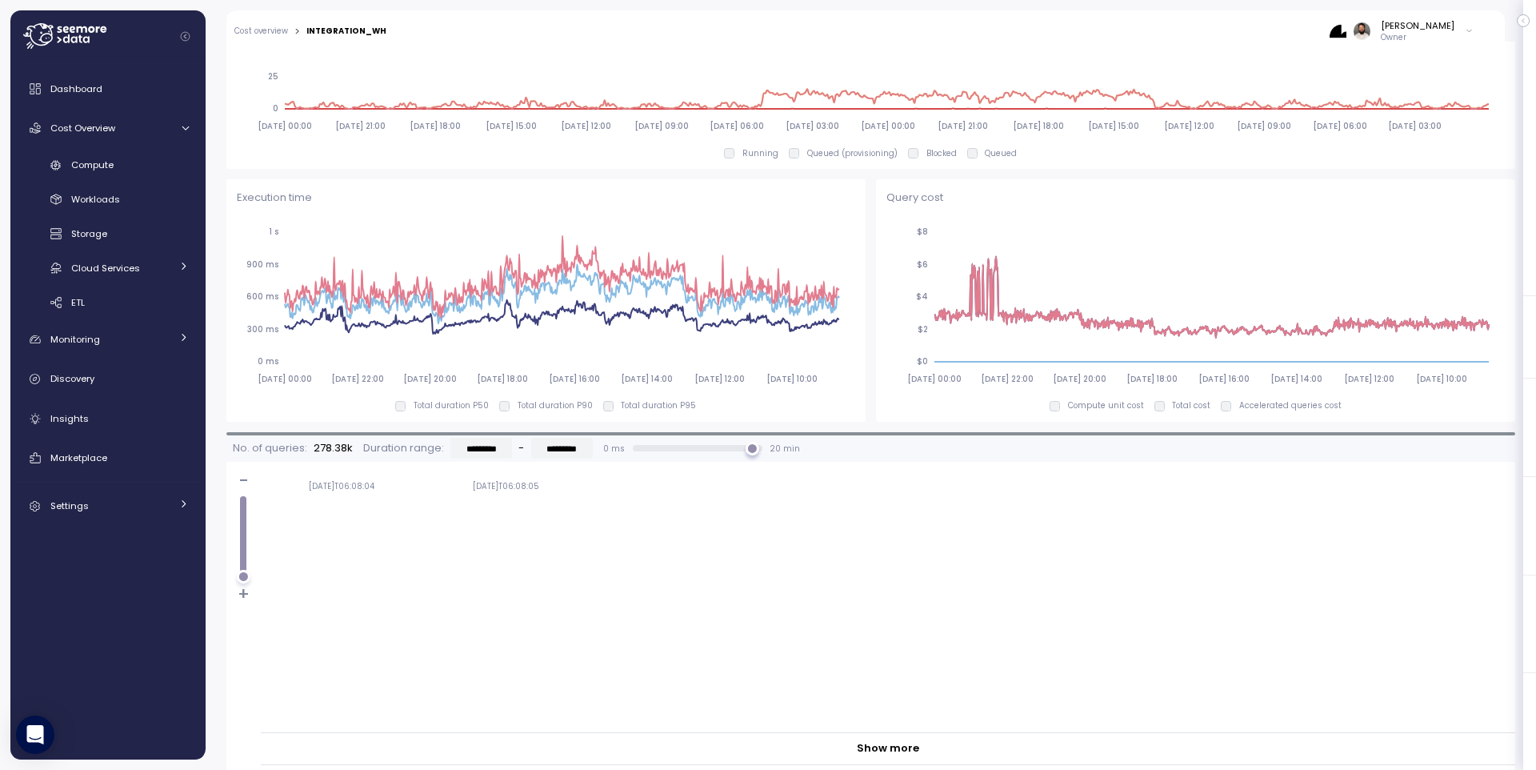
scroll to position [736, 0]
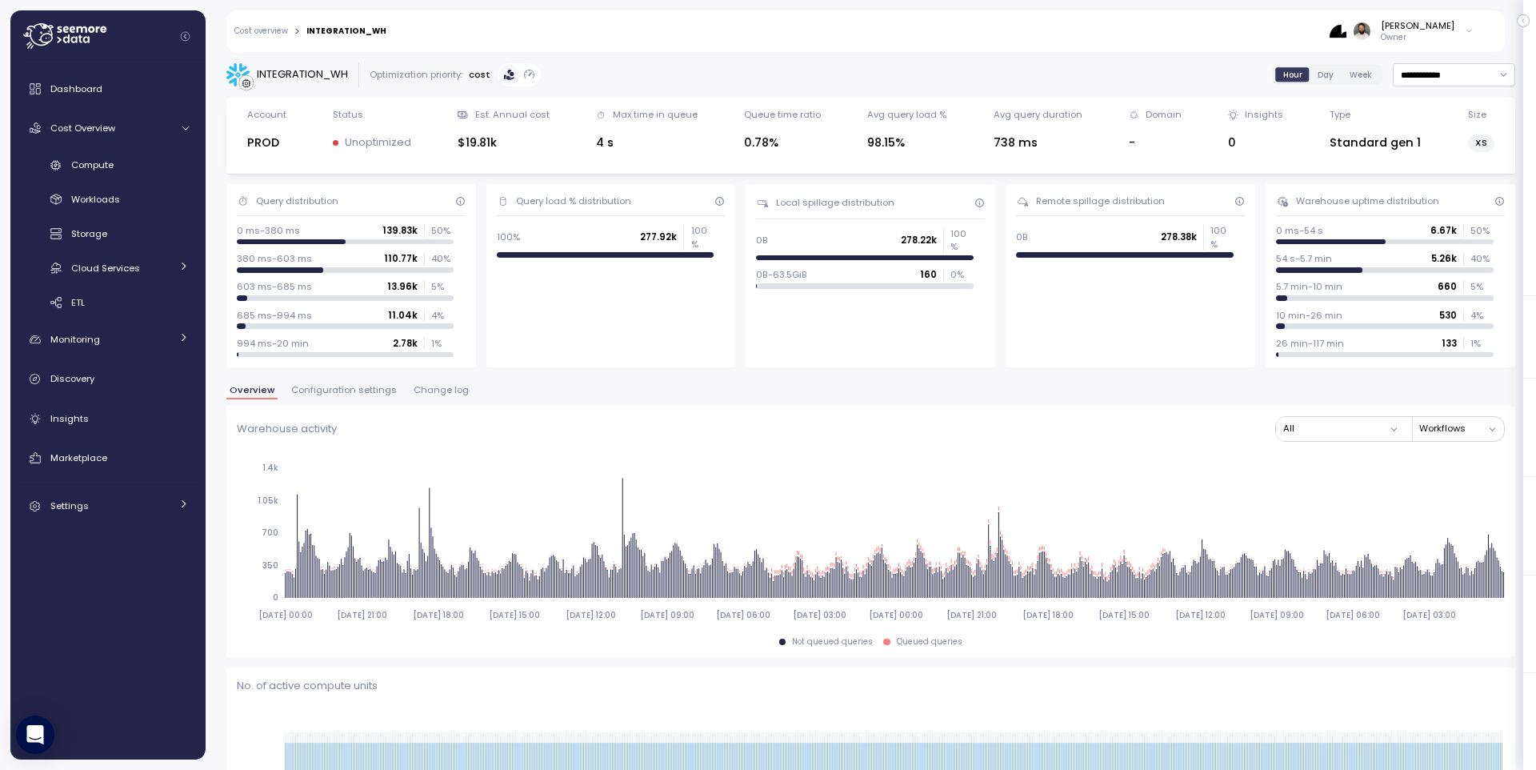
scroll to position [736, 0]
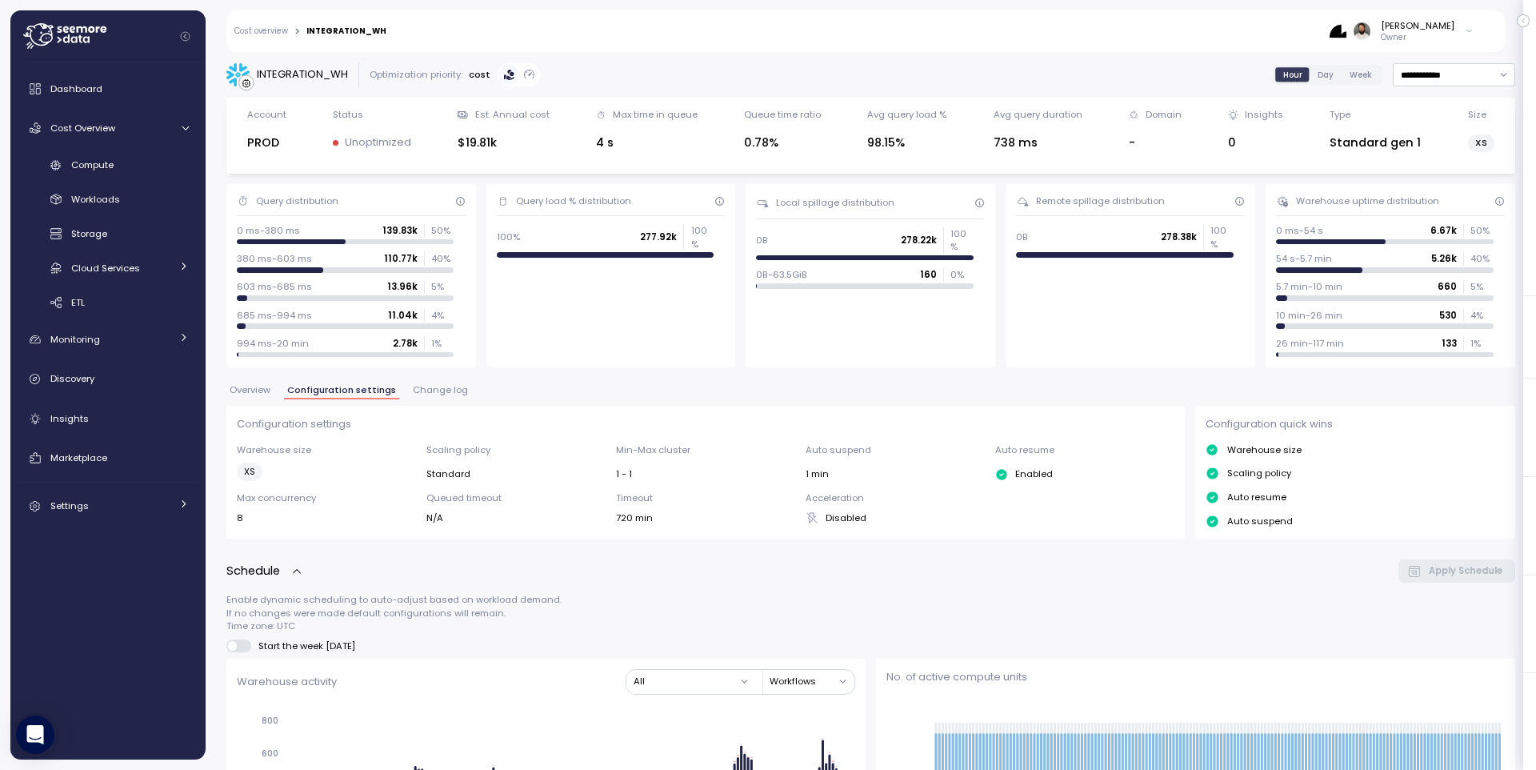
click at [429, 386] on span "Change log" at bounding box center [440, 390] width 55 height 9
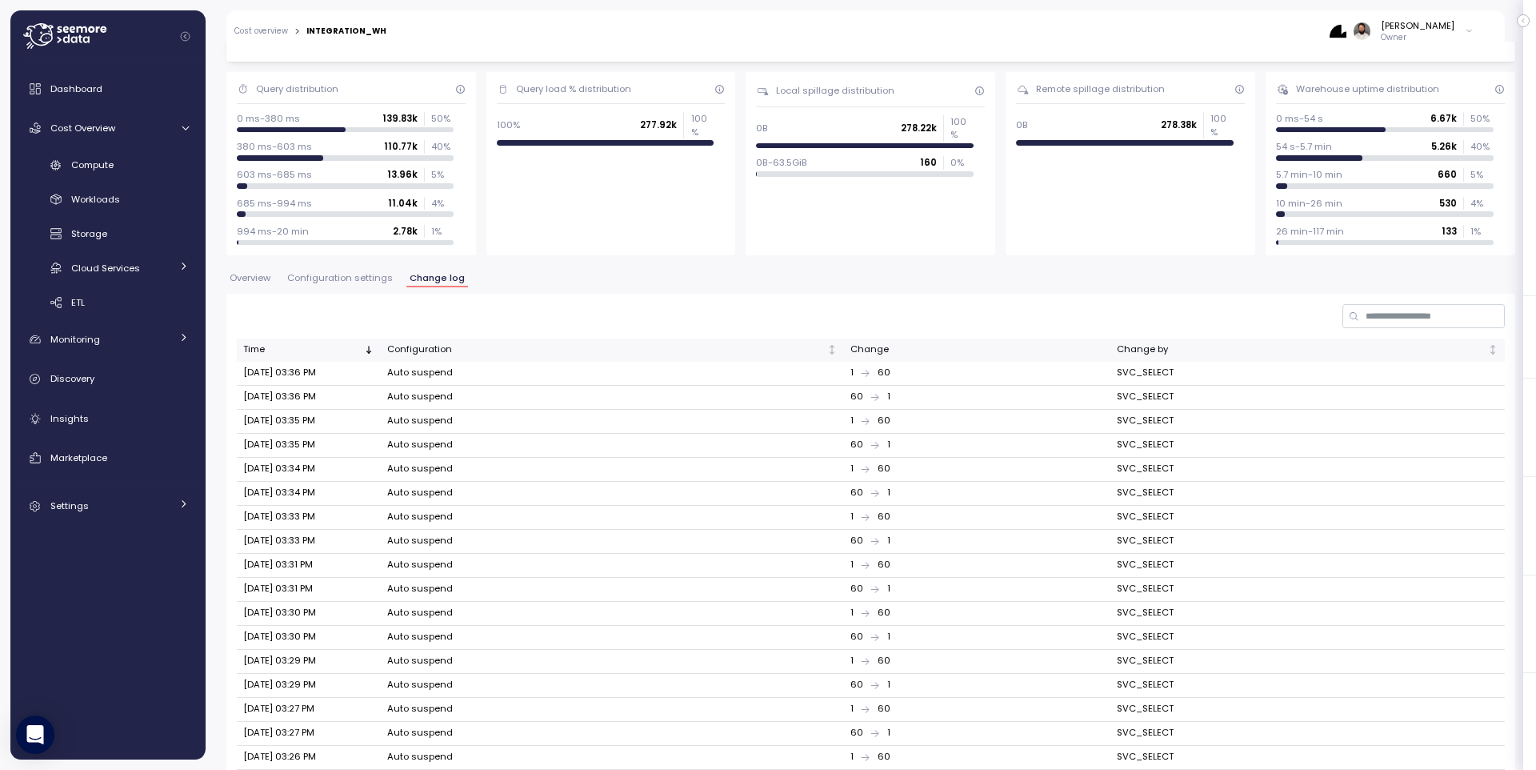
scroll to position [246, 0]
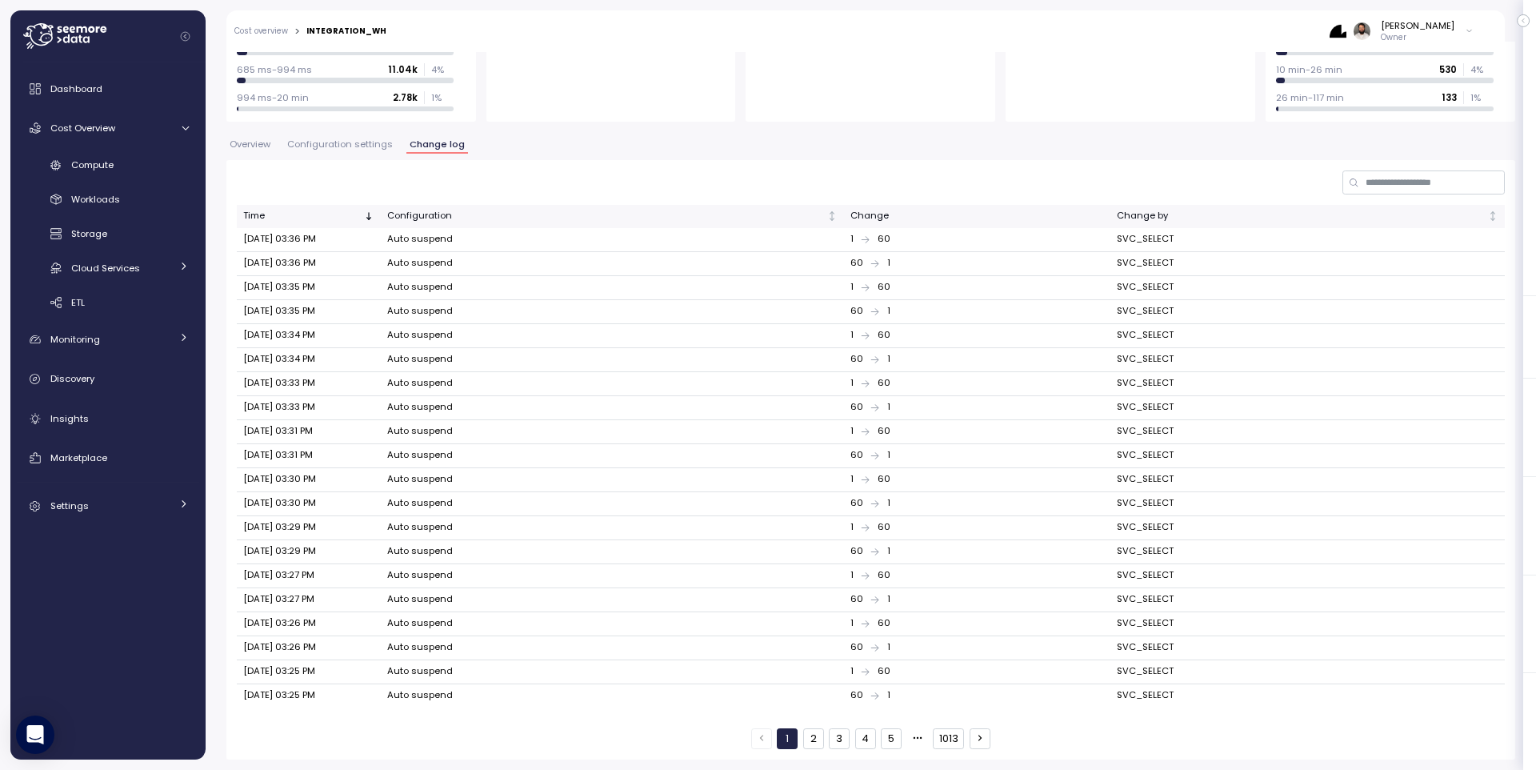
click at [818, 745] on button "2" at bounding box center [813, 738] width 21 height 21
click at [784, 740] on button "1" at bounding box center [787, 738] width 21 height 21
click at [844, 739] on button "3" at bounding box center [839, 738] width 21 height 21
click at [1397, 181] on input at bounding box center [1423, 181] width 162 height 23
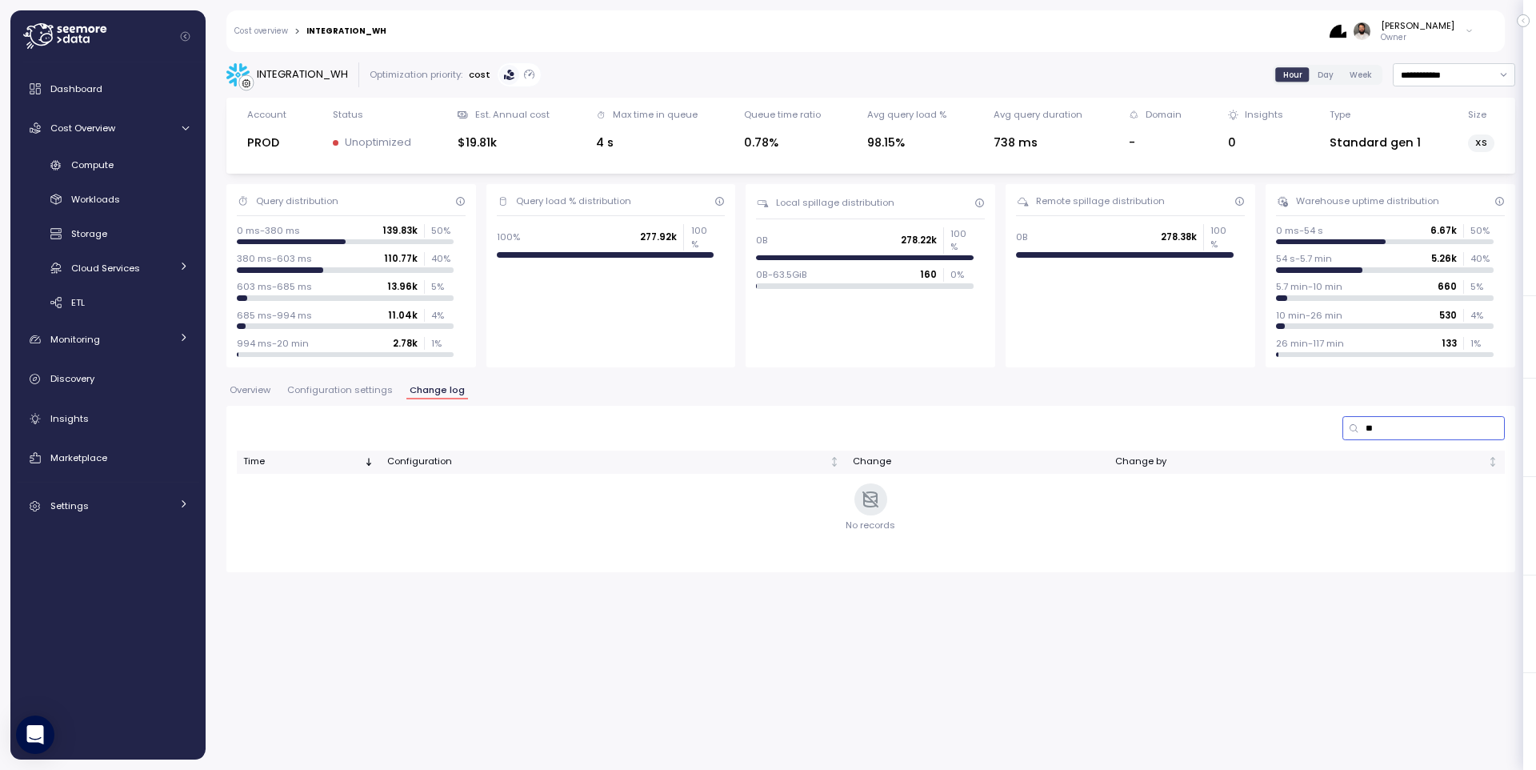
type input "*"
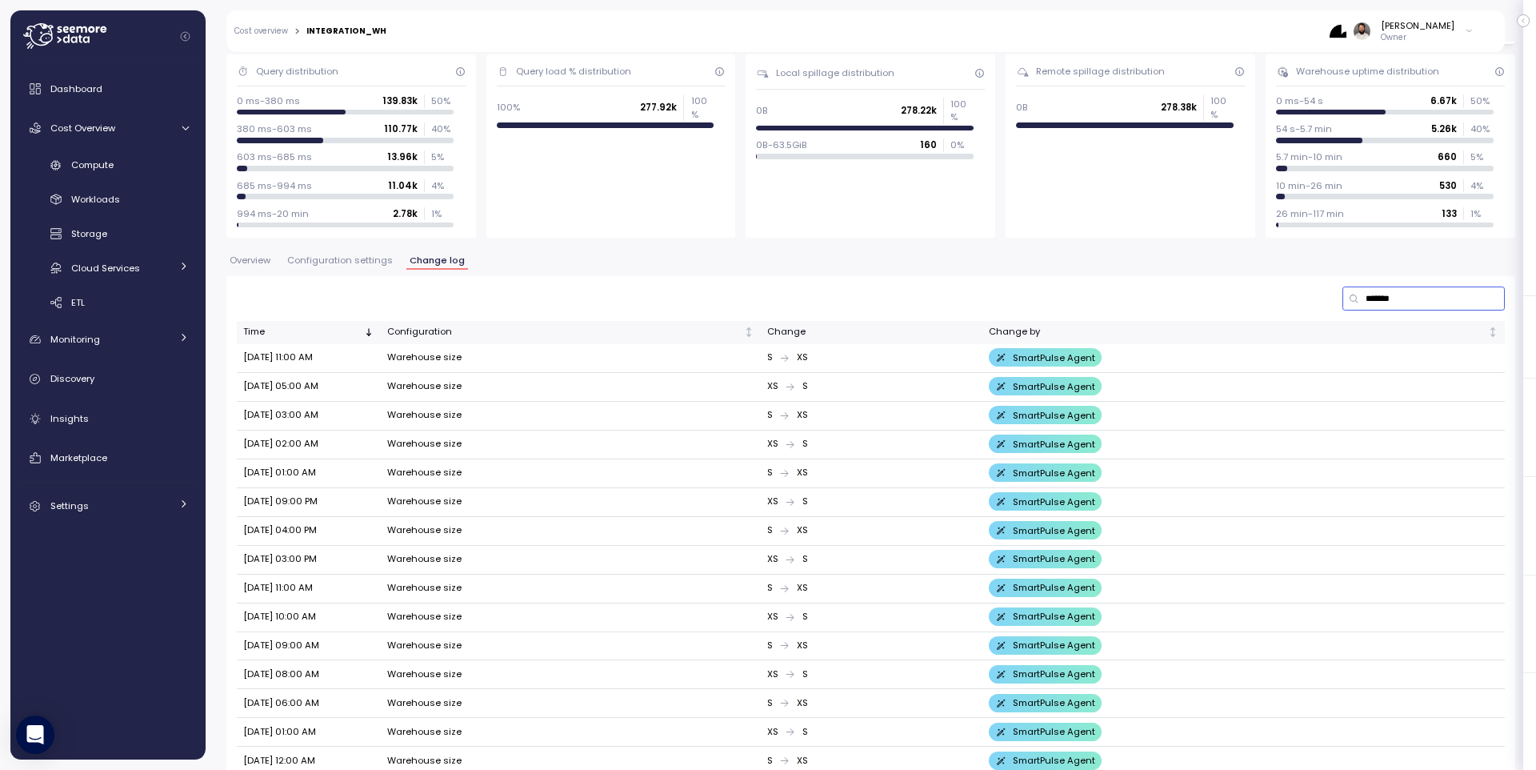
scroll to position [205, 0]
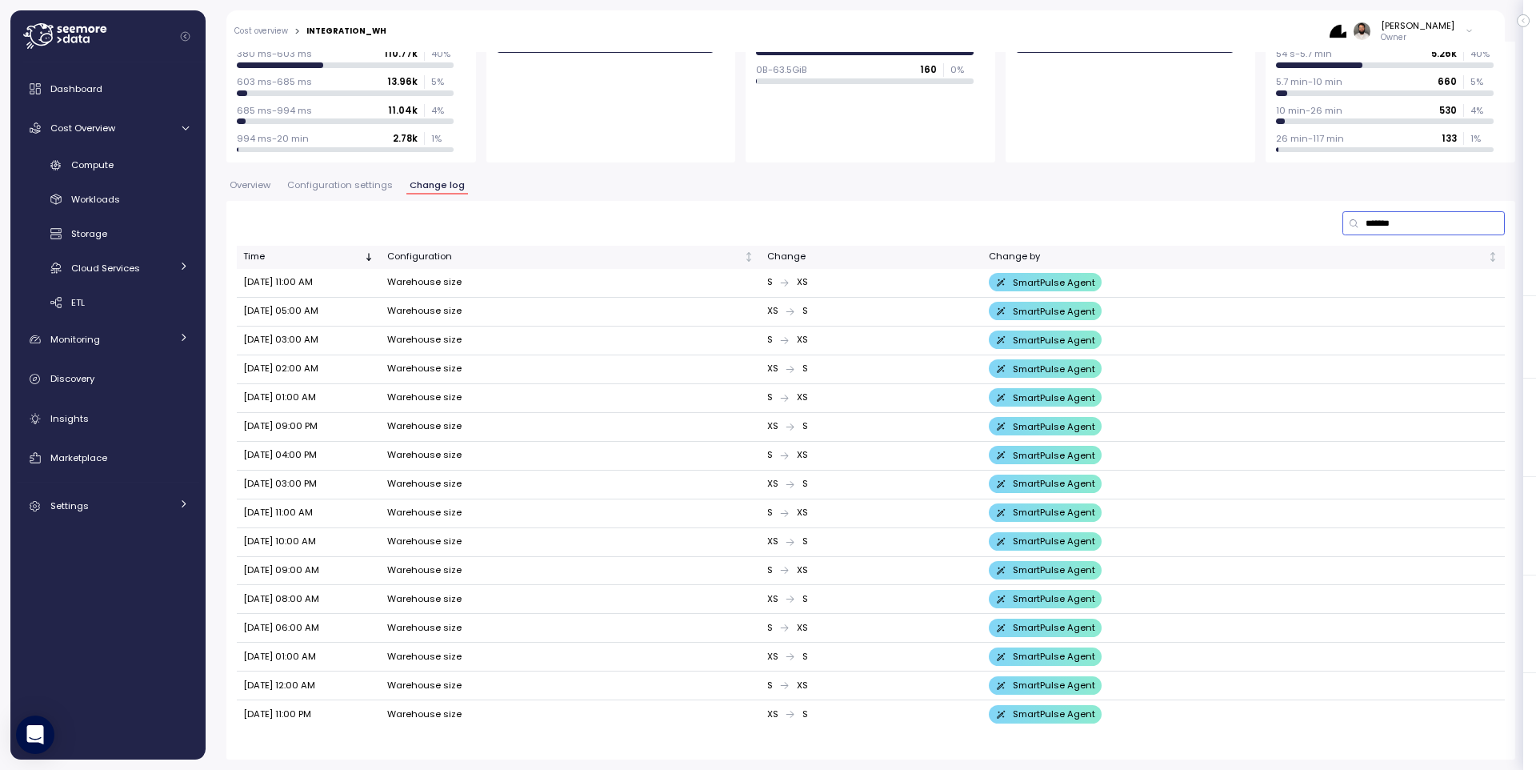
click at [1393, 218] on input "*******" at bounding box center [1423, 222] width 162 height 23
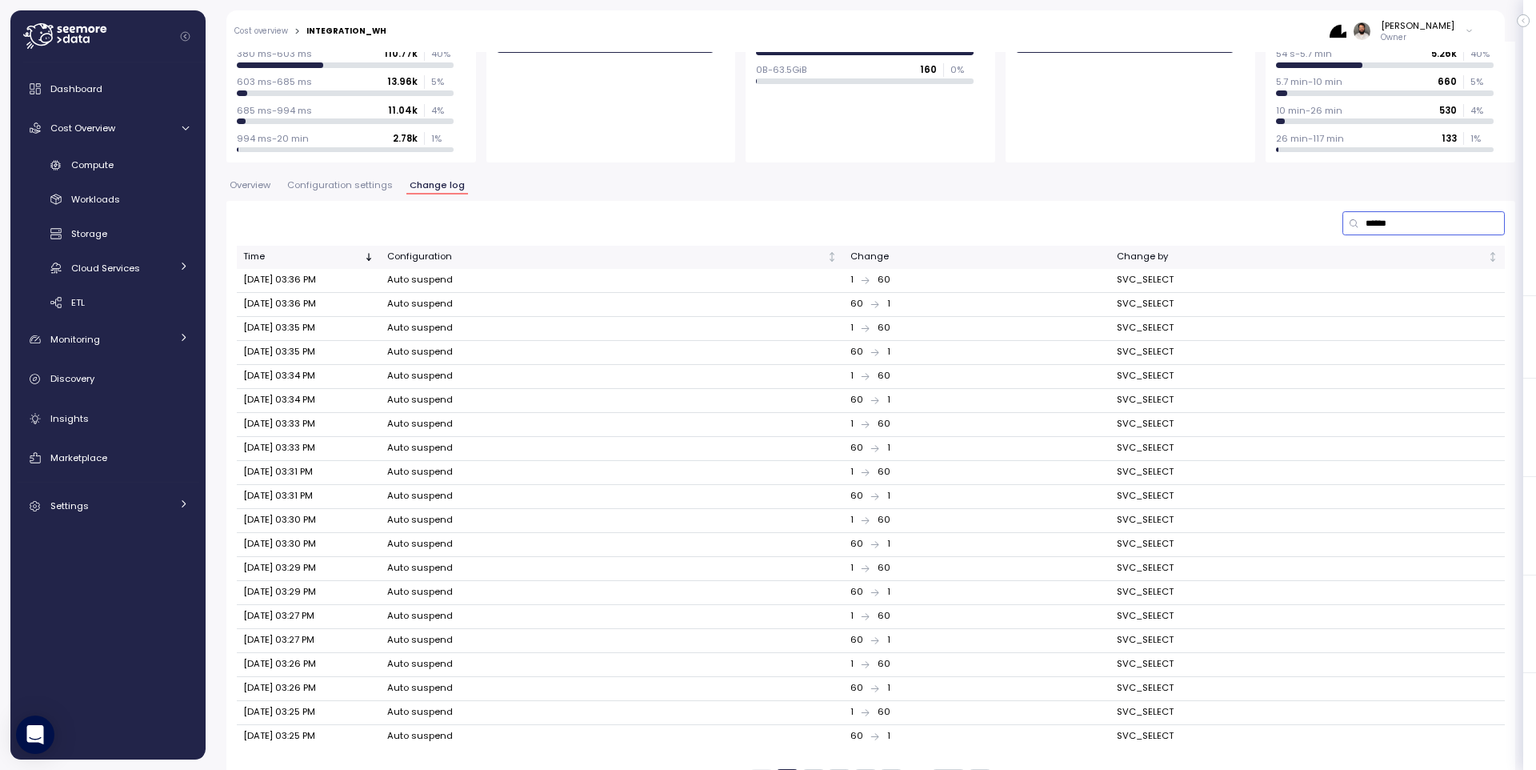
type input "******"
click at [251, 275] on td "[DATE] 03:36 PM" at bounding box center [309, 281] width 144 height 24
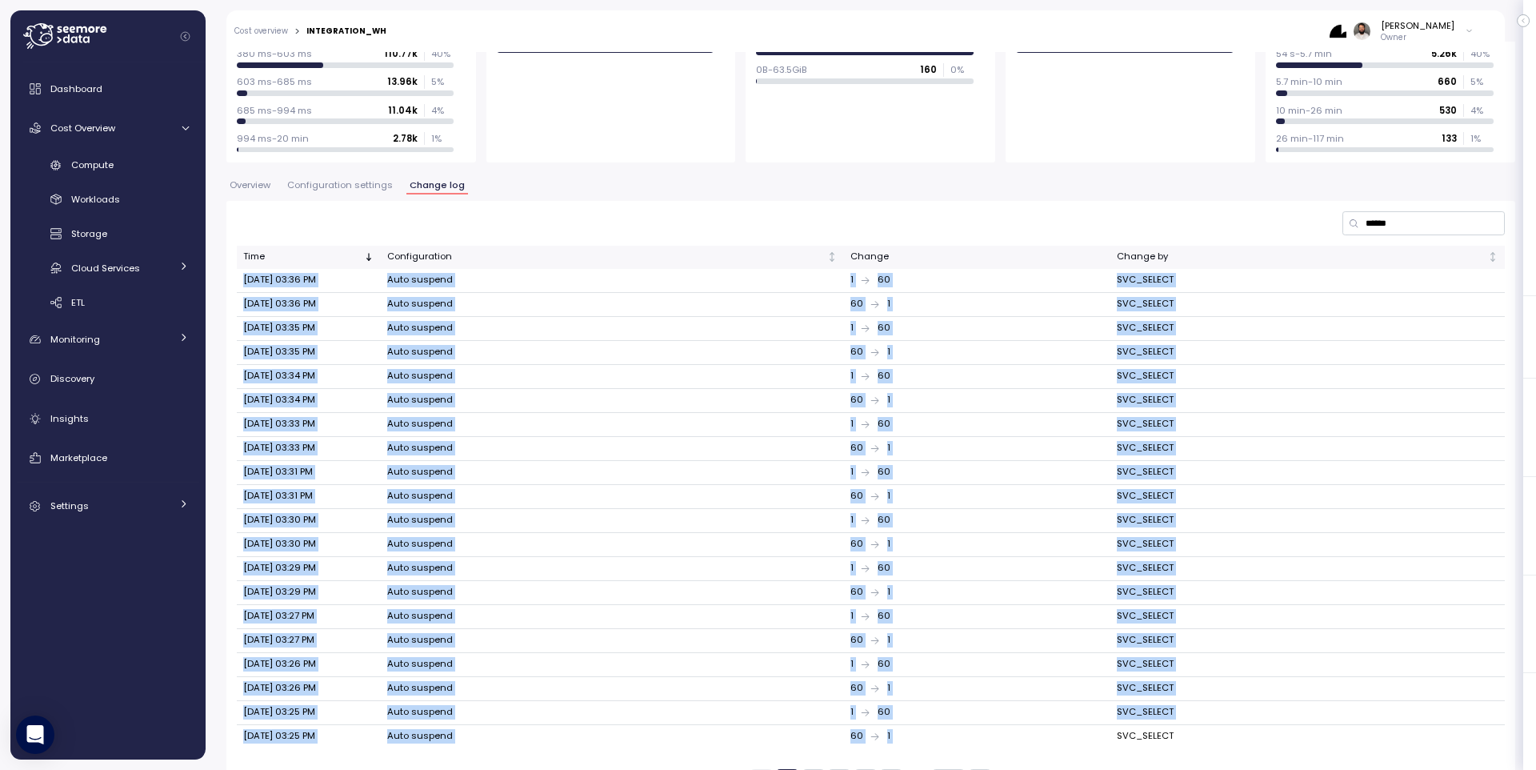
drag, startPoint x: 363, startPoint y: 350, endPoint x: 1382, endPoint y: 725, distance: 1085.3
click at [1382, 725] on tbody "[DATE] 03:36 PM Auto suspend 1 60 SVC_SELECT [DATE] 03:36 PM Auto suspend 60 1 …" at bounding box center [871, 508] width 1268 height 479
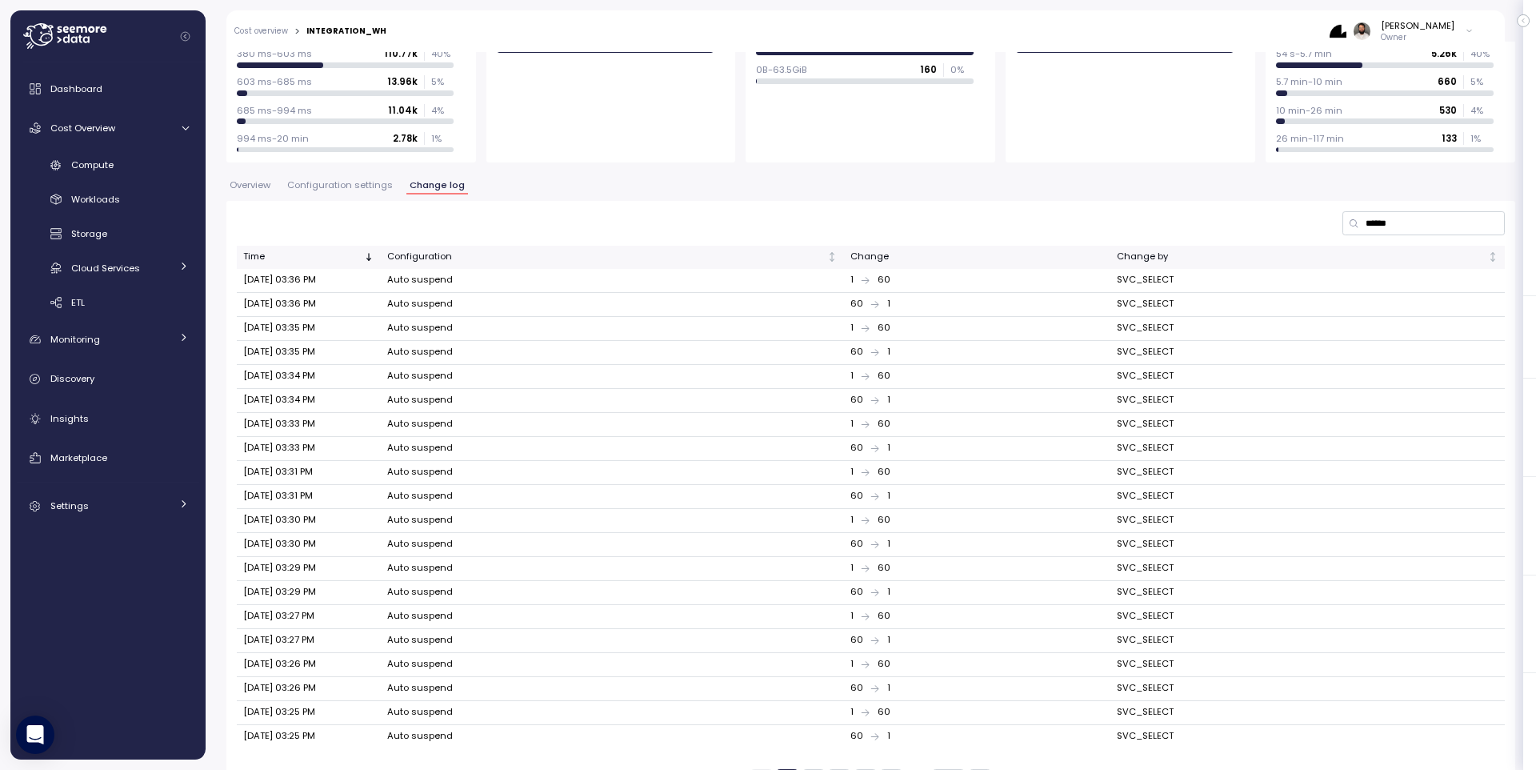
click at [1382, 725] on td "SVC_SELECT" at bounding box center [1307, 736] width 394 height 23
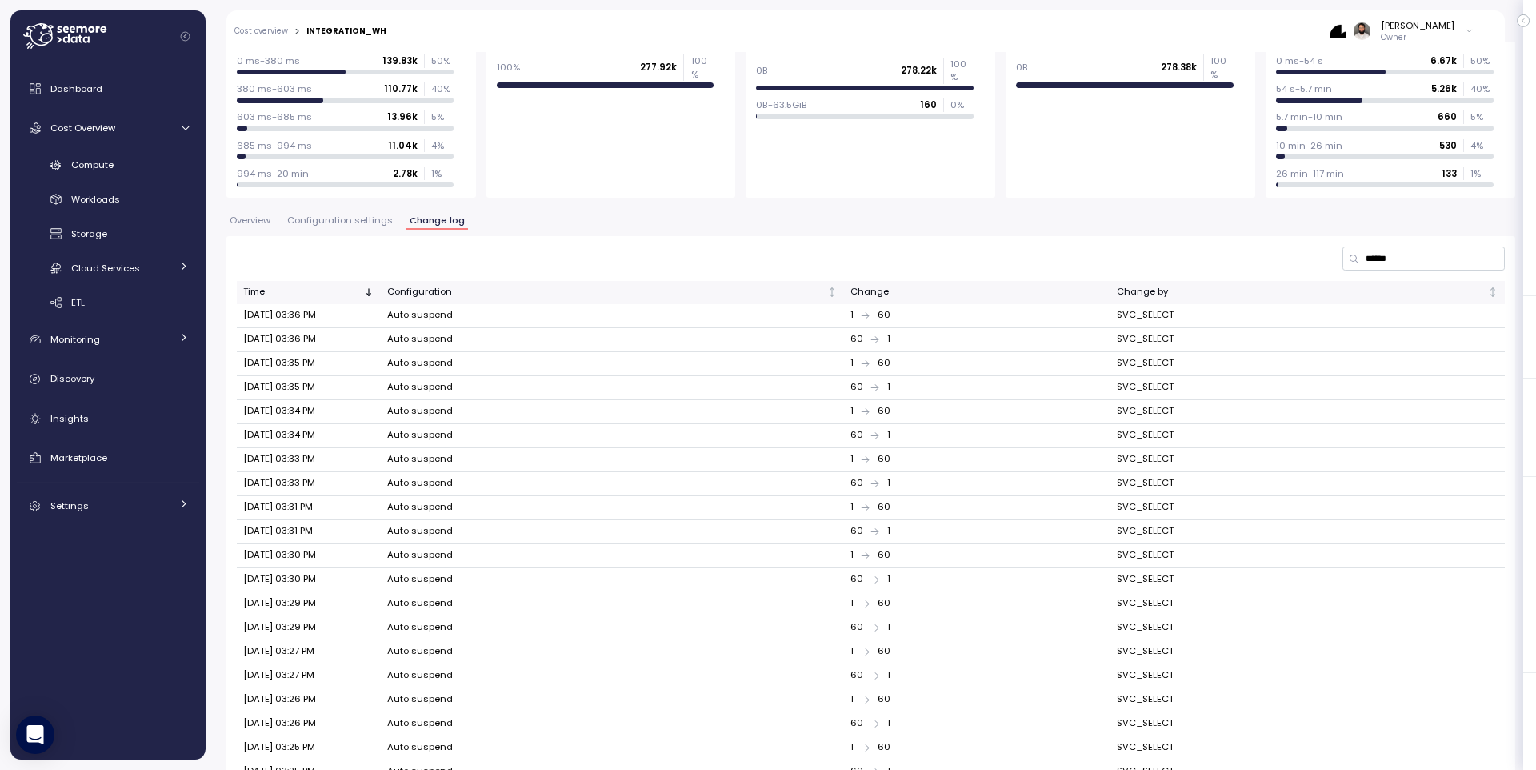
scroll to position [246, 0]
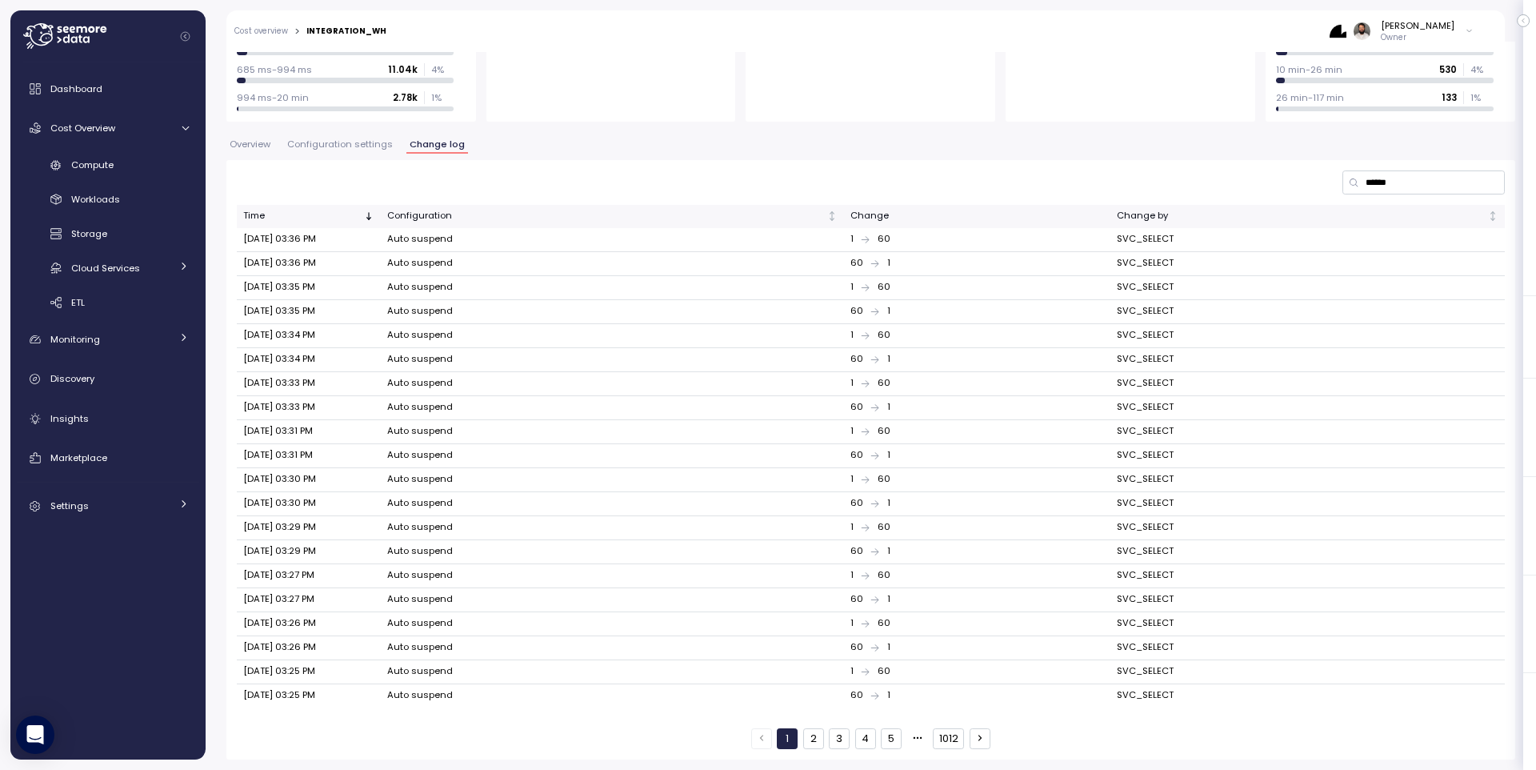
drag, startPoint x: 801, startPoint y: 735, endPoint x: 824, endPoint y: 737, distance: 23.3
click at [809, 736] on div "1 2 3 4 5 1012" at bounding box center [870, 738] width 239 height 21
click at [822, 738] on button "2" at bounding box center [813, 738] width 21 height 21
click at [833, 738] on button "3" at bounding box center [839, 738] width 21 height 21
click at [104, 168] on span "Compute" at bounding box center [92, 164] width 42 height 13
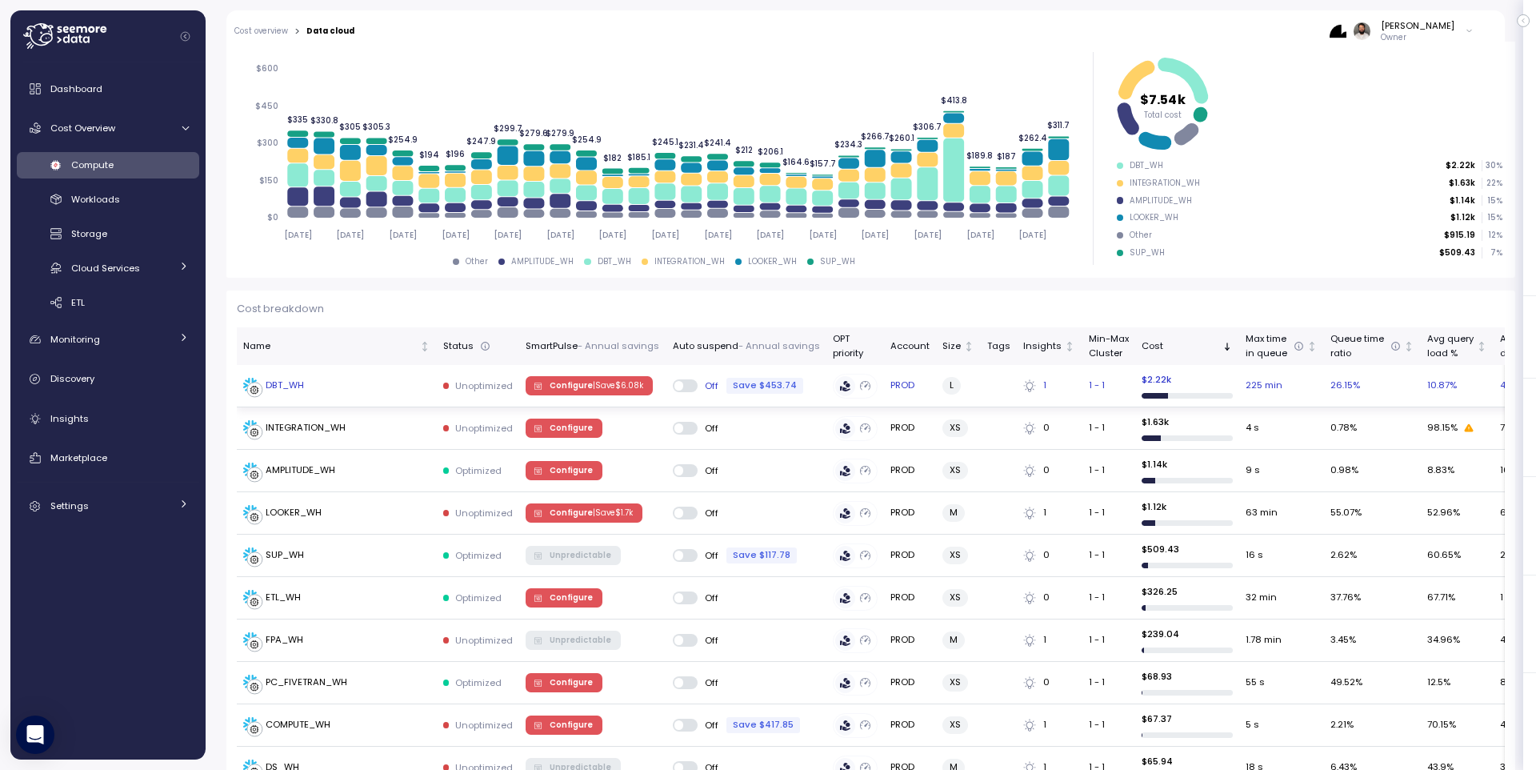
scroll to position [239, 0]
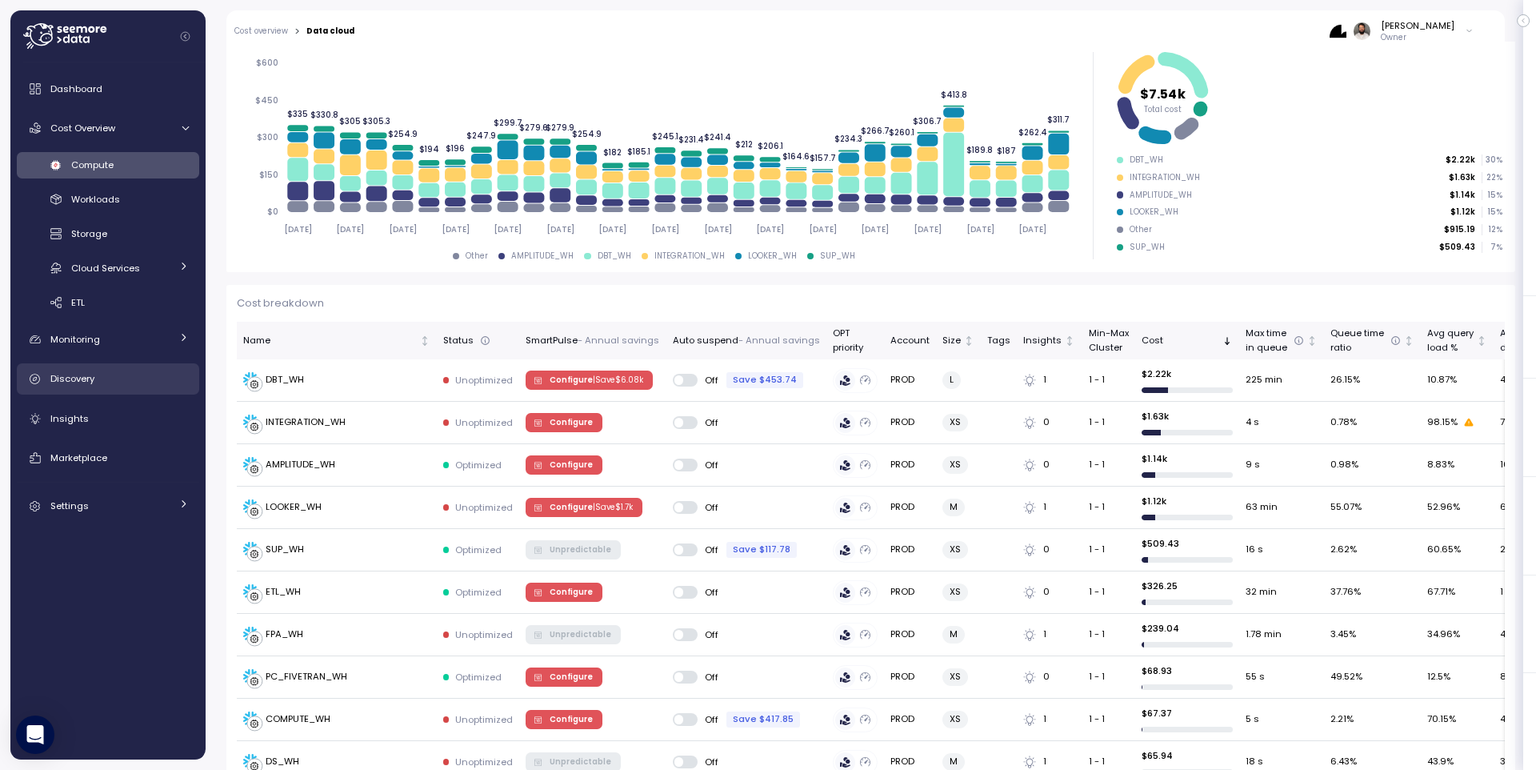
click at [114, 383] on div "Discovery" at bounding box center [119, 378] width 138 height 16
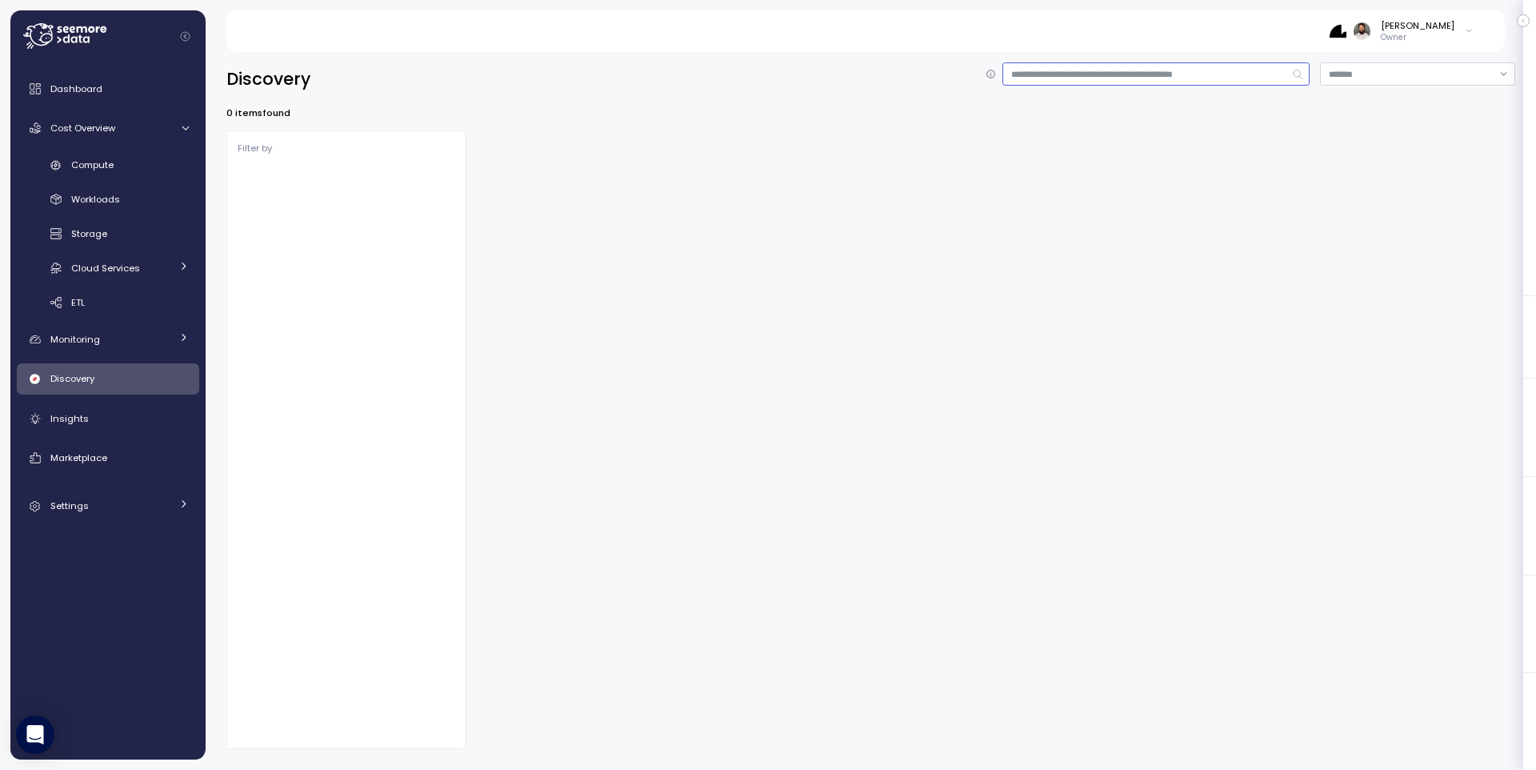
click at [1219, 73] on input at bounding box center [1155, 73] width 307 height 23
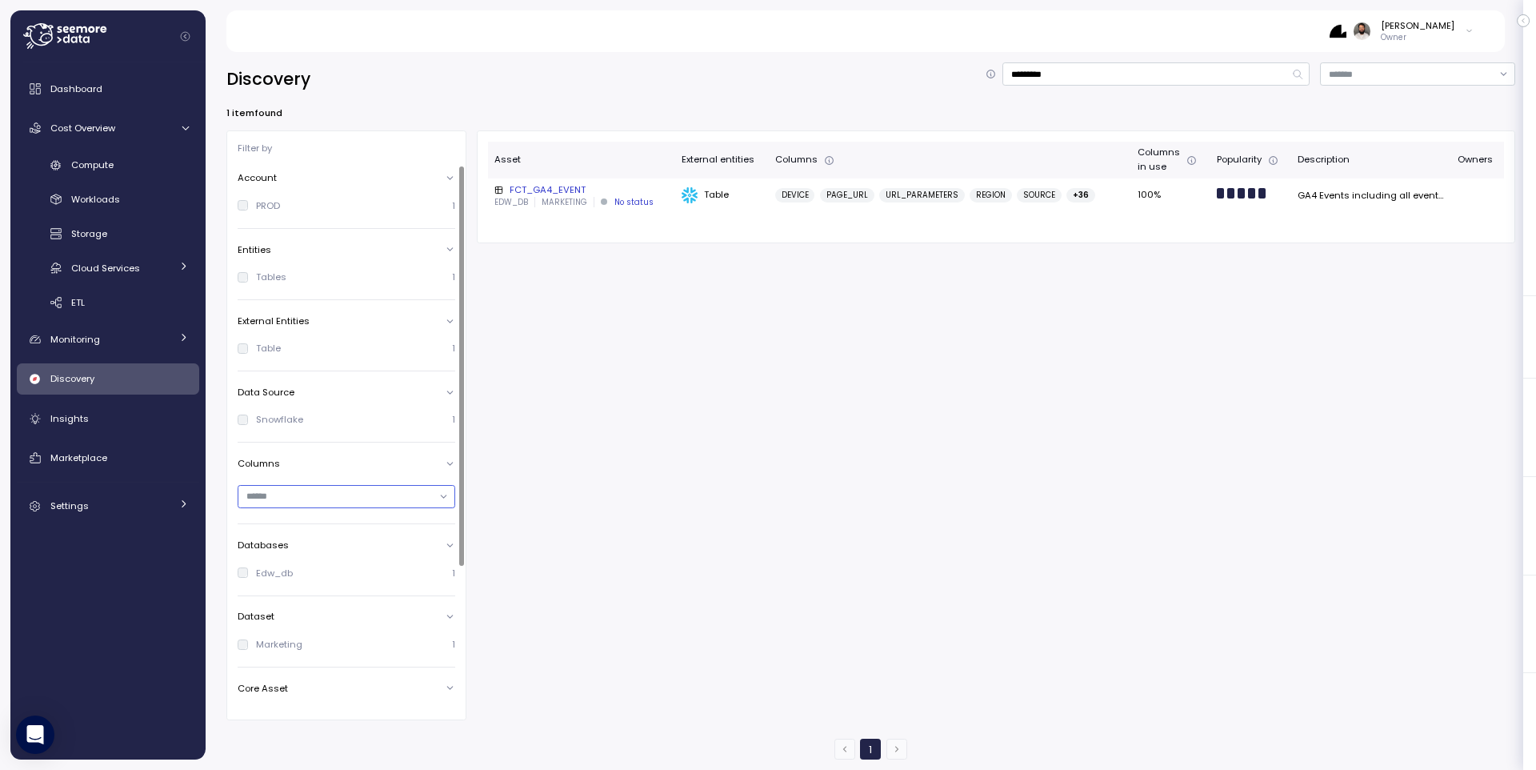
click at [321, 493] on input "text" at bounding box center [339, 496] width 186 height 14
click at [317, 495] on input "text" at bounding box center [339, 496] width 186 height 14
click at [1033, 77] on input "*********" at bounding box center [1155, 73] width 307 height 23
click at [1033, 76] on input "*********" at bounding box center [1155, 73] width 307 height 23
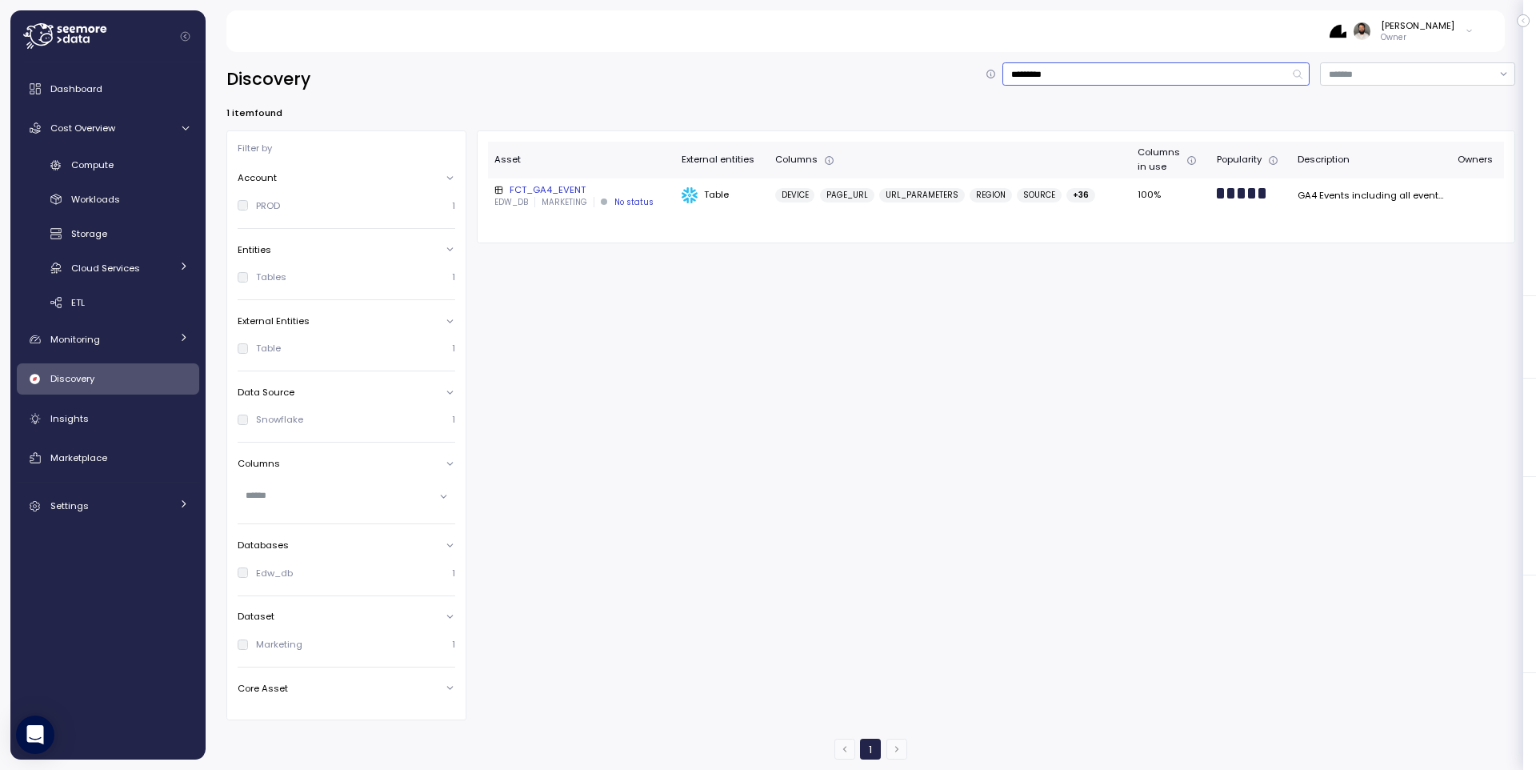
click at [1062, 78] on input "*********" at bounding box center [1155, 73] width 307 height 23
type input "********"
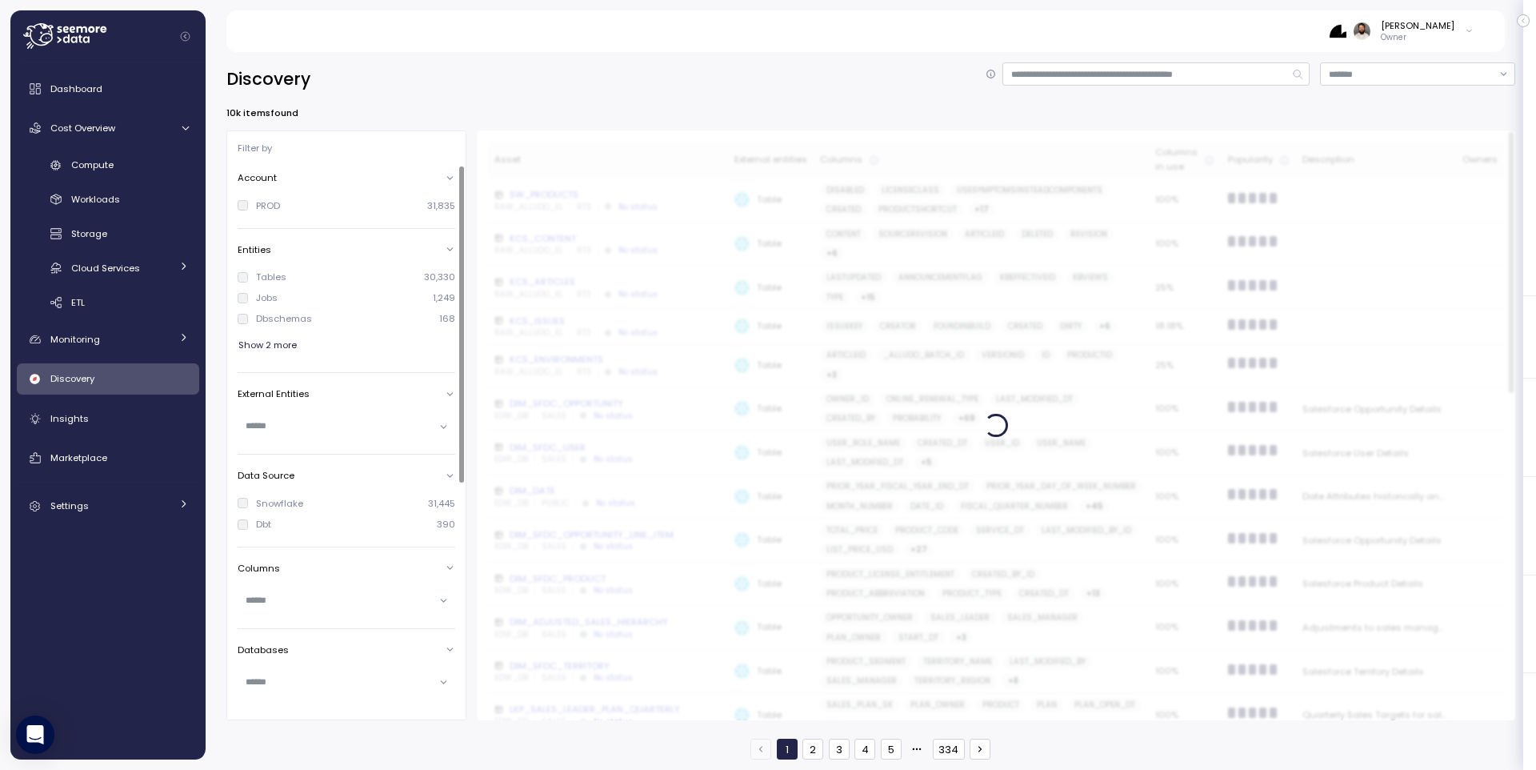
click at [273, 343] on span "Show 2 more" at bounding box center [267, 345] width 58 height 22
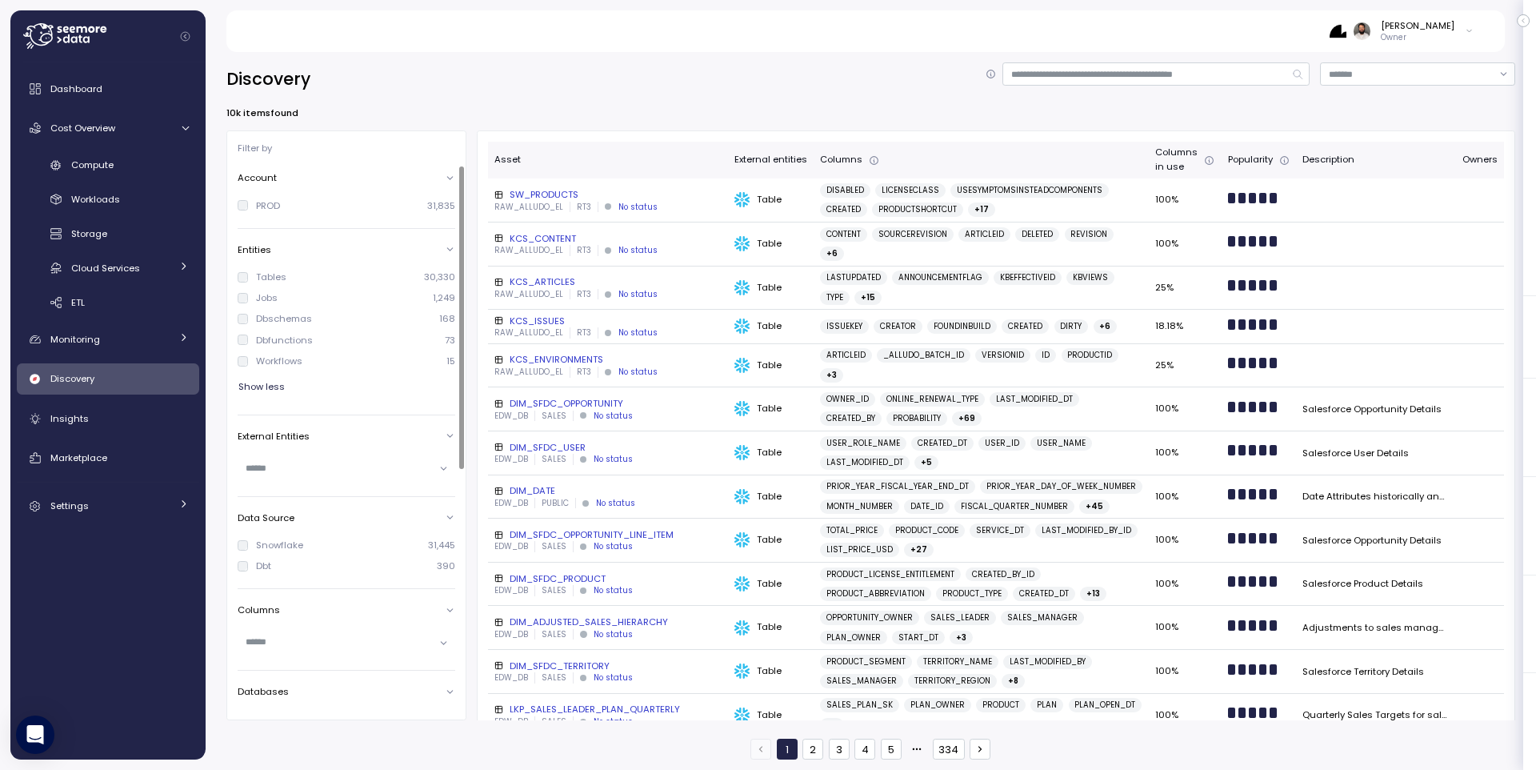
click at [284, 342] on div "Dbfunctions" at bounding box center [284, 340] width 57 height 13
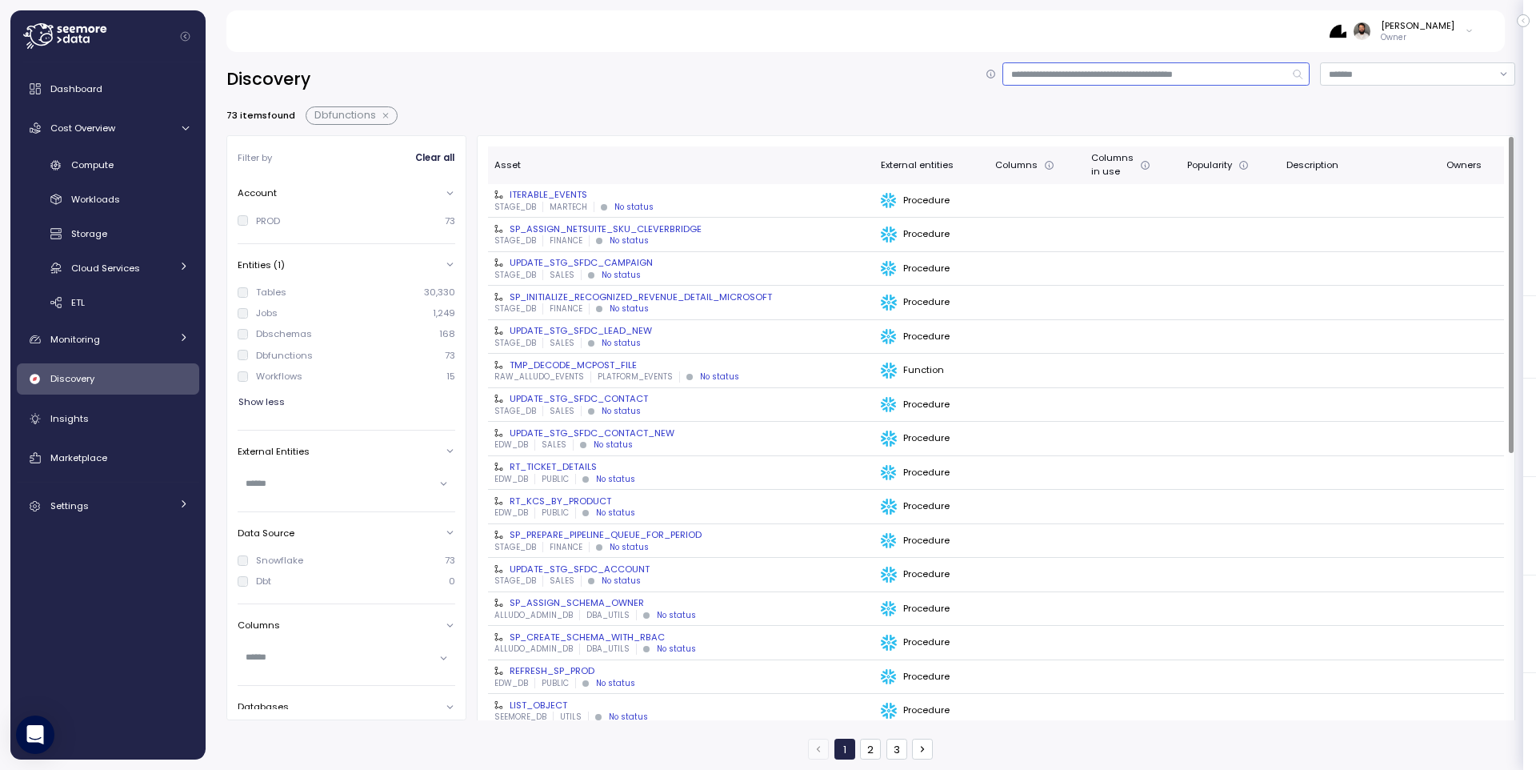
click at [1038, 62] on input at bounding box center [1155, 73] width 307 height 23
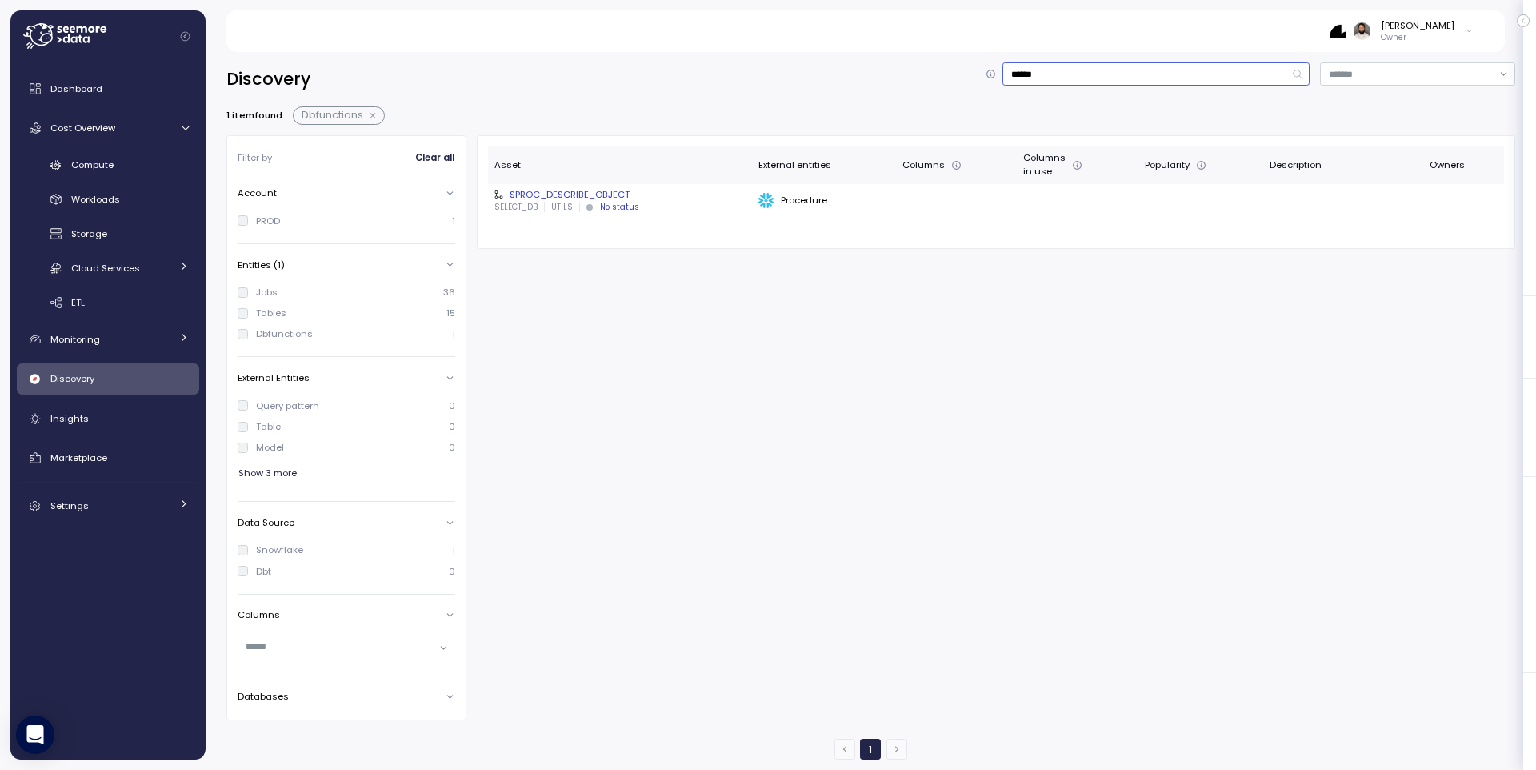
type input "******"
click at [599, 189] on div "SPROC_DESCRIBE_OBJECT" at bounding box center [619, 194] width 251 height 13
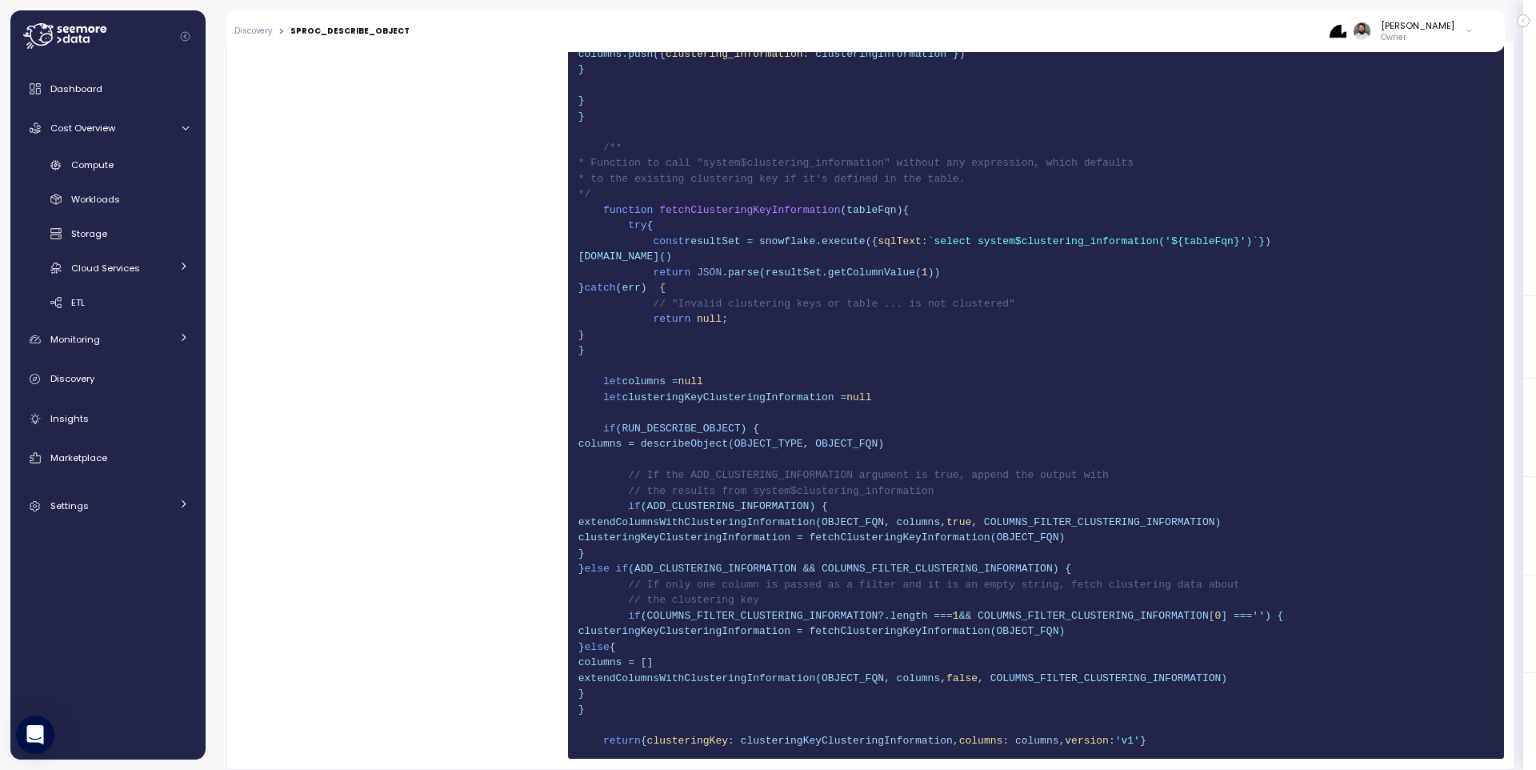
scroll to position [1294, 0]
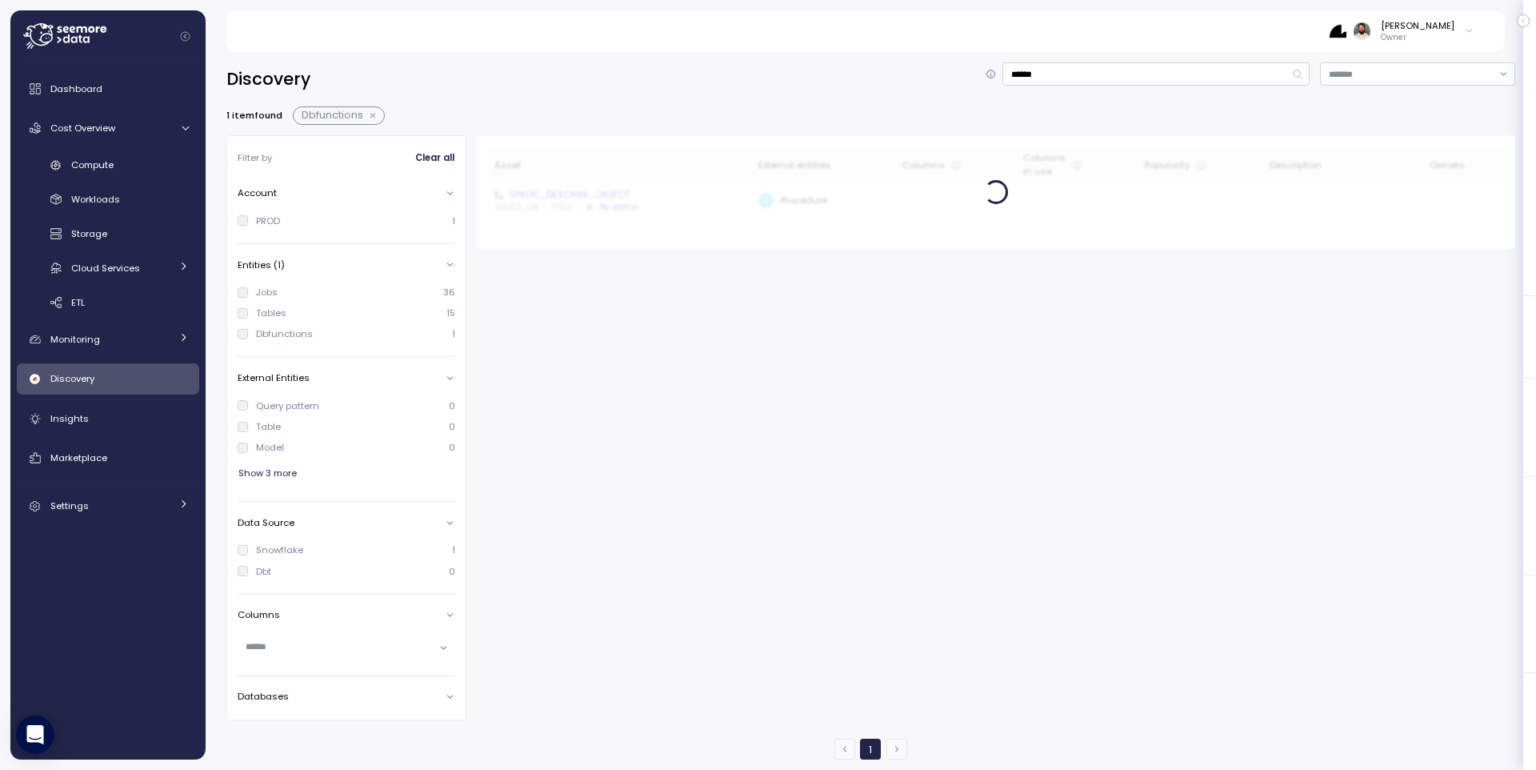
type input "*****"
